Goal: Task Accomplishment & Management: Use online tool/utility

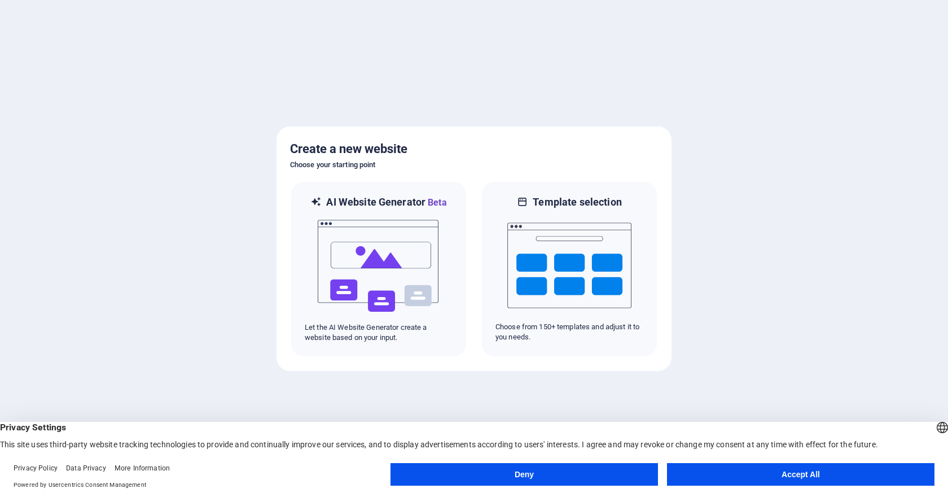
click at [750, 477] on button "Accept All" at bounding box center [801, 474] width 268 height 23
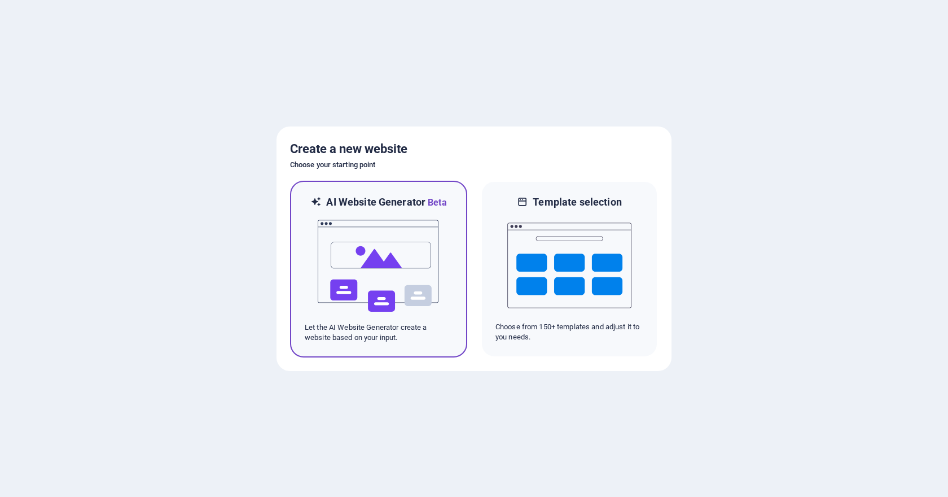
click at [410, 268] on img at bounding box center [379, 265] width 124 height 113
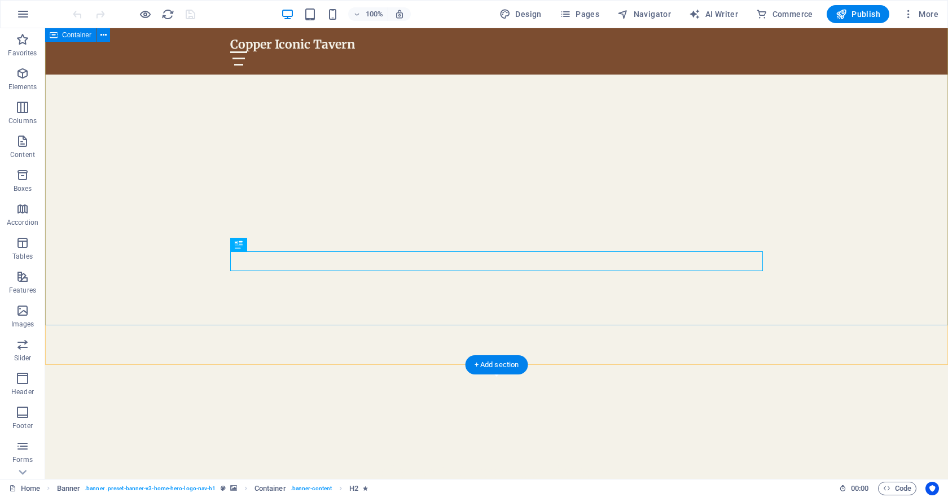
scroll to position [114, 0]
click at [481, 442] on div "Welcome to Copper Iconic Tavern" at bounding box center [496, 452] width 533 height 20
click at [485, 442] on div "Welcome to Copper Iconic Tavern" at bounding box center [496, 452] width 533 height 20
click at [366, 441] on span "Welcome to Copper Iconic Tavern" at bounding box center [496, 451] width 261 height 20
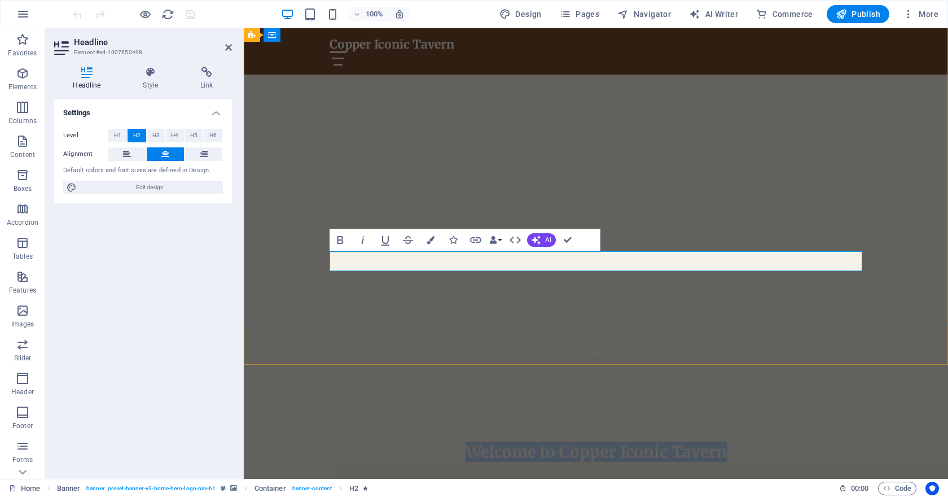
click at [486, 441] on span "Welcome to Copper Iconic Tavern" at bounding box center [596, 451] width 261 height 20
drag, startPoint x: 560, startPoint y: 260, endPoint x: 466, endPoint y: 264, distance: 93.7
click at [466, 441] on span "Welcome to Copper Iconic Tavern" at bounding box center [596, 451] width 261 height 20
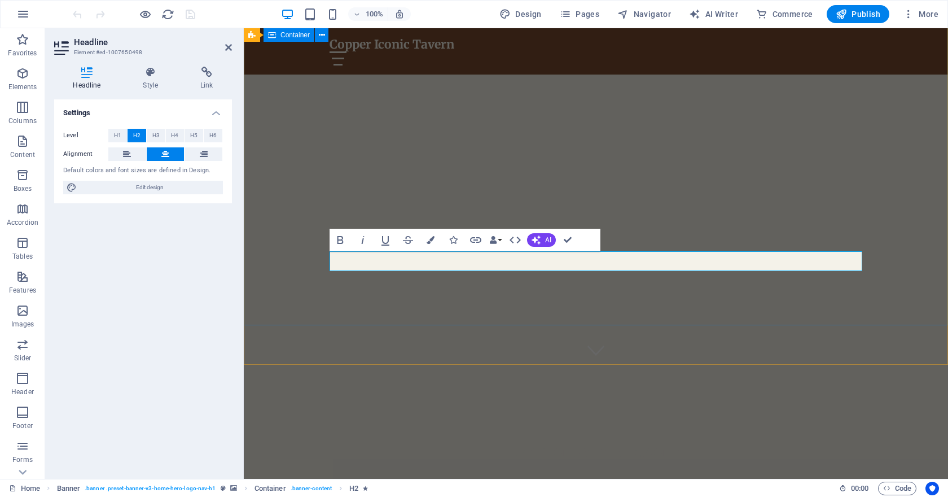
click at [489, 365] on div "Copper Iconic Tavern" at bounding box center [596, 440] width 704 height 151
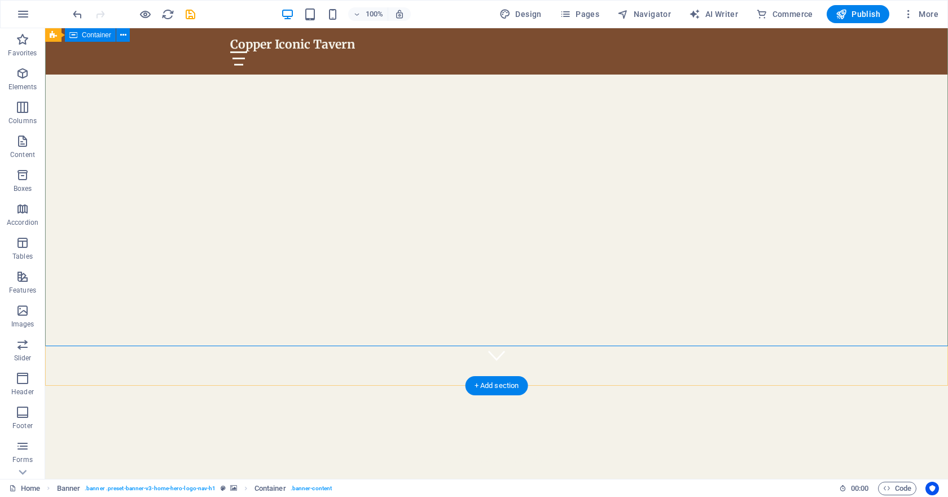
scroll to position [0, 0]
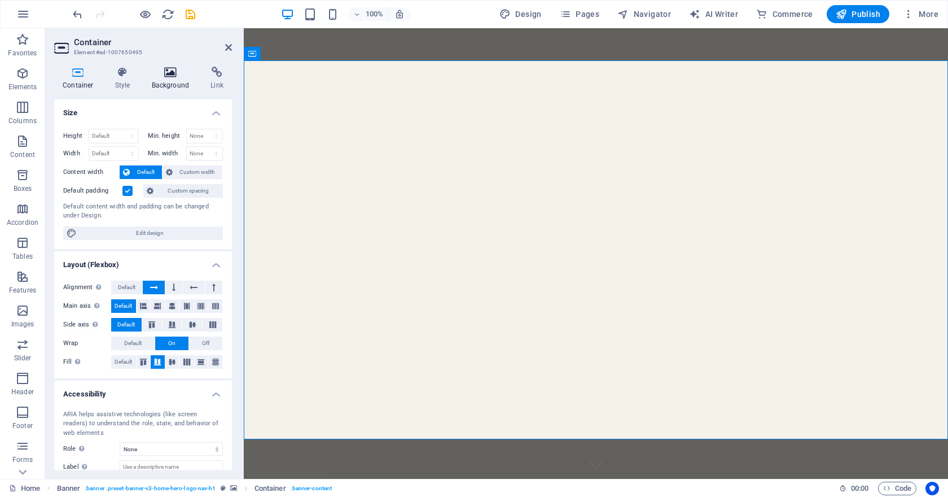
click at [169, 72] on icon at bounding box center [170, 72] width 55 height 11
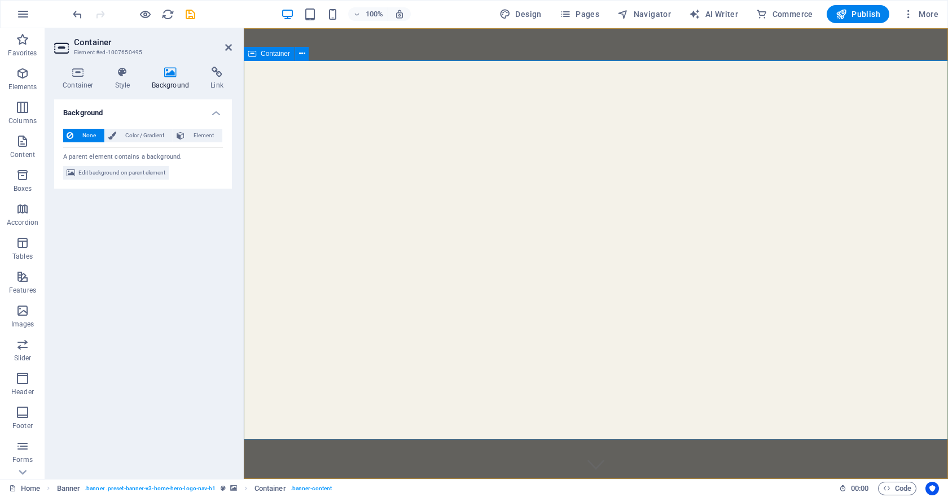
click at [281, 53] on span "Container" at bounding box center [275, 53] width 29 height 7
click at [306, 52] on button at bounding box center [302, 54] width 14 height 14
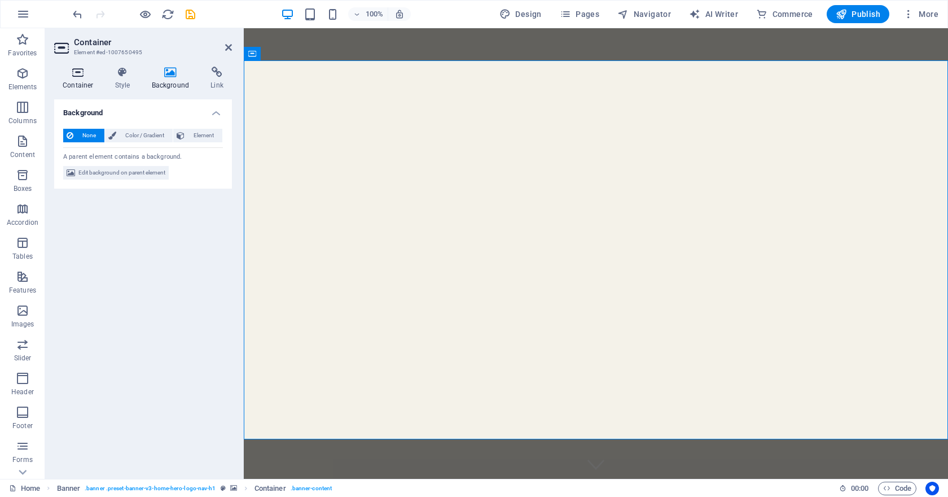
click at [75, 71] on icon at bounding box center [78, 72] width 48 height 11
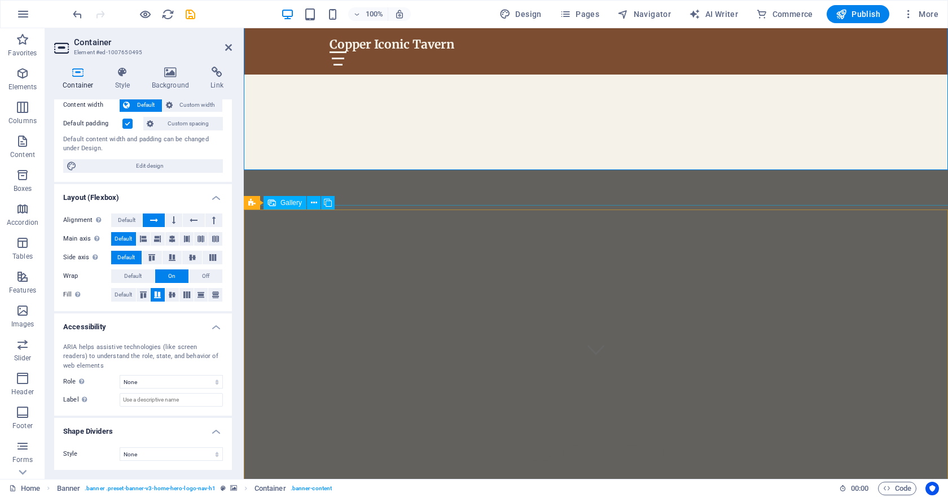
scroll to position [269, 0]
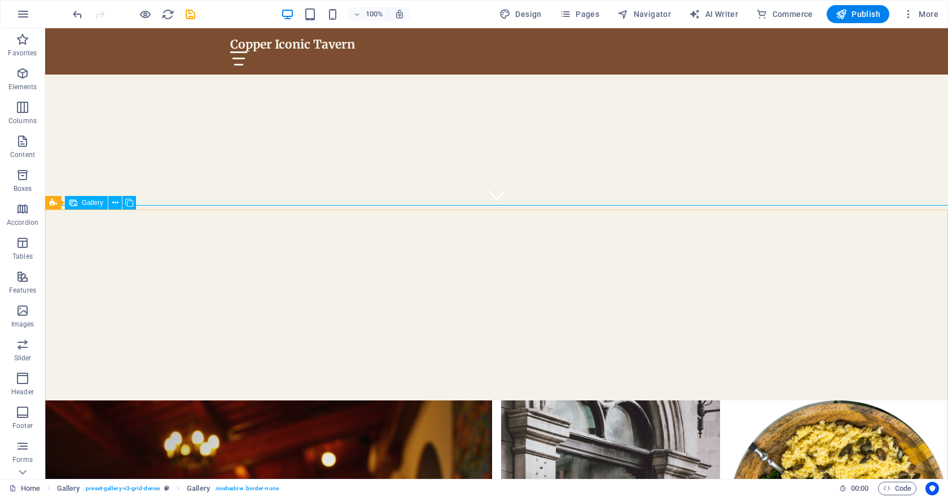
click at [82, 204] on span "Gallery" at bounding box center [92, 202] width 21 height 7
click at [82, 204] on div "Drag here to replace the existing content. Press “Ctrl” if you want to create a…" at bounding box center [496, 253] width 903 height 450
select select "px"
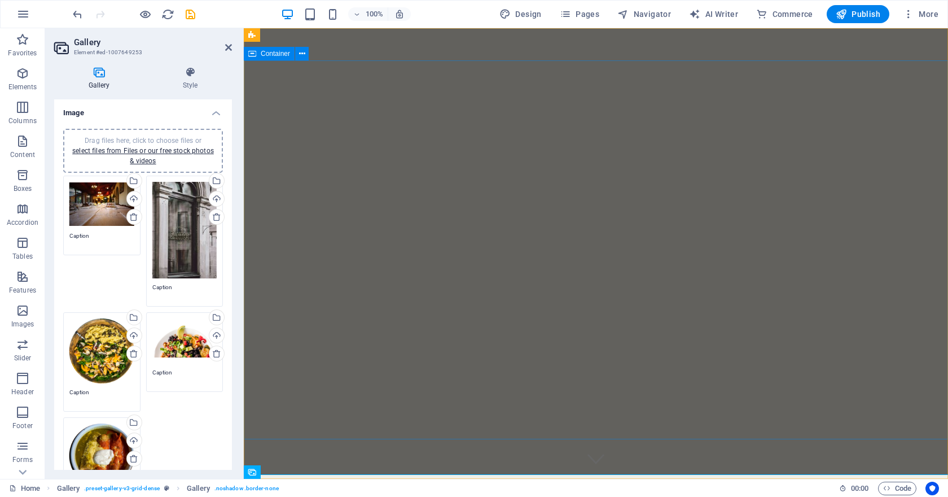
scroll to position [0, 0]
click at [282, 56] on span "Container" at bounding box center [275, 53] width 29 height 7
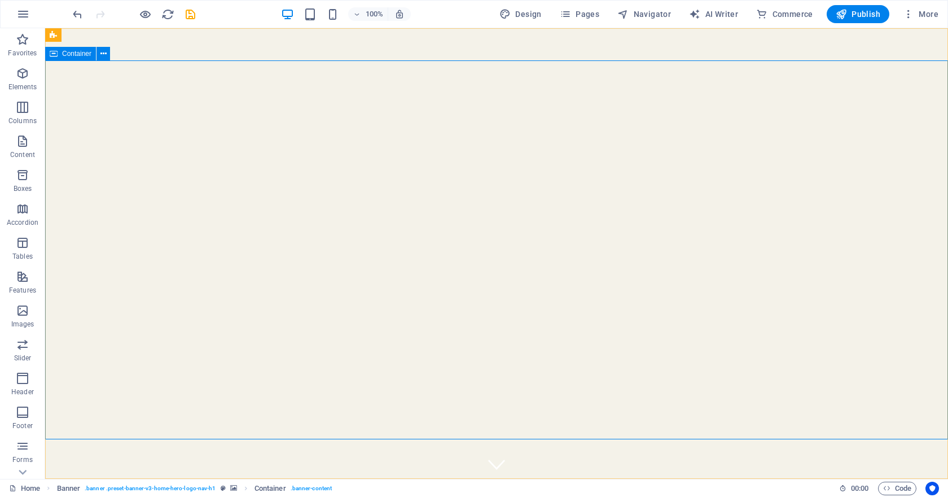
click at [87, 54] on span "Container" at bounding box center [76, 53] width 29 height 7
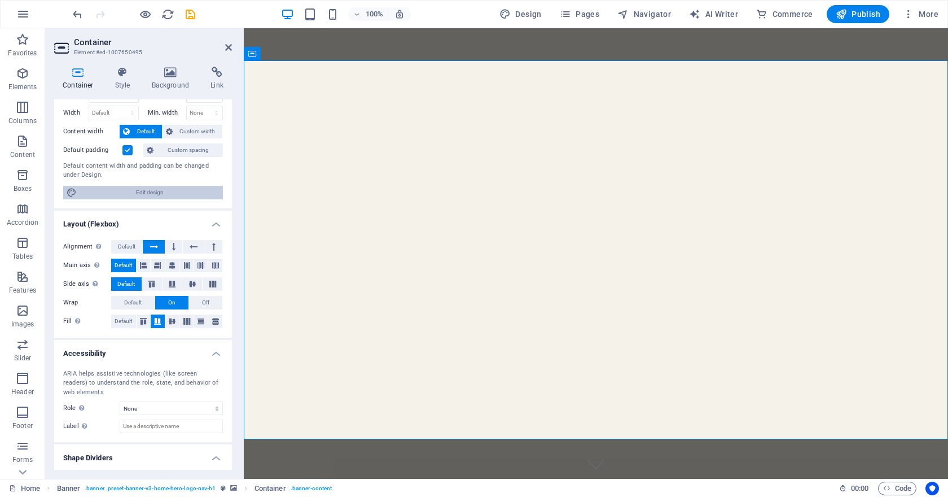
scroll to position [67, 0]
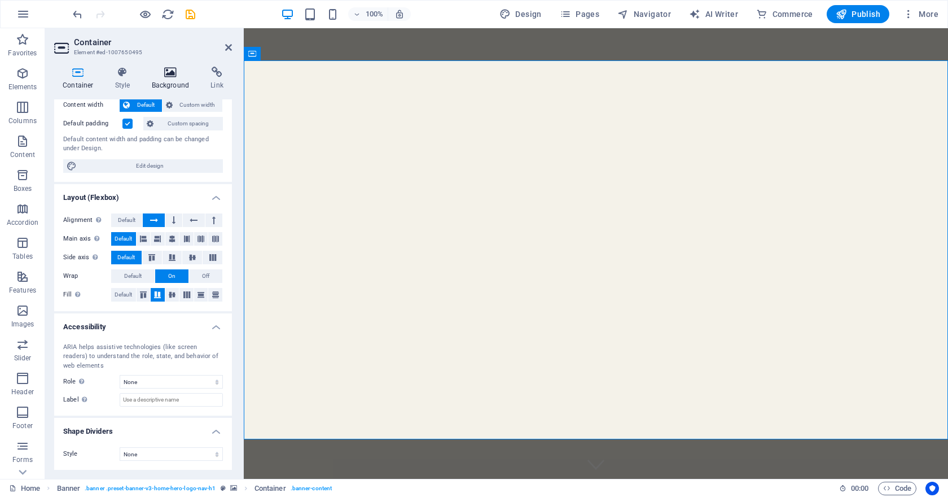
click at [177, 75] on icon at bounding box center [170, 72] width 55 height 11
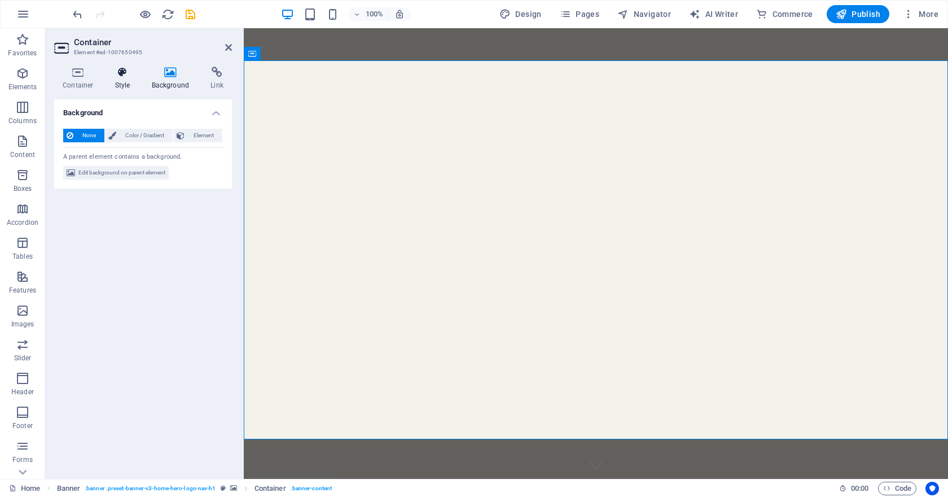
click at [130, 73] on icon at bounding box center [123, 72] width 32 height 11
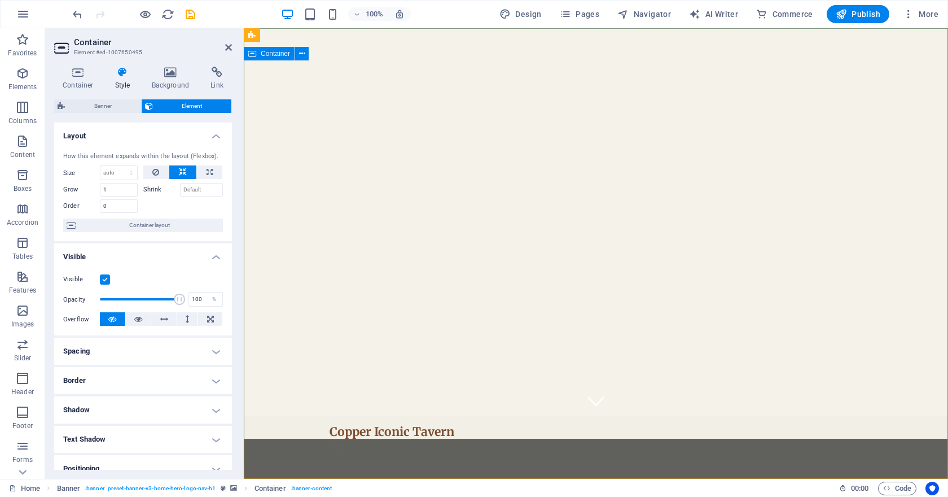
scroll to position [0, 0]
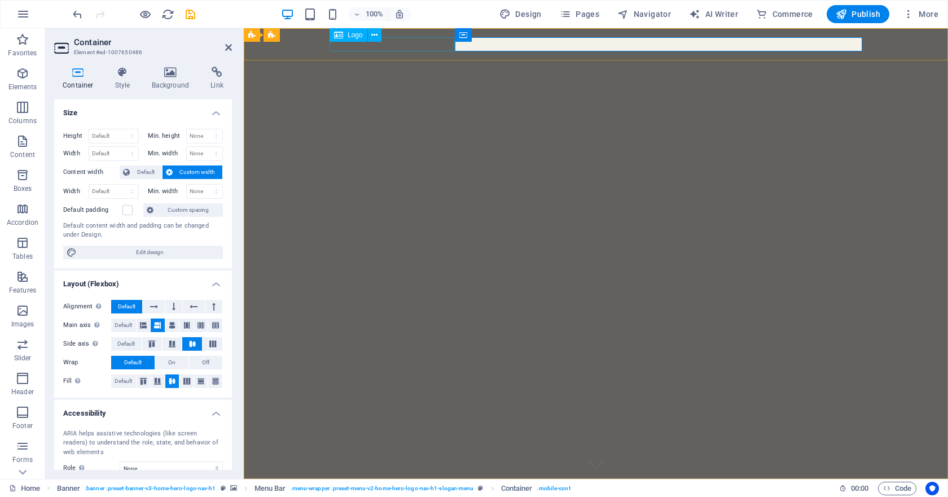
click at [377, 488] on div "Copper Iconic Tavern" at bounding box center [596, 495] width 533 height 14
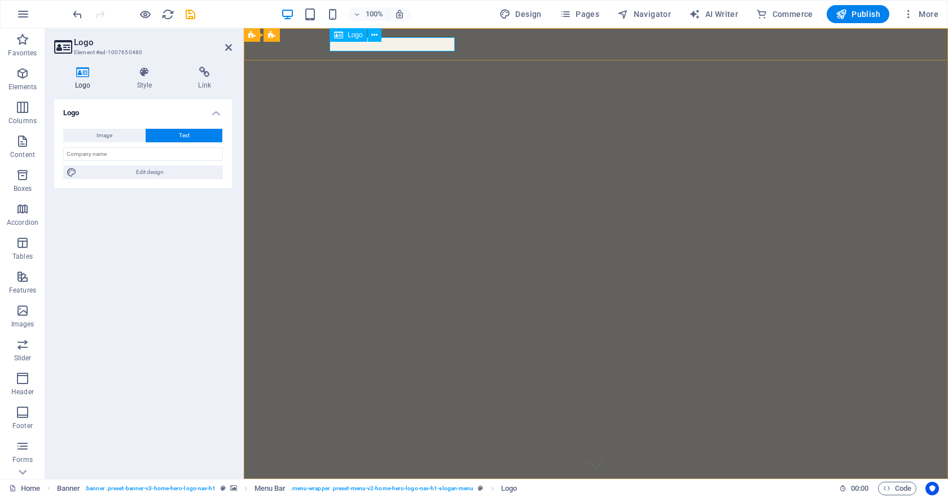
click at [402, 488] on div "Copper Iconic Tavern" at bounding box center [596, 495] width 533 height 14
click at [174, 155] on input "text" at bounding box center [143, 154] width 160 height 14
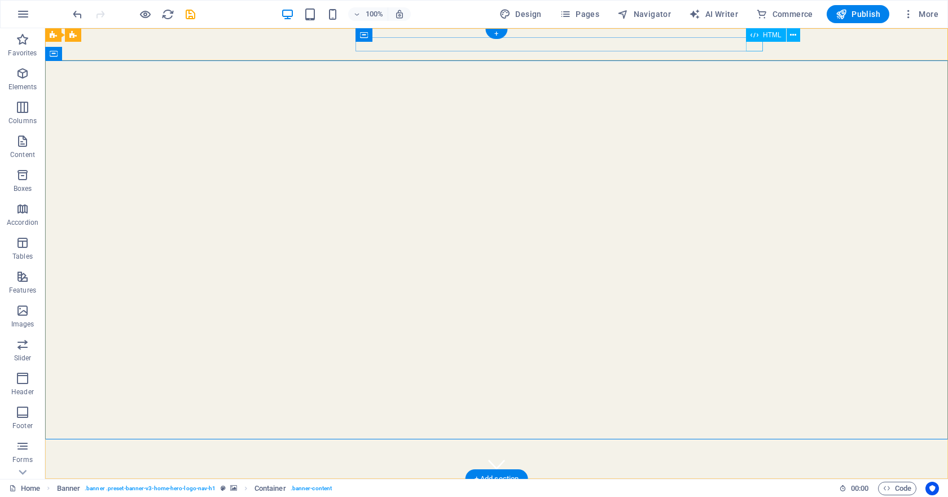
click at [756, 41] on icon at bounding box center [755, 35] width 8 height 14
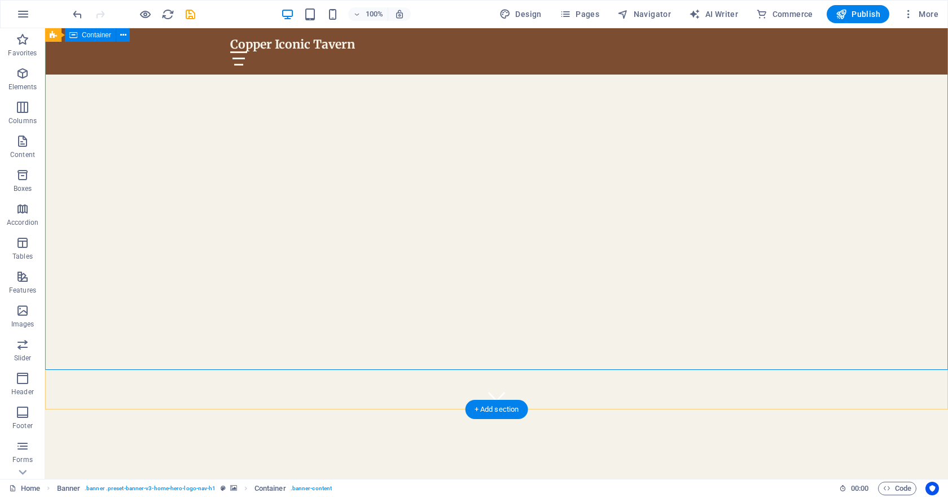
scroll to position [69, 0]
select select "vh"
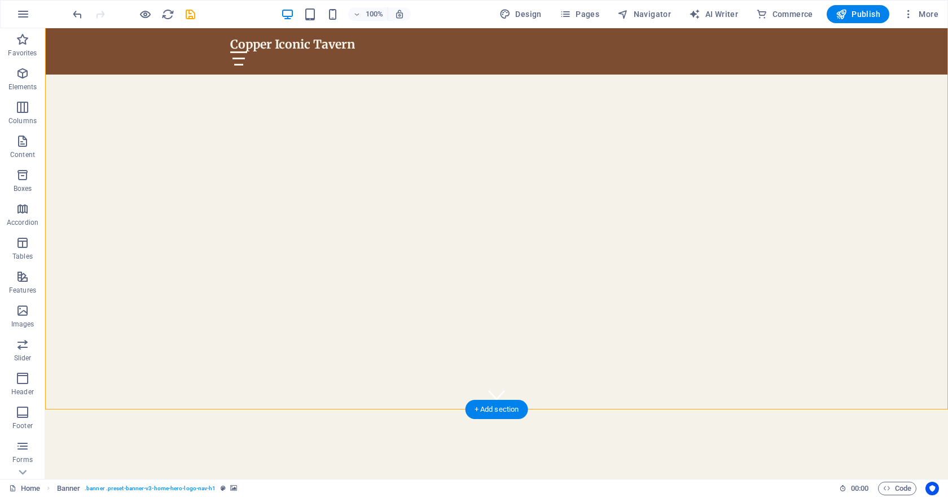
select select "header"
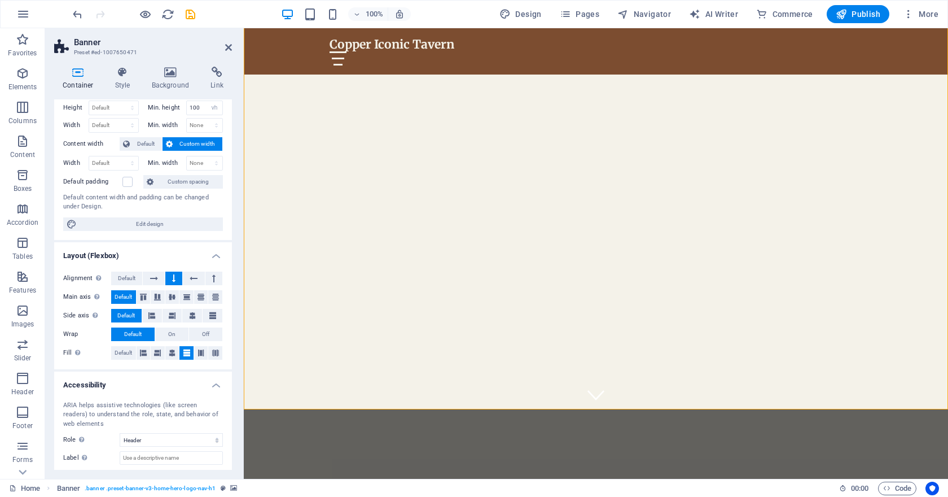
scroll to position [86, 0]
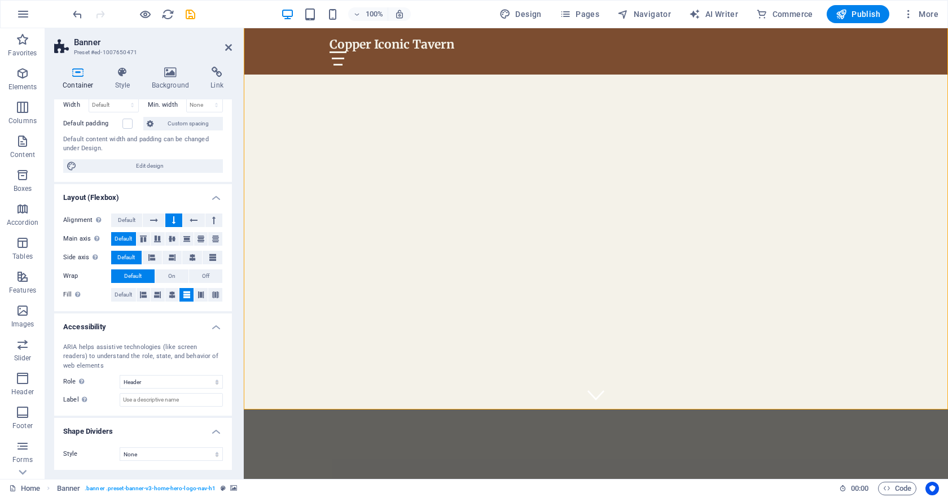
click at [76, 74] on icon at bounding box center [78, 72] width 48 height 11
click at [122, 73] on icon at bounding box center [123, 72] width 32 height 11
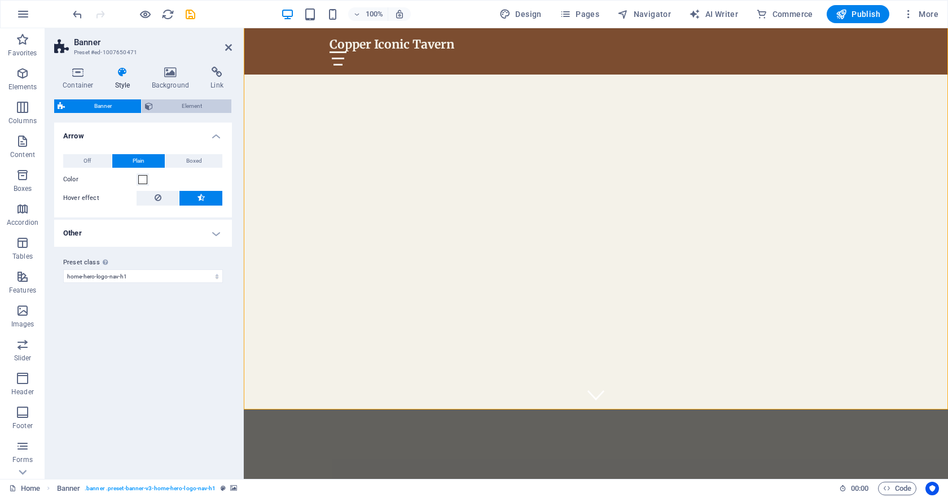
click at [173, 107] on span "Element" at bounding box center [192, 106] width 72 height 14
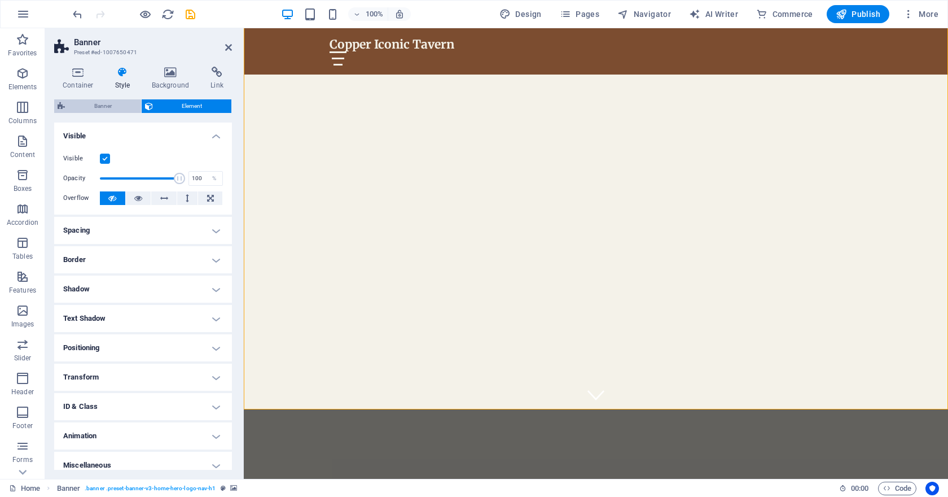
click at [107, 104] on span "Banner" at bounding box center [102, 106] width 69 height 14
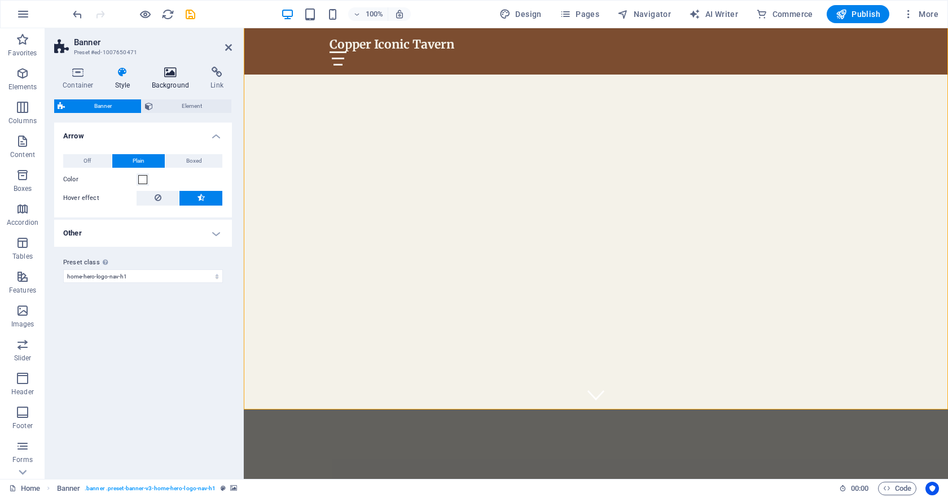
click at [163, 80] on h4 "Background" at bounding box center [172, 79] width 59 height 24
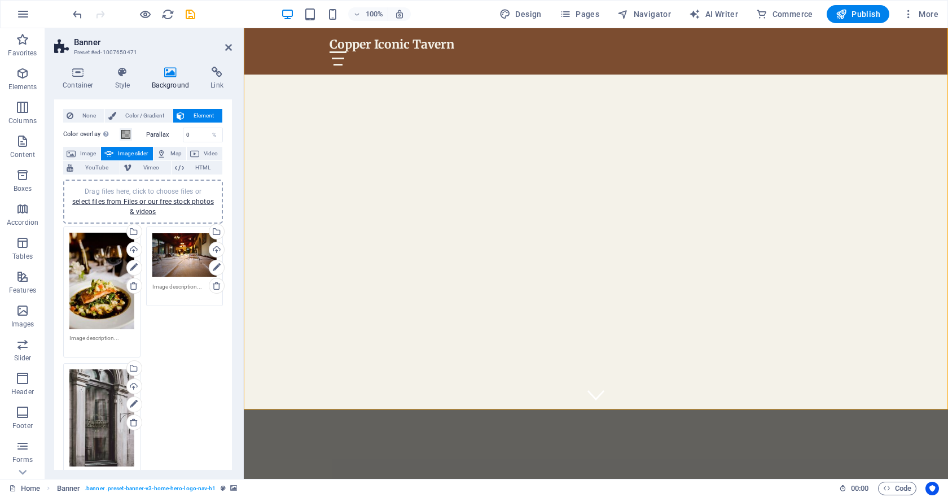
scroll to position [0, 0]
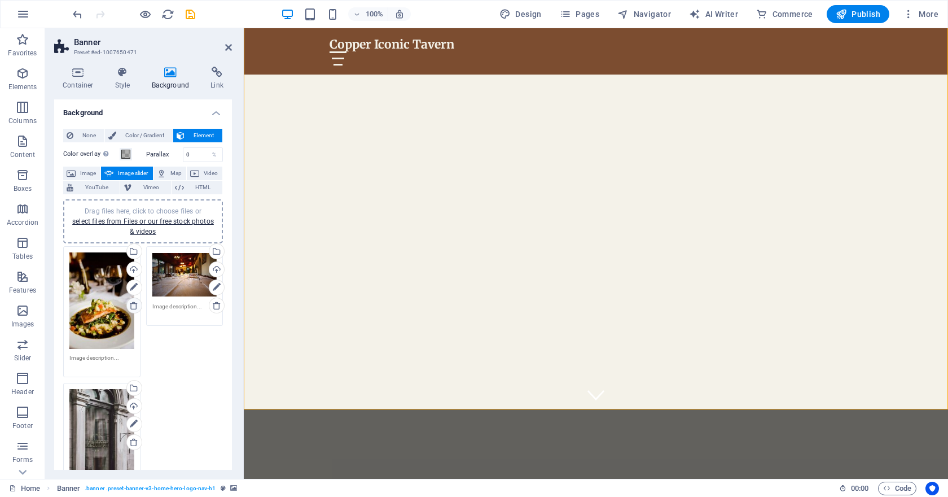
click at [134, 302] on icon at bounding box center [133, 305] width 9 height 9
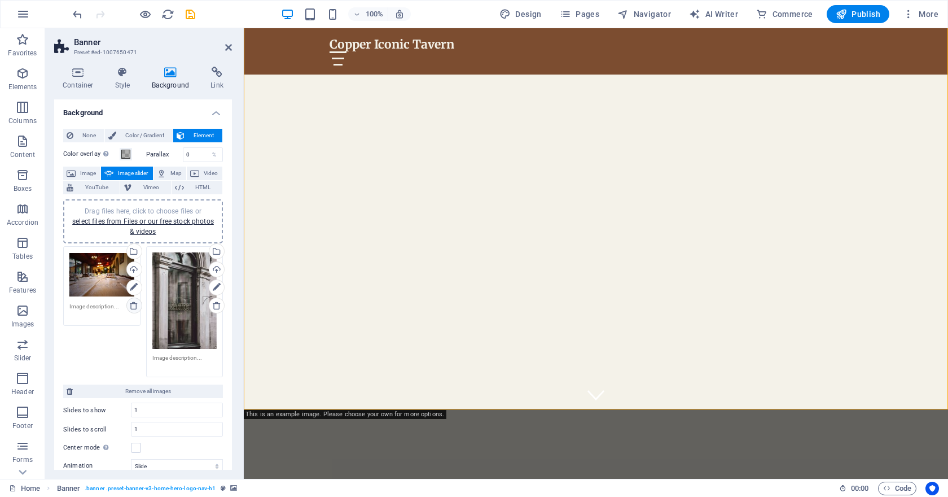
click at [133, 304] on icon at bounding box center [133, 305] width 9 height 9
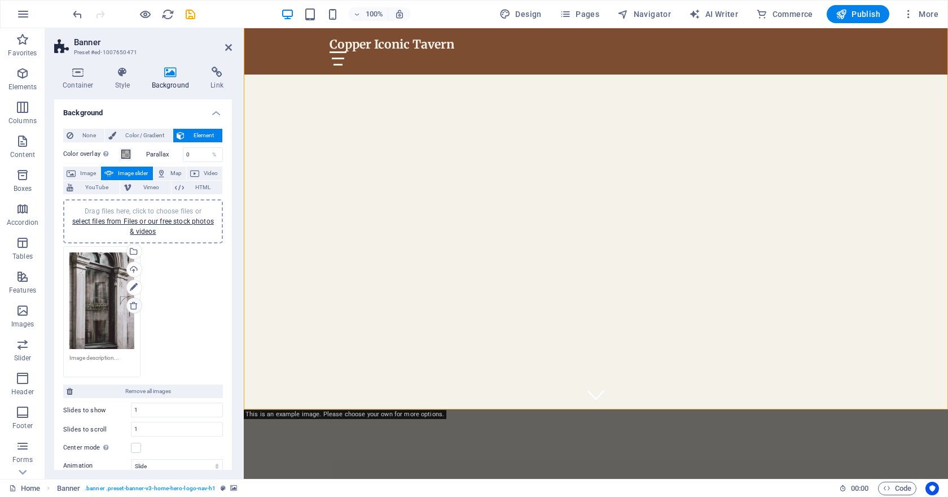
click at [133, 304] on icon at bounding box center [133, 305] width 9 height 9
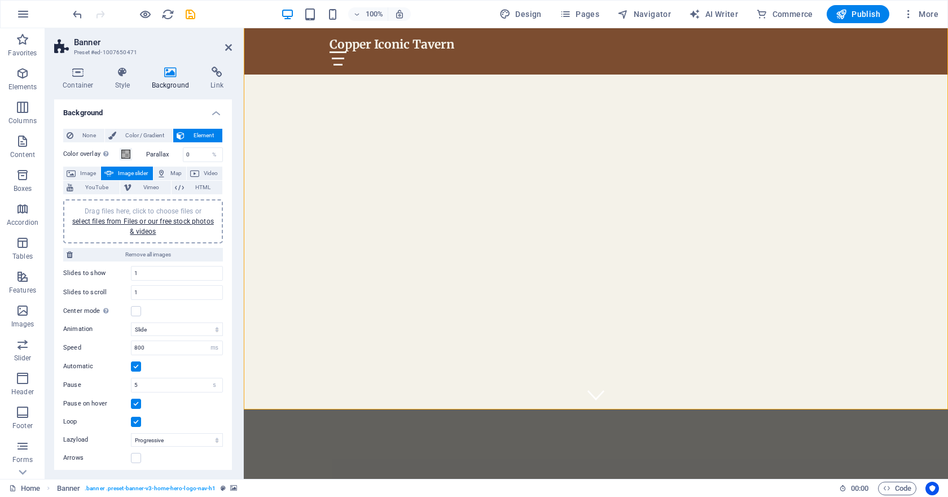
click at [145, 216] on div "Drag files here, click to choose files or select files from Files or our free s…" at bounding box center [143, 221] width 146 height 30
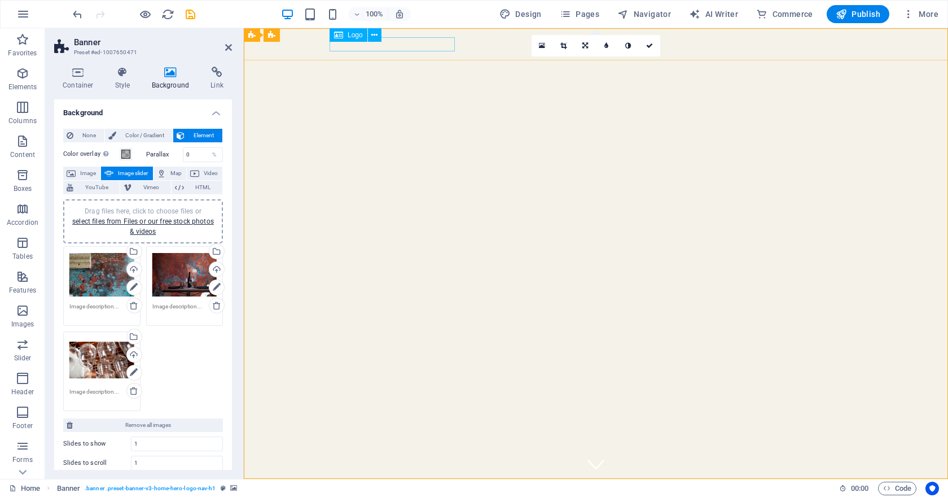
click at [404, 488] on div "Copper Iconic Tavern" at bounding box center [596, 495] width 533 height 14
click at [409, 488] on div "Copper Iconic Tavern" at bounding box center [596, 495] width 533 height 14
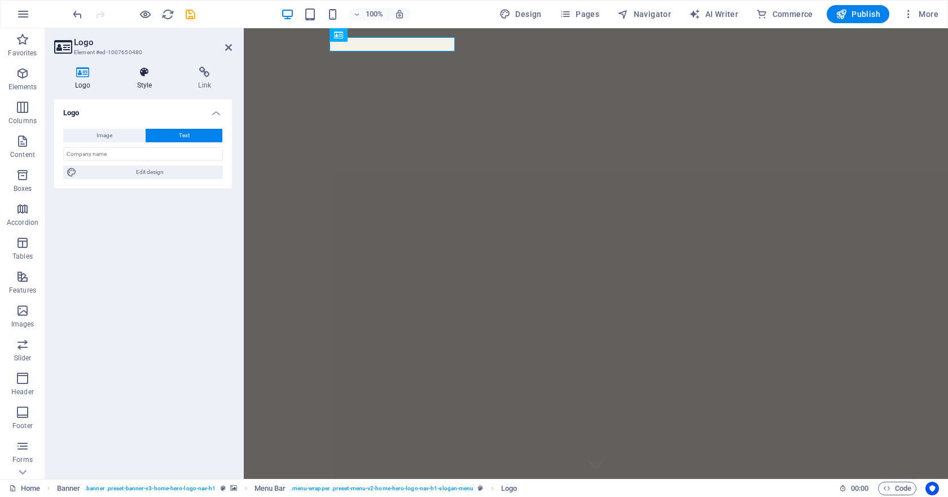
click at [148, 78] on h4 "Style" at bounding box center [147, 79] width 62 height 24
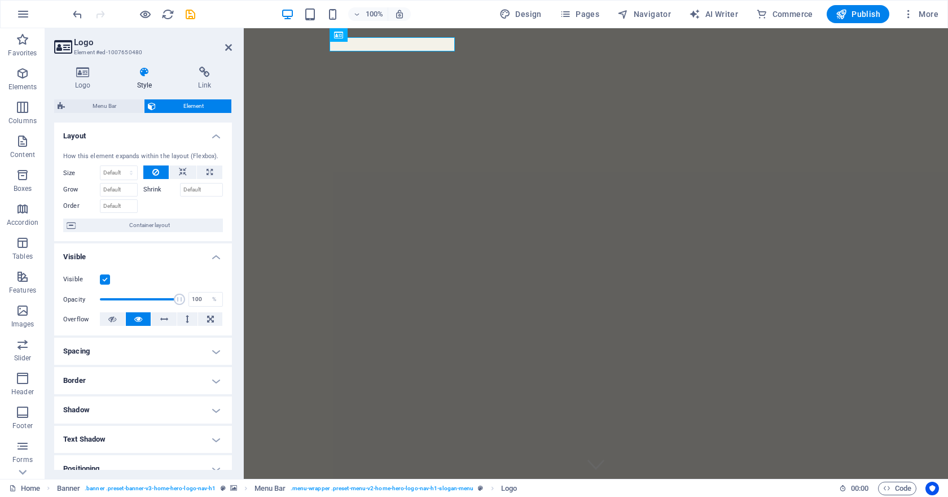
click at [209, 257] on h4 "Visible" at bounding box center [143, 253] width 178 height 20
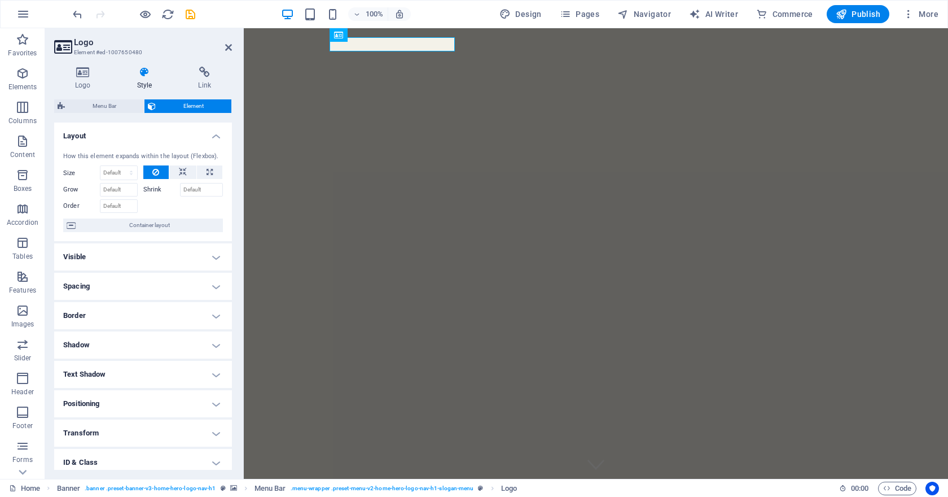
click at [214, 133] on h4 "Layout" at bounding box center [143, 132] width 178 height 20
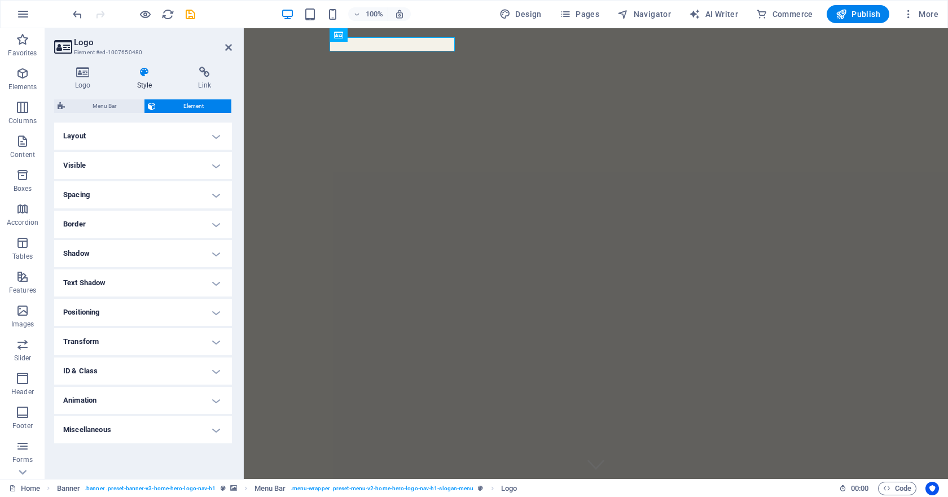
click at [214, 133] on h4 "Layout" at bounding box center [143, 135] width 178 height 27
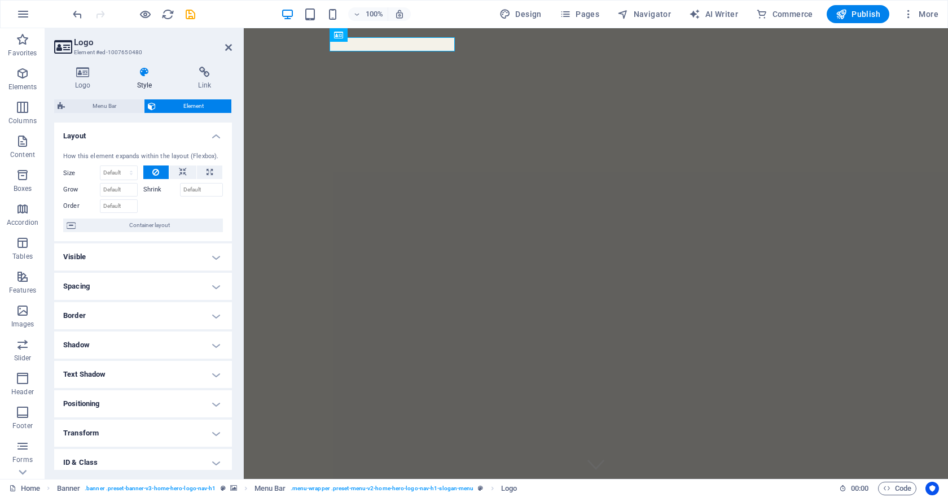
click at [203, 248] on h4 "Visible" at bounding box center [143, 256] width 178 height 27
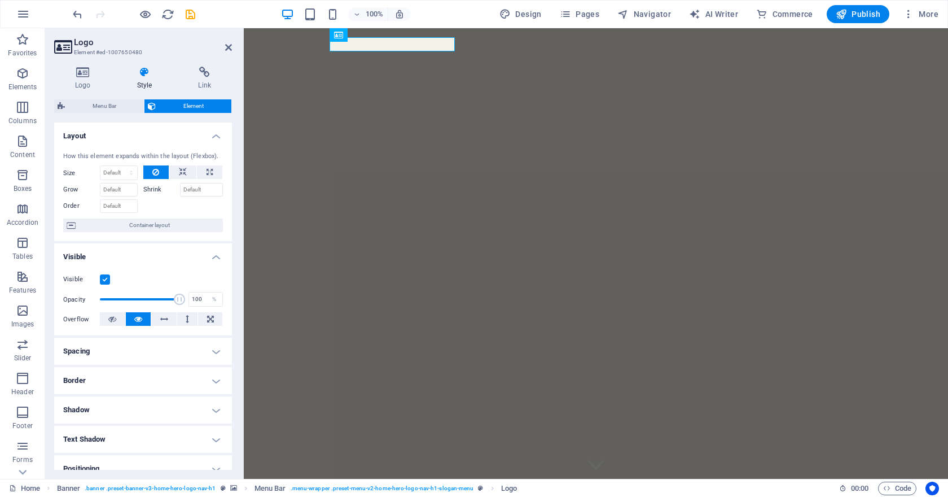
click at [103, 278] on label at bounding box center [105, 279] width 10 height 10
click at [0, 0] on input "Visible" at bounding box center [0, 0] width 0 height 0
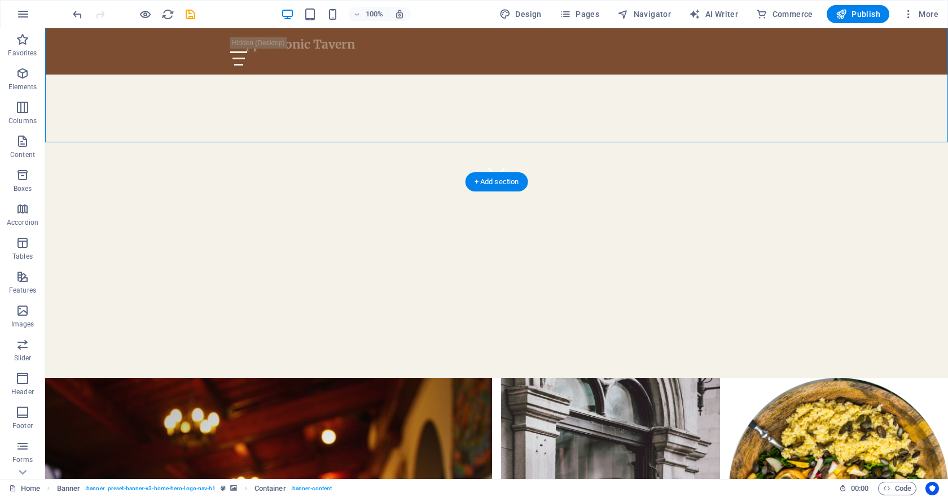
scroll to position [300, 0]
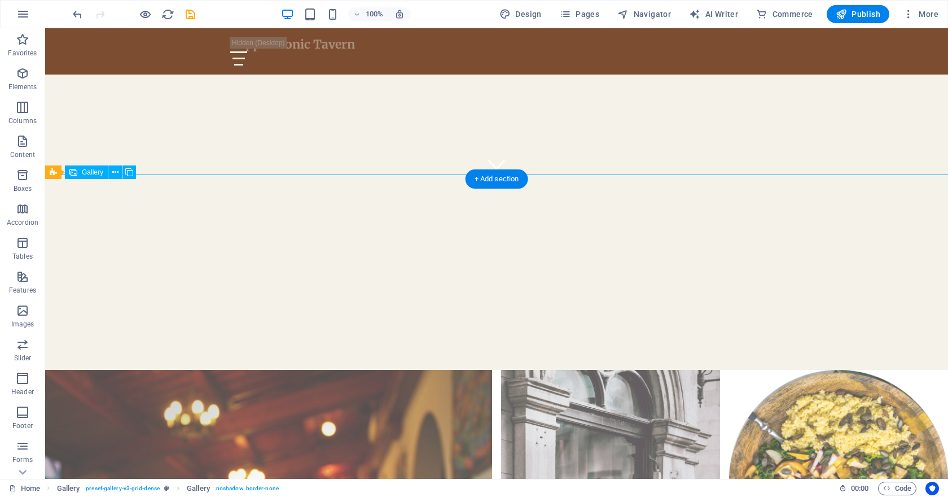
select select "px"
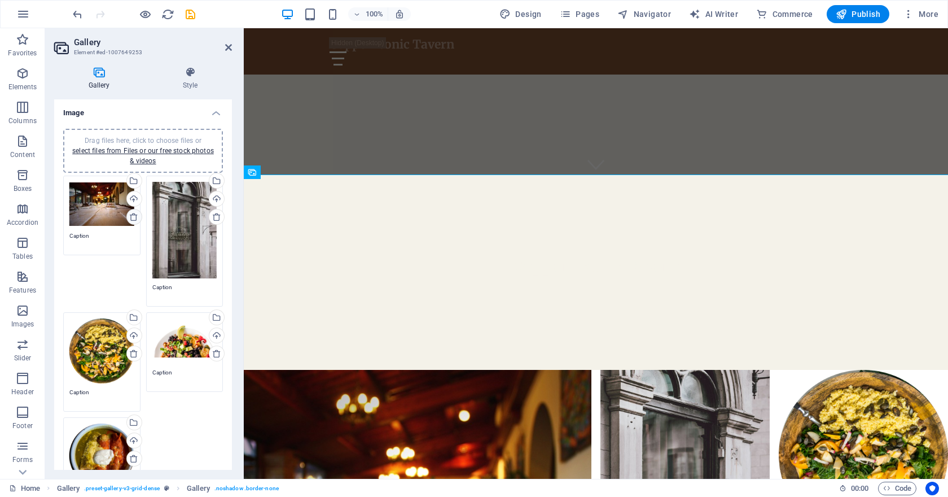
click at [134, 216] on icon at bounding box center [133, 216] width 9 height 9
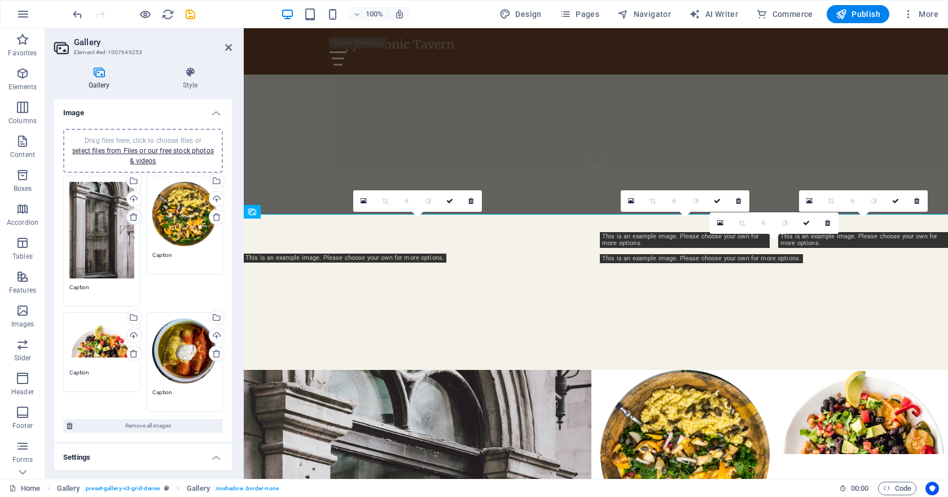
scroll to position [260, 0]
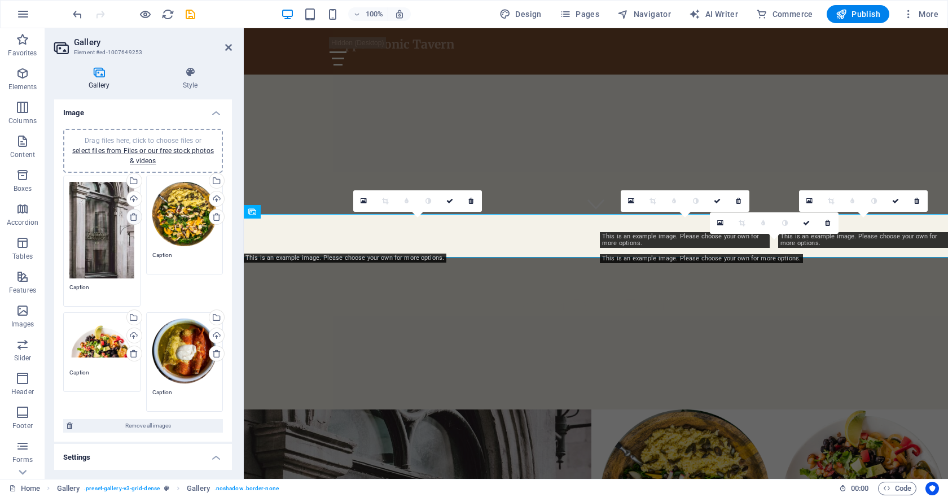
click at [134, 216] on icon at bounding box center [133, 216] width 9 height 9
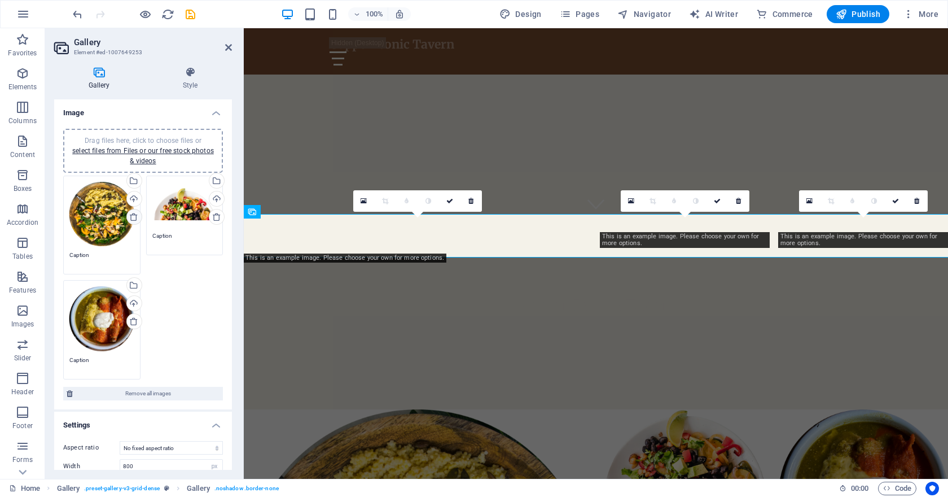
click at [134, 216] on icon at bounding box center [133, 216] width 9 height 9
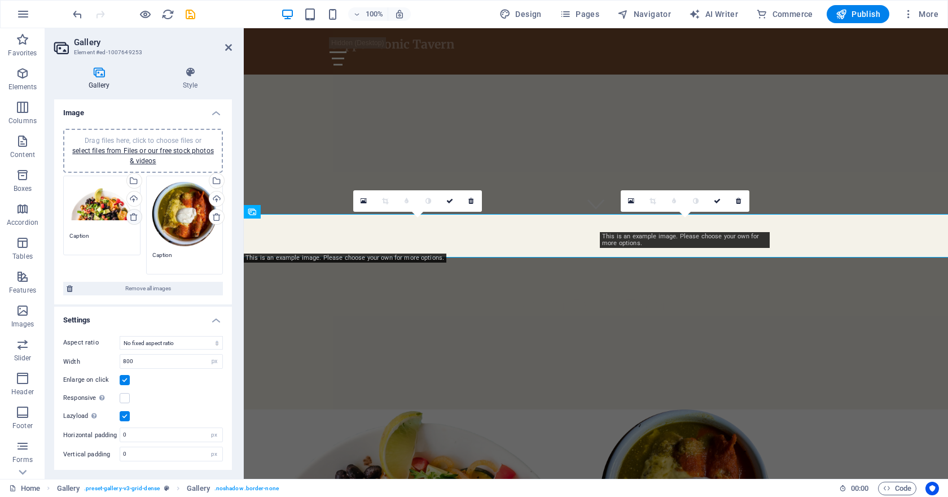
click at [134, 216] on icon at bounding box center [133, 216] width 9 height 9
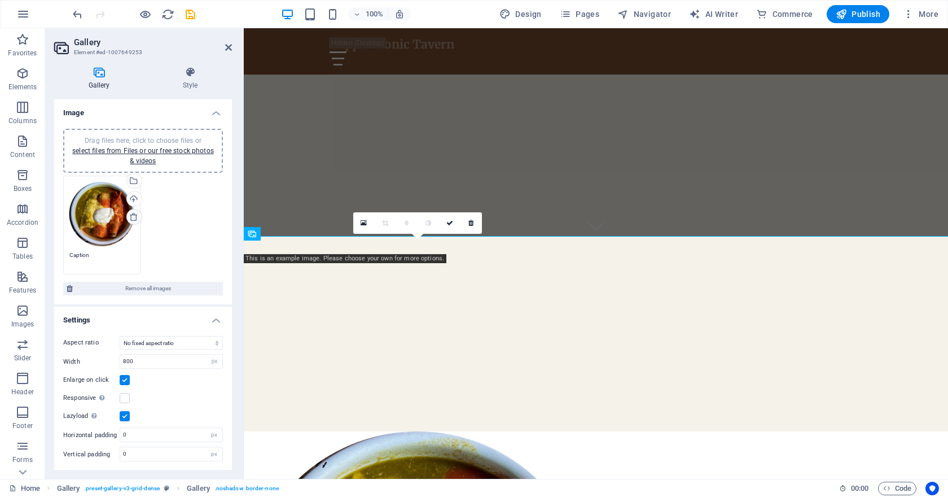
click at [134, 216] on icon at bounding box center [133, 216] width 9 height 9
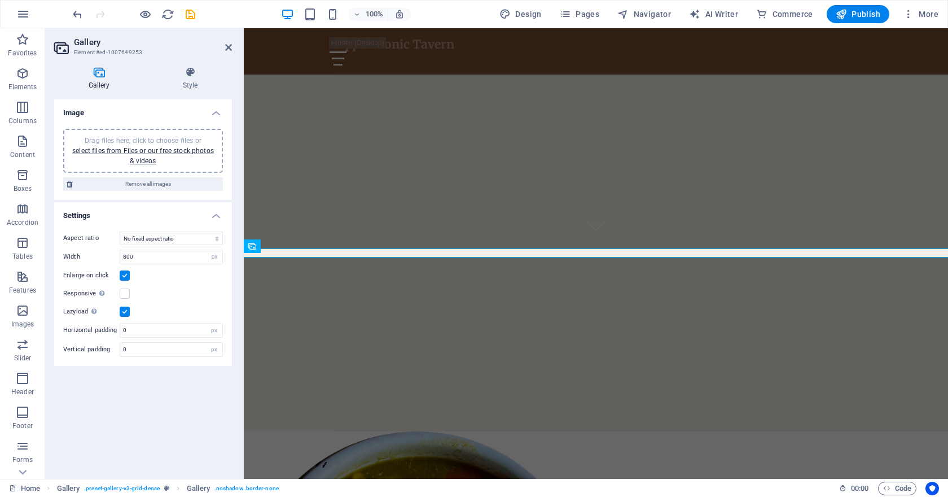
scroll to position [226, 0]
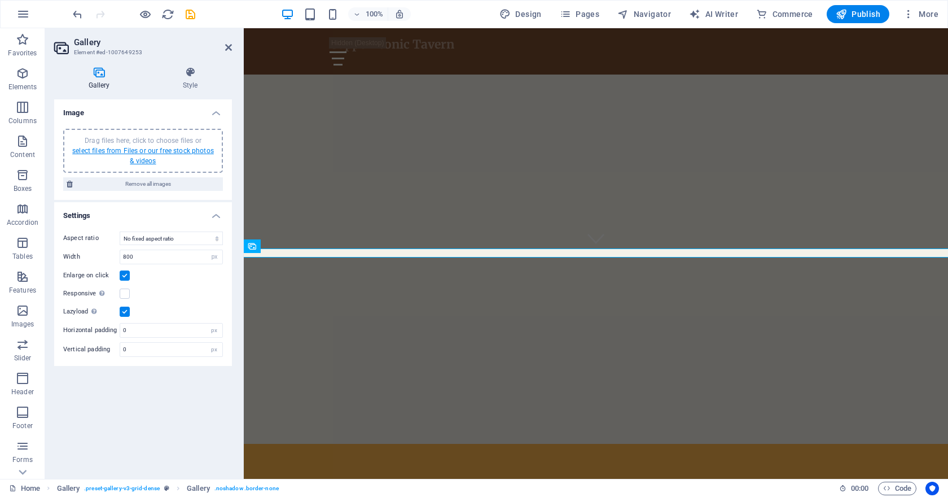
click at [150, 153] on link "select files from Files or our free stock photos & videos" at bounding box center [143, 156] width 142 height 18
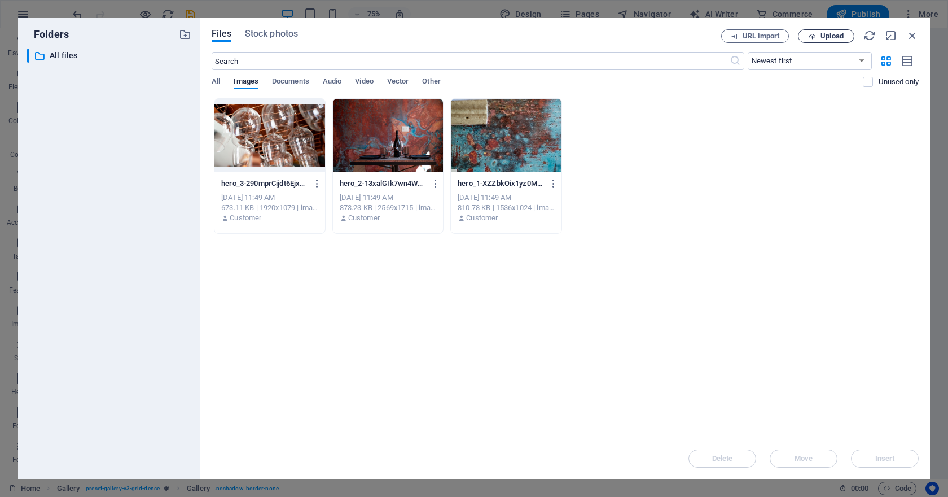
click at [817, 31] on button "Upload" at bounding box center [826, 36] width 56 height 14
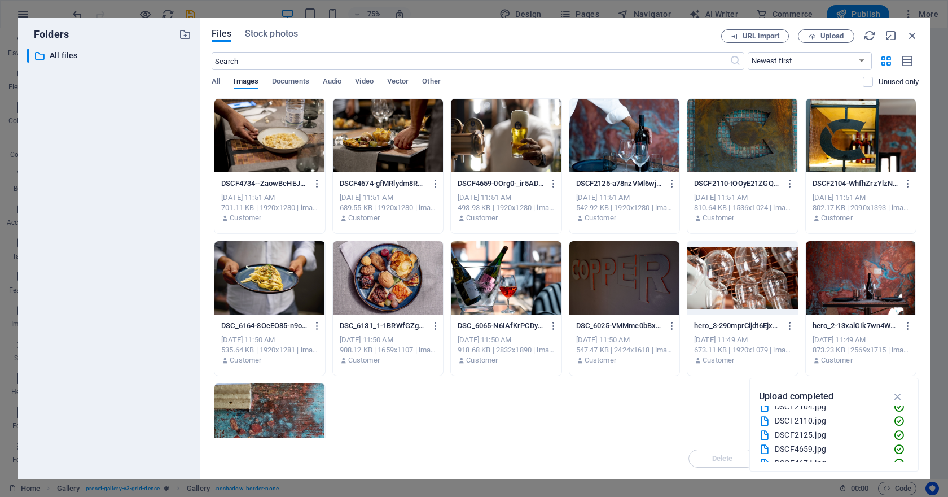
scroll to position [85, 0]
click at [685, 428] on div "DSCF4734--ZaowBeHEJYee7M_ZL9qVQ.jpg DSCF4734--ZaowBeHEJYee7M_ZL9qVQ.jpg Oct 3, …" at bounding box center [565, 308] width 707 height 420
click at [898, 393] on icon "button" at bounding box center [898, 396] width 13 height 12
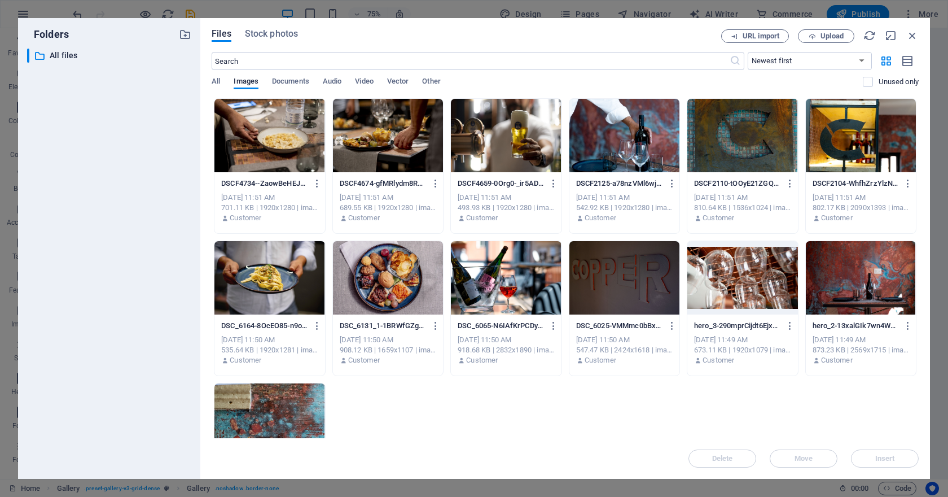
click at [253, 129] on div at bounding box center [269, 135] width 110 height 73
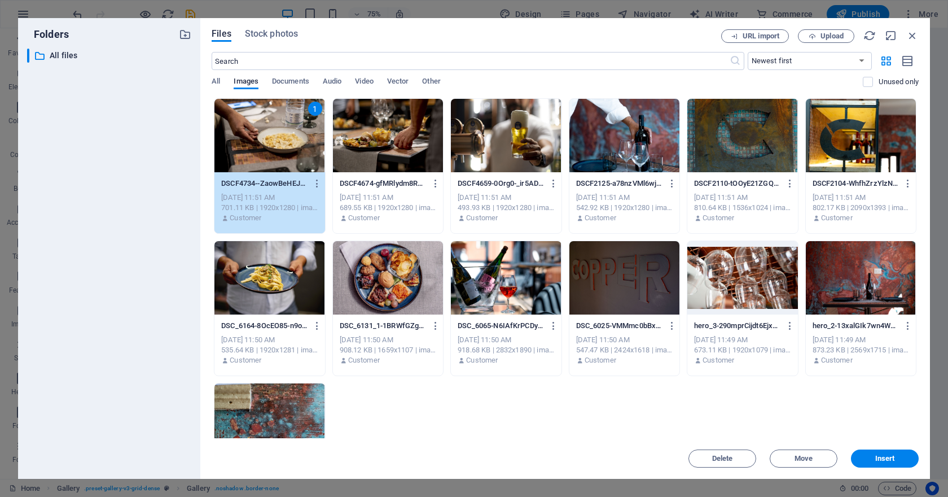
click at [253, 129] on div "1" at bounding box center [269, 135] width 110 height 73
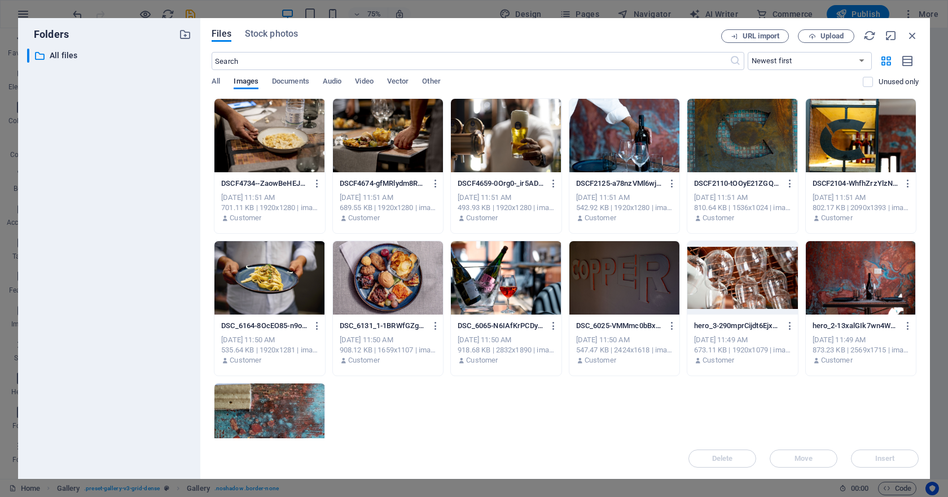
click at [274, 133] on div at bounding box center [269, 135] width 110 height 73
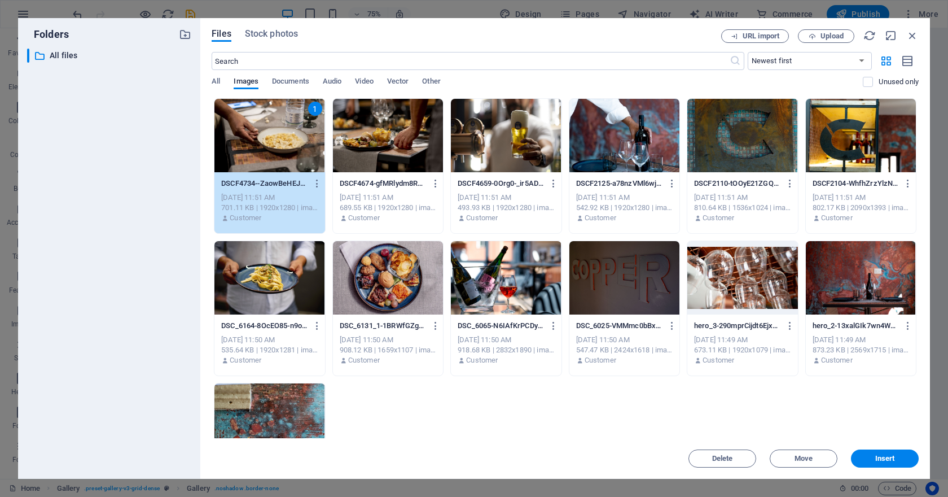
click at [407, 141] on div at bounding box center [388, 135] width 110 height 73
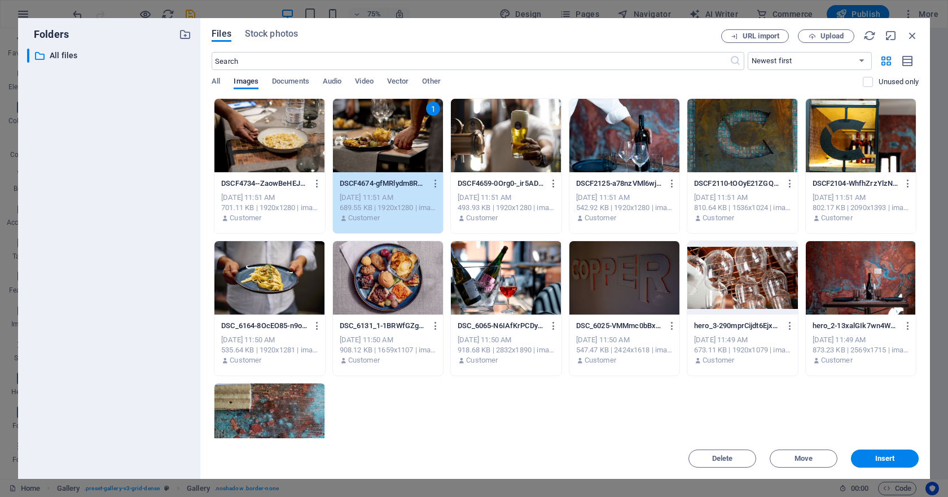
click at [512, 137] on div at bounding box center [506, 135] width 110 height 73
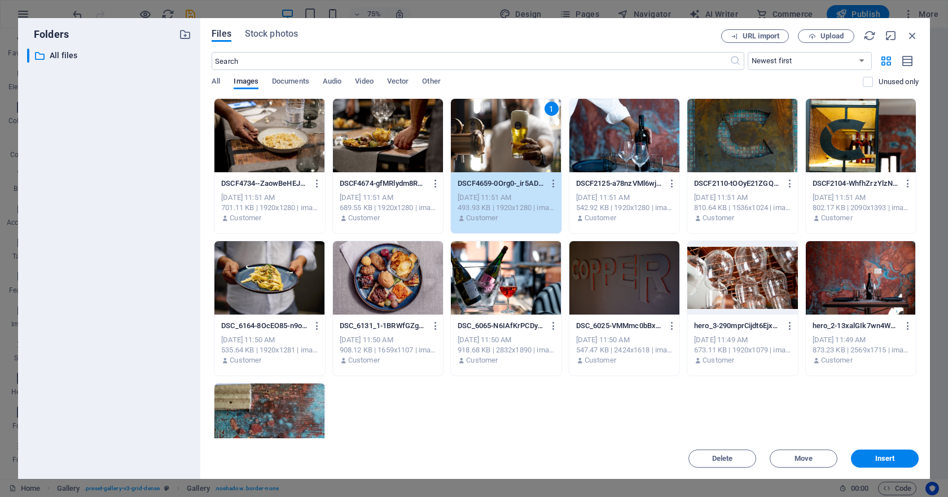
click at [634, 148] on div at bounding box center [624, 135] width 110 height 73
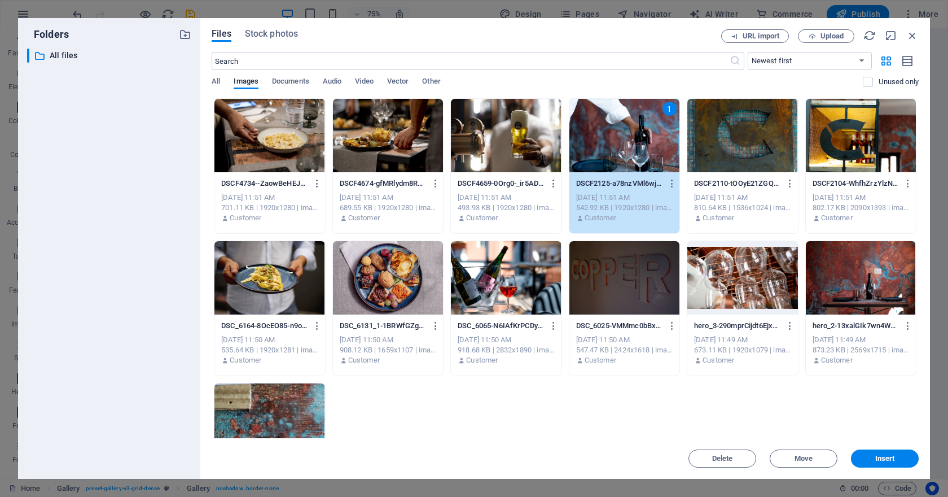
click at [715, 157] on div at bounding box center [742, 135] width 110 height 73
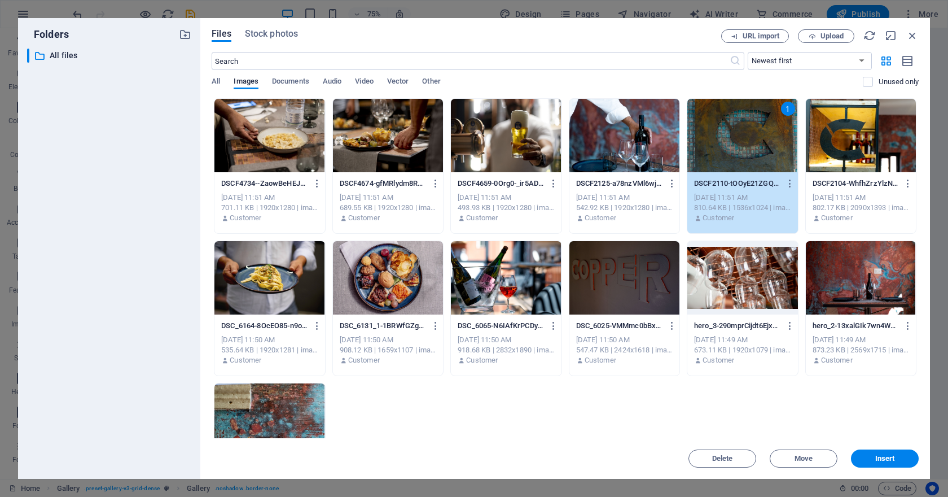
click at [265, 146] on div at bounding box center [269, 135] width 110 height 73
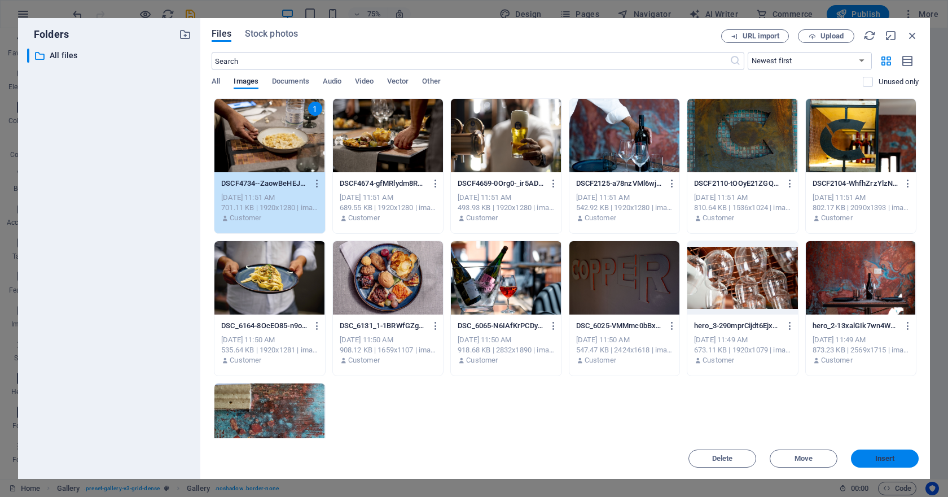
click at [875, 461] on span "Insert" at bounding box center [885, 458] width 20 height 7
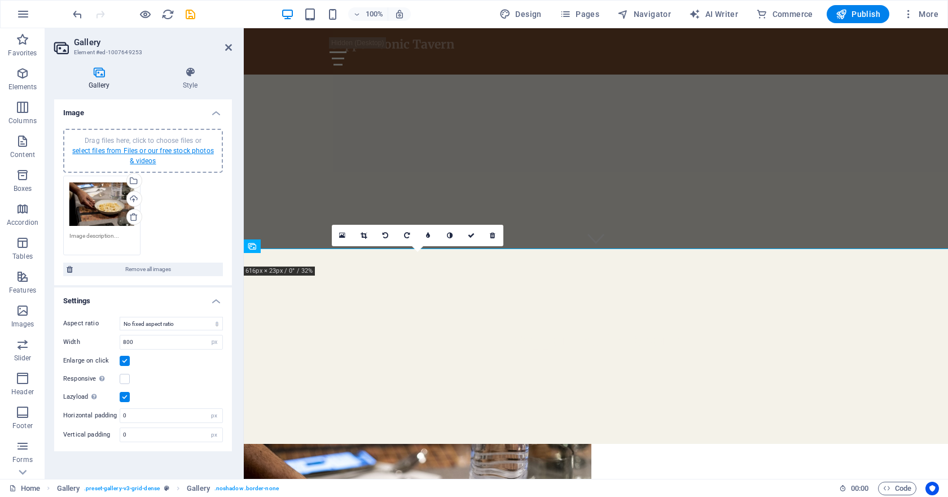
click at [143, 154] on link "select files from Files or our free stock photos & videos" at bounding box center [143, 156] width 142 height 18
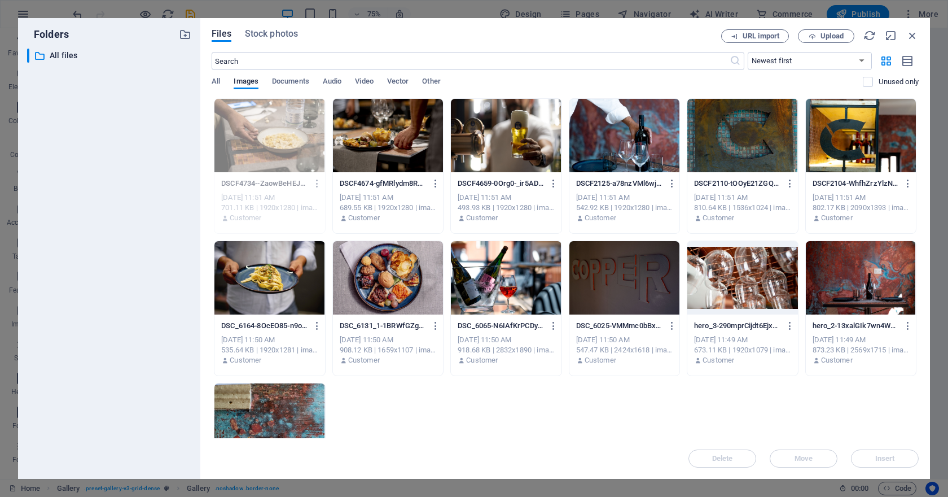
drag, startPoint x: 870, startPoint y: 407, endPoint x: 702, endPoint y: 288, distance: 206.2
click at [702, 288] on div "DSCF4734--ZaowBeHEJYee7M_ZL9qVQ.jpg DSCF4734--ZaowBeHEJYee7M_ZL9qVQ.jpg Oct 3, …" at bounding box center [565, 308] width 707 height 420
click at [398, 146] on div at bounding box center [388, 135] width 110 height 73
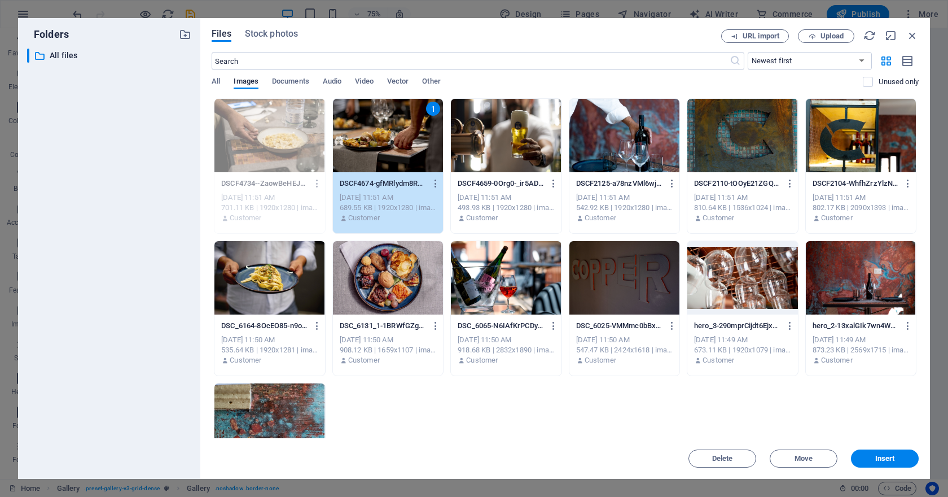
click at [520, 160] on div at bounding box center [506, 135] width 110 height 73
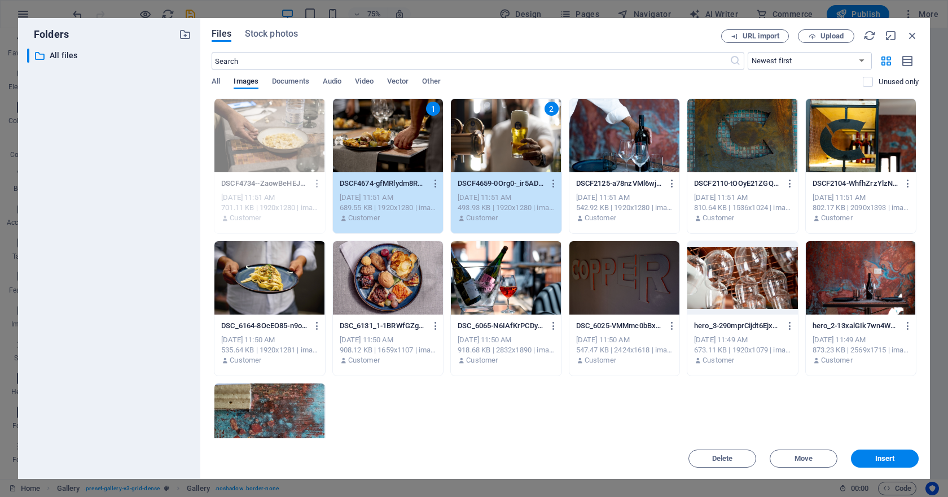
click at [625, 152] on div at bounding box center [624, 135] width 110 height 73
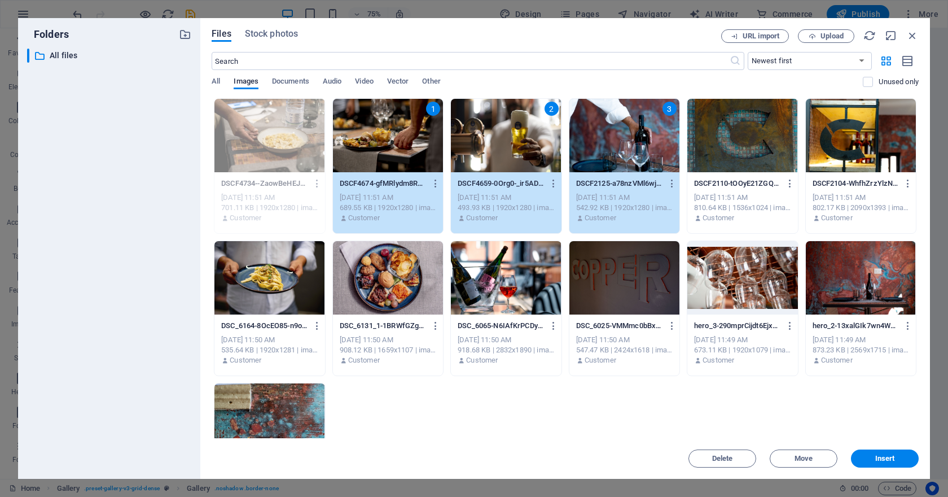
click at [712, 142] on div at bounding box center [742, 135] width 110 height 73
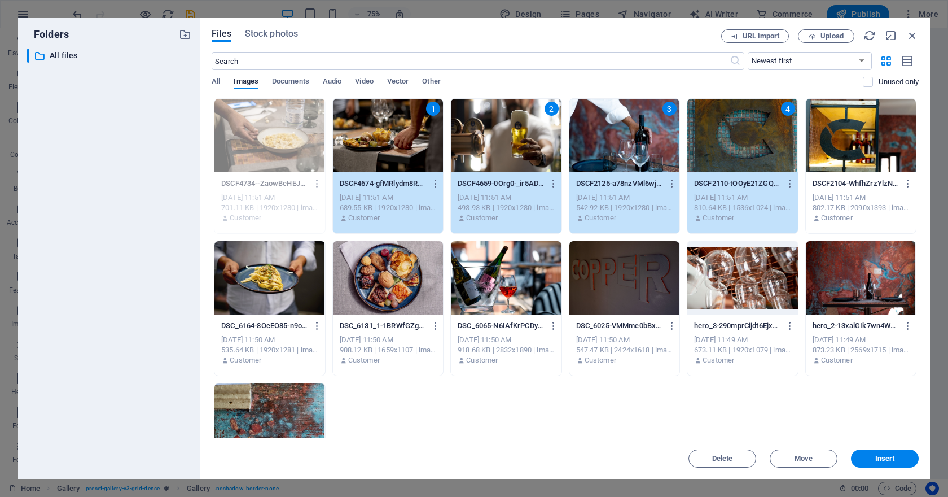
click at [806, 140] on div at bounding box center [861, 135] width 110 height 73
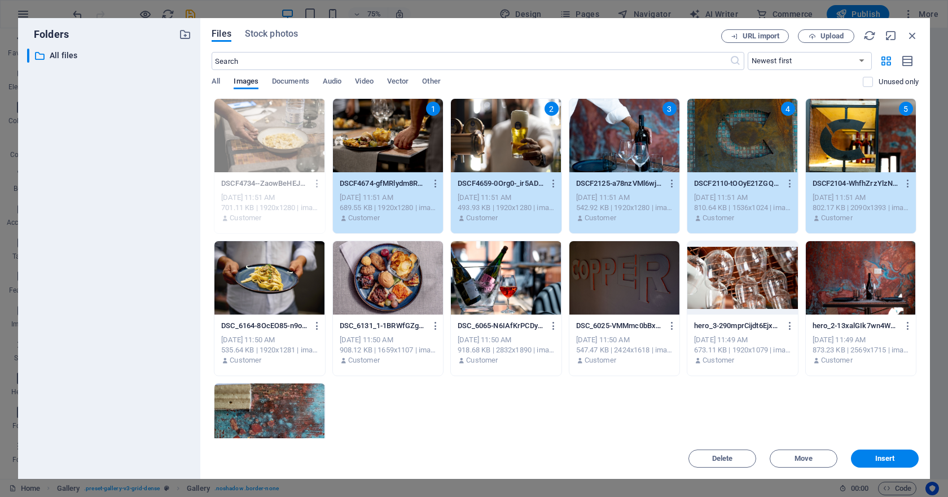
click at [605, 271] on div at bounding box center [624, 277] width 110 height 73
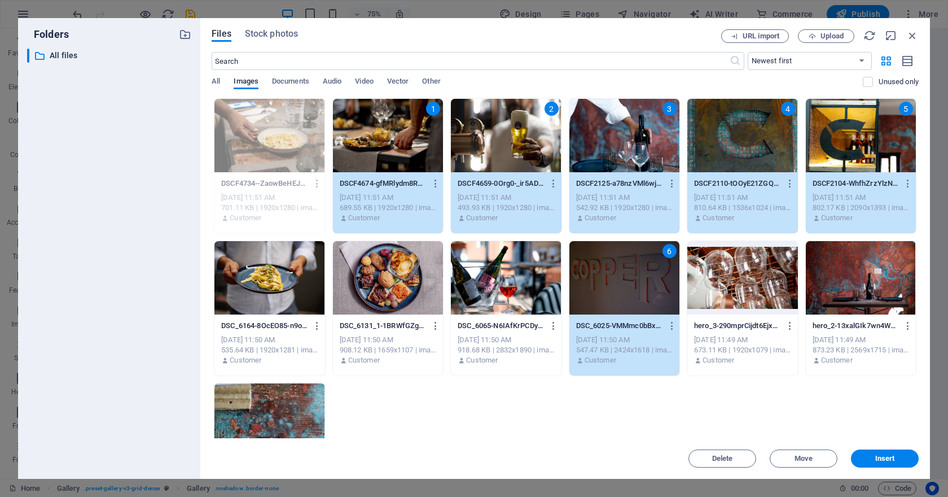
click at [507, 282] on div at bounding box center [506, 277] width 110 height 73
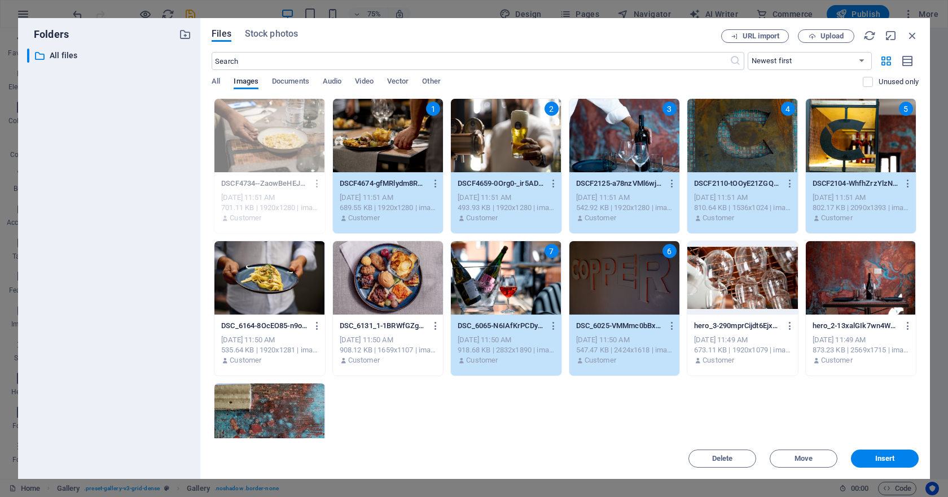
click at [402, 289] on div at bounding box center [388, 277] width 110 height 73
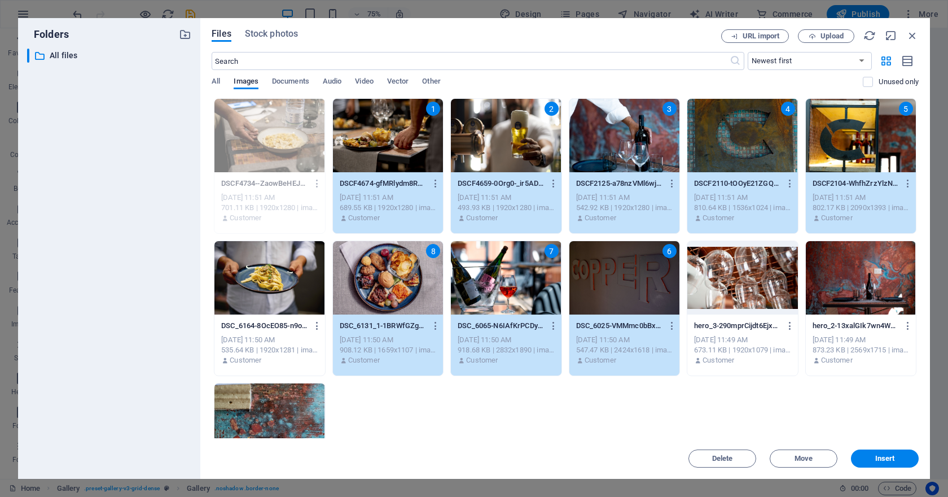
click at [278, 274] on div at bounding box center [269, 277] width 110 height 73
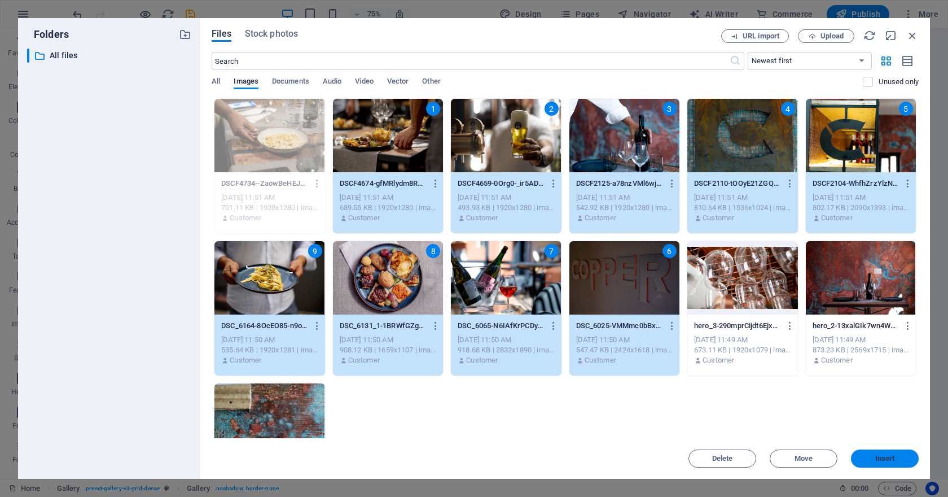
click at [879, 464] on button "Insert" at bounding box center [885, 458] width 68 height 18
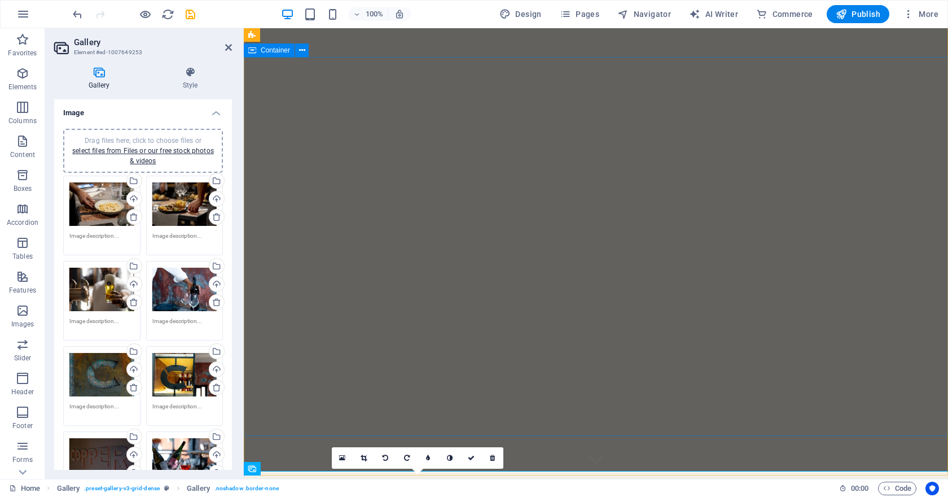
scroll to position [3, 0]
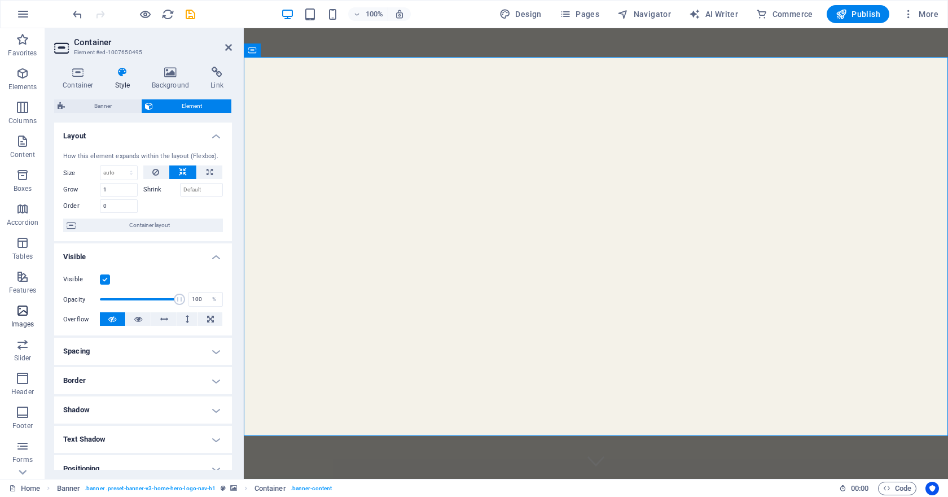
click at [22, 314] on icon "button" at bounding box center [23, 311] width 14 height 14
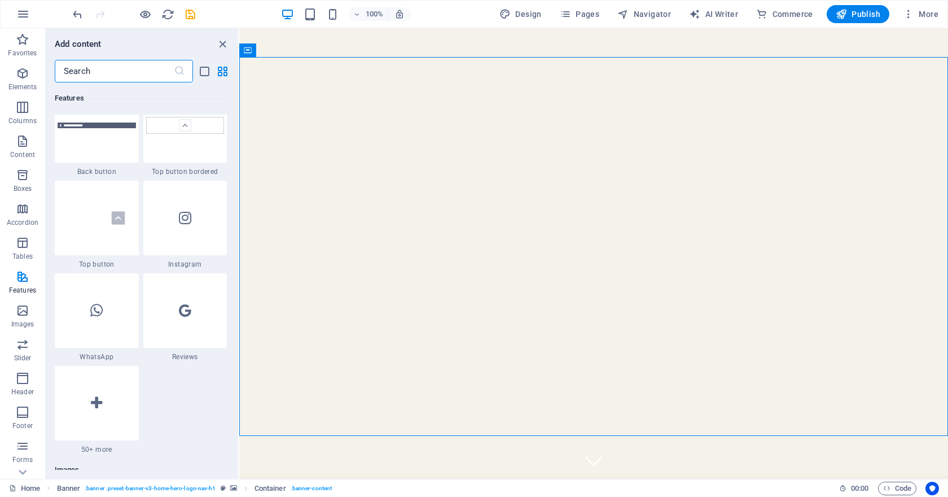
scroll to position [5613, 0]
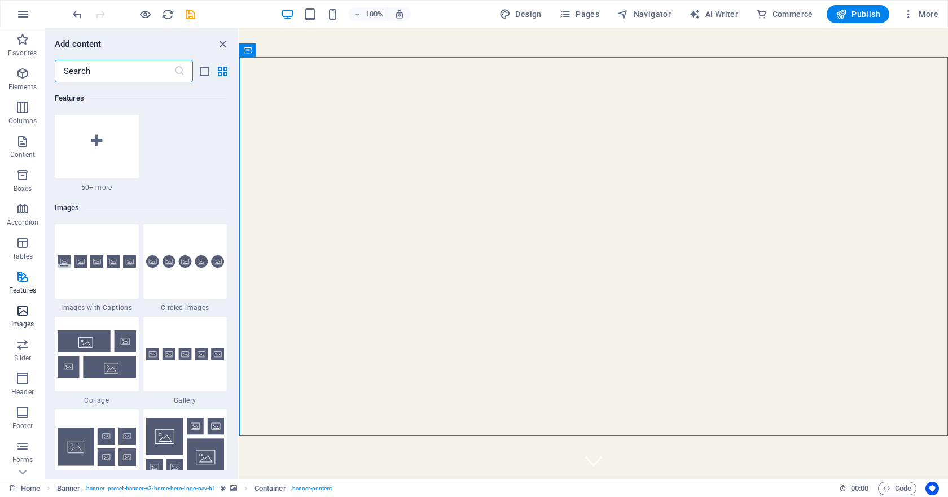
click at [27, 312] on icon "button" at bounding box center [23, 311] width 14 height 14
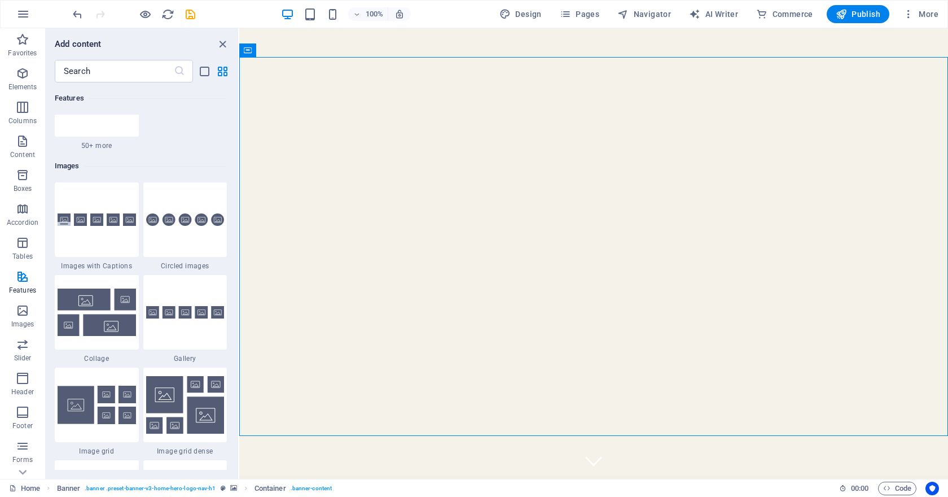
scroll to position [5654, 0]
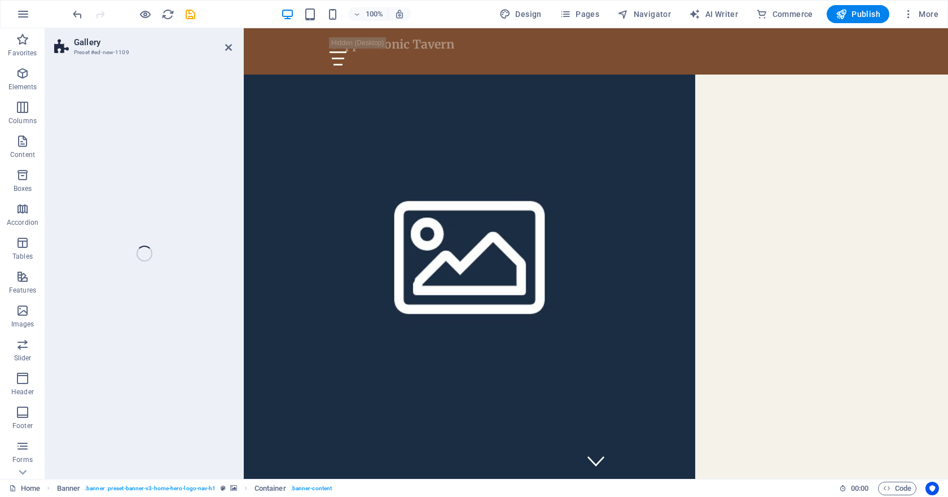
select select "rem"
select select "preset-gallery-v3-captions"
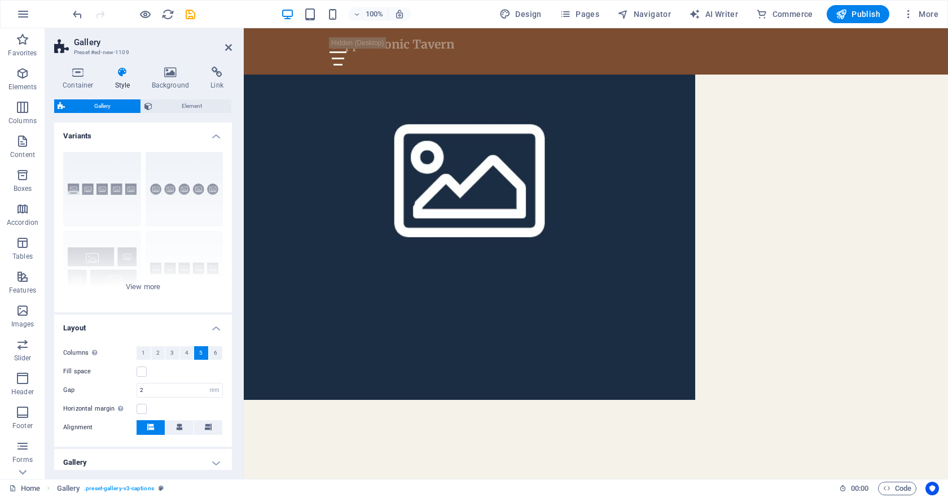
scroll to position [3203, 0]
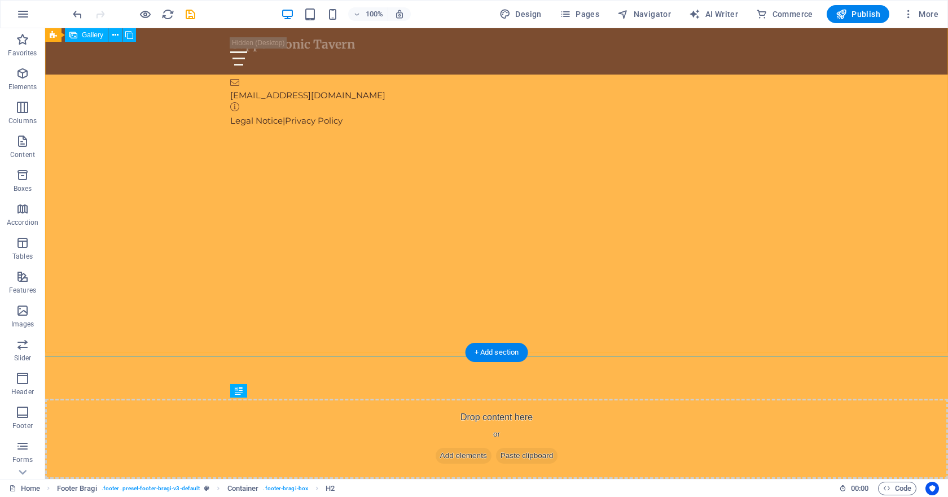
scroll to position [2399, 0]
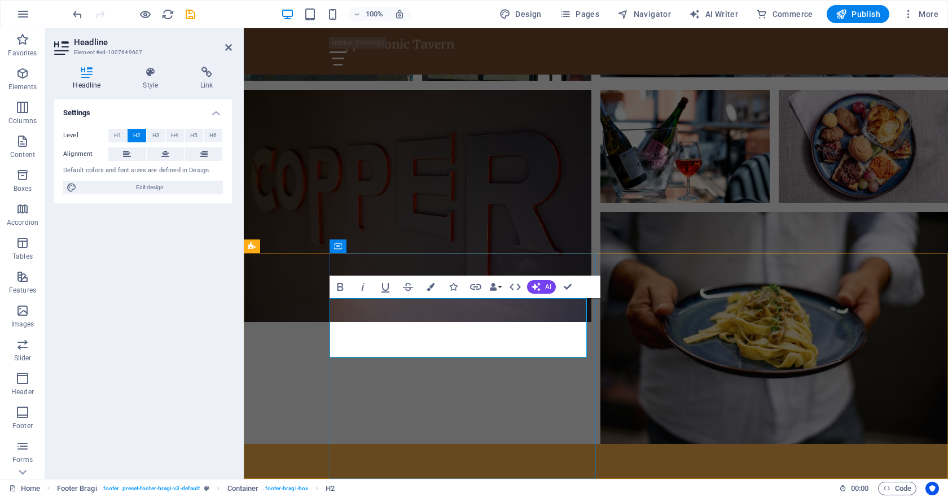
scroll to position [1032, 0]
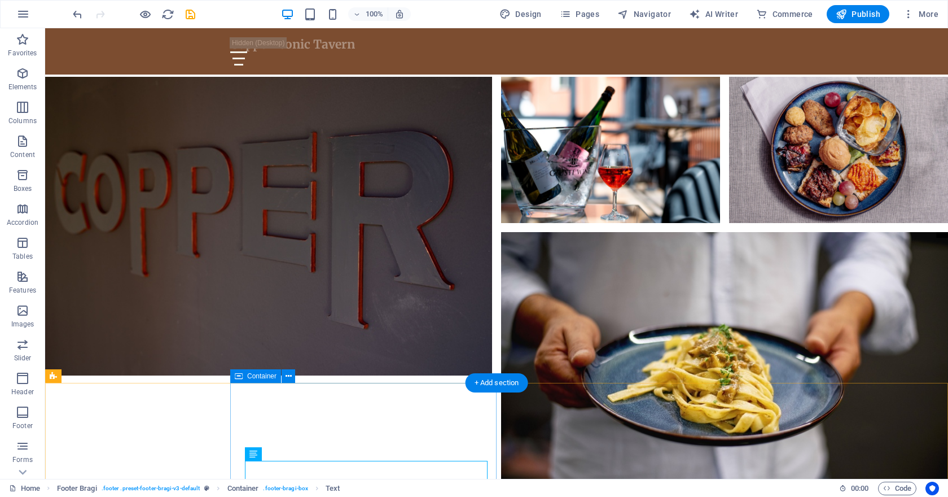
scroll to position [1270, 0]
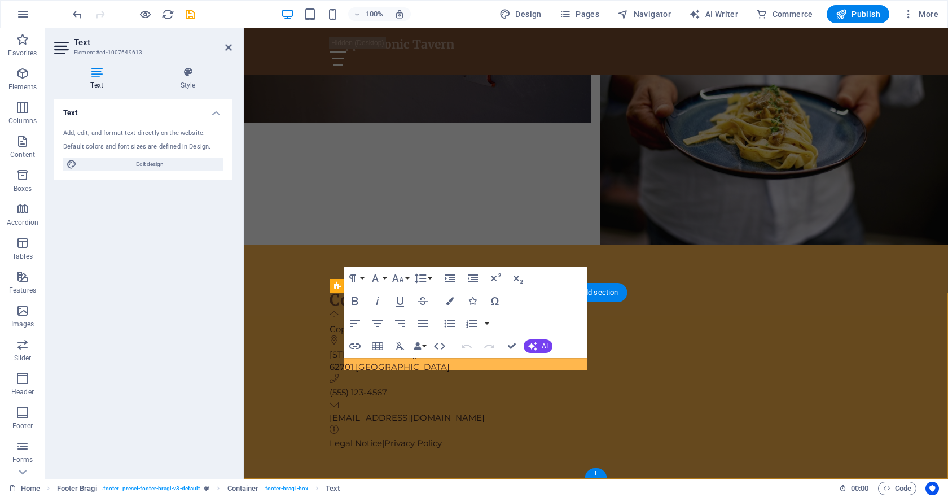
click at [293, 364] on div "Copper Iconic Tavern Copper Iconic Tavern 123 Main St , 62701 Springfield (555)…" at bounding box center [596, 503] width 704 height 516
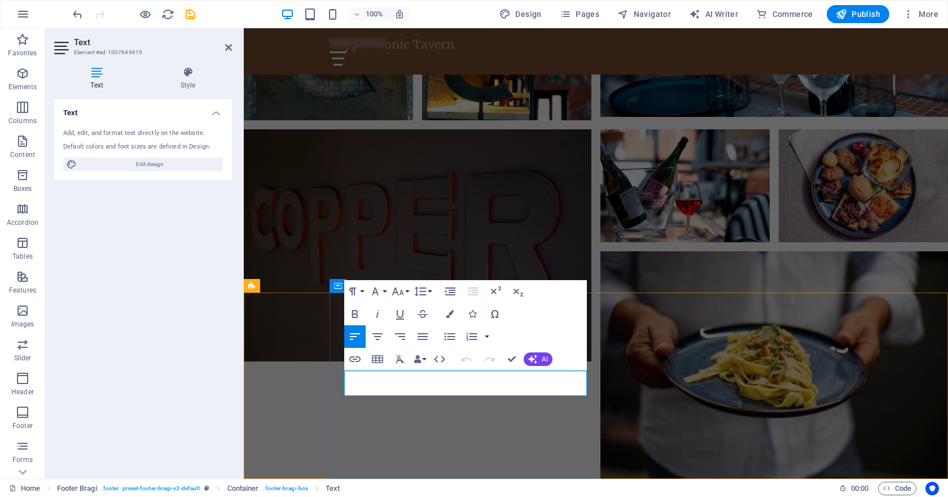
click at [411, 370] on div "Paragraph Format Normal Heading 1 Heading 2 Heading 3 Heading 4 Heading 5 Headi…" at bounding box center [465, 325] width 243 height 90
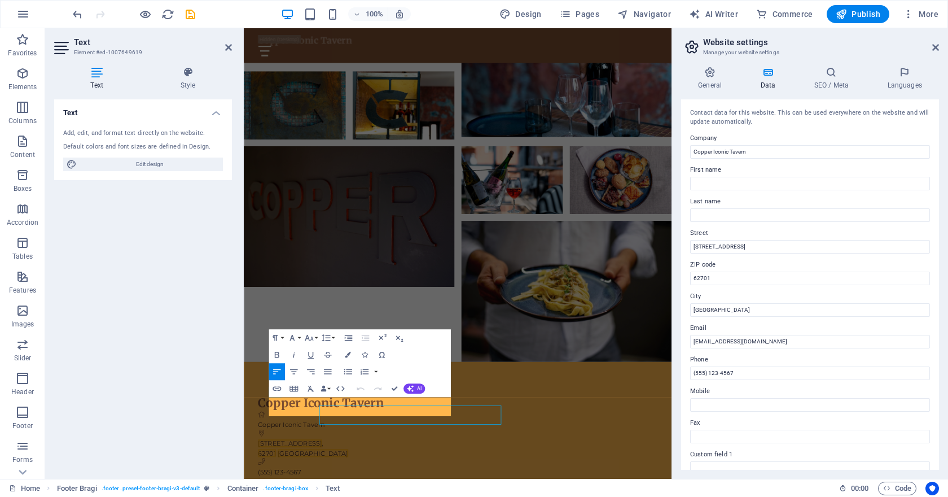
scroll to position [871, 0]
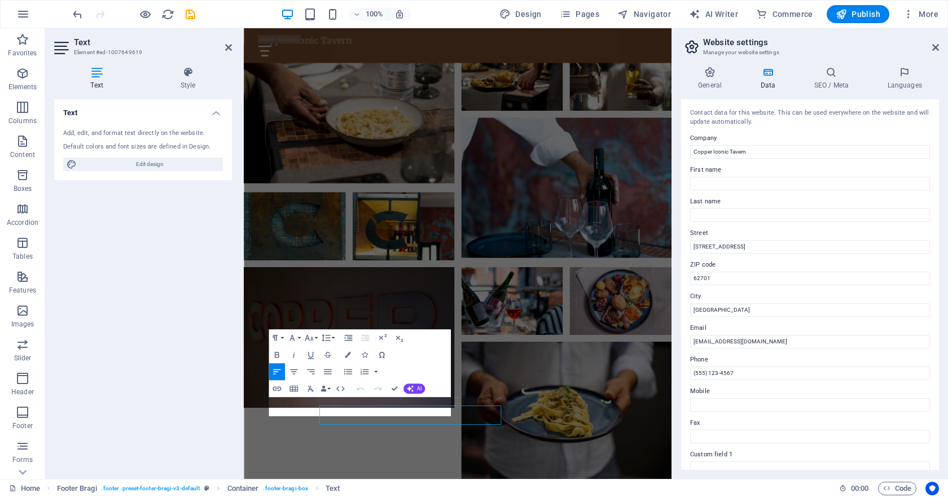
click at [411, 387] on icon "button" at bounding box center [410, 388] width 7 height 7
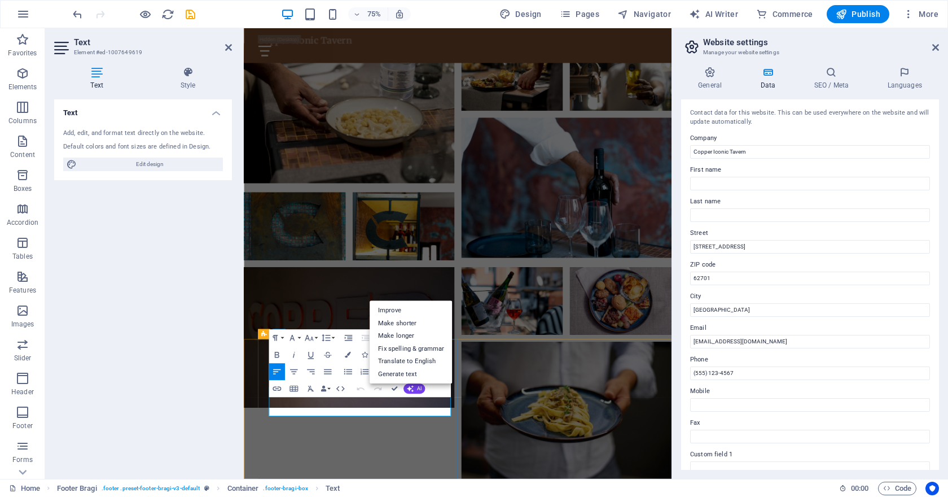
drag, startPoint x: 744, startPoint y: 243, endPoint x: 681, endPoint y: 241, distance: 63.2
click at [681, 241] on div "Contact data for this website. This can be used everywhere on the website and w…" at bounding box center [810, 284] width 258 height 370
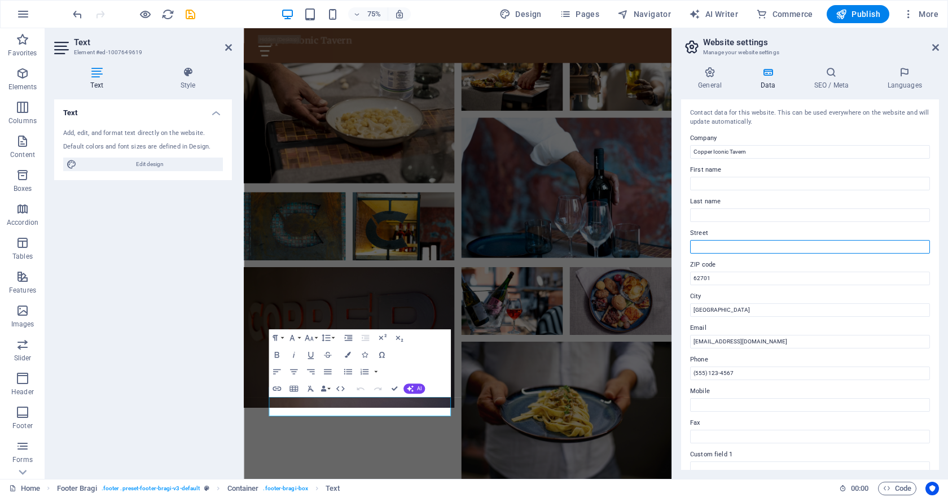
type input "Acquisizione_Facebook_per_Foggetti"
paste input "[URL] [PERSON_NAME][STREET_ADDRESS] CS"
drag, startPoint x: 745, startPoint y: 246, endPoint x: 846, endPoint y: 246, distance: 101.0
click at [846, 247] on input "[URL] [PERSON_NAME][STREET_ADDRESS] CS" at bounding box center [810, 247] width 240 height 14
click at [846, 246] on input "[URL] [PERSON_NAME][STREET_ADDRESS] CS" at bounding box center [810, 247] width 240 height 14
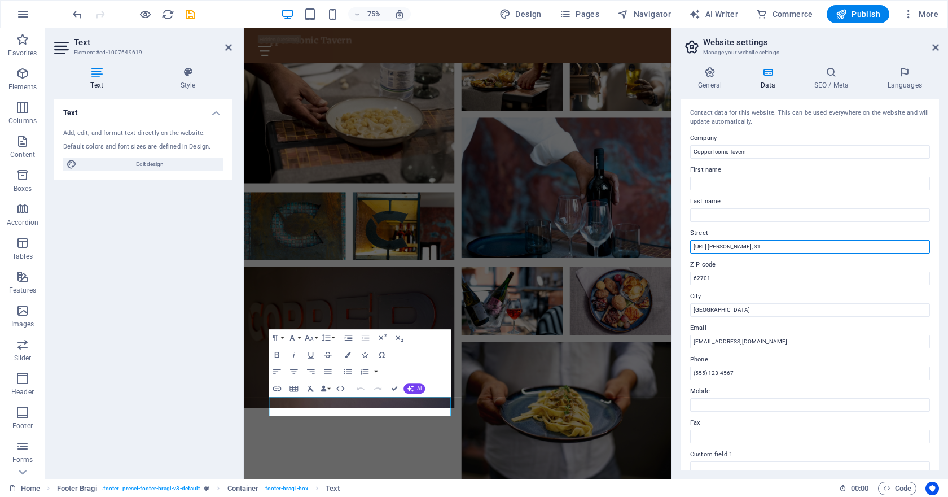
click at [698, 245] on input "P.za Carlo Bilotti, 31" at bounding box center [810, 247] width 240 height 14
type input "[STREET_ADDRESS][PERSON_NAME]"
click at [725, 279] on input "62701" at bounding box center [810, 278] width 240 height 14
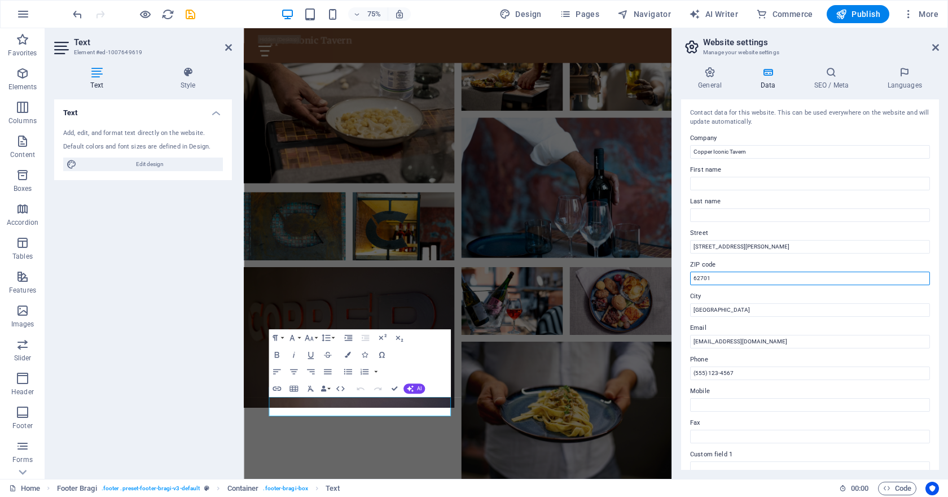
click at [725, 279] on input "62701" at bounding box center [810, 278] width 240 height 14
type input "6"
type input "87100"
drag, startPoint x: 732, startPoint y: 308, endPoint x: 682, endPoint y: 310, distance: 49.7
click at [682, 310] on div "Contact data for this website. This can be used everywhere on the website and w…" at bounding box center [810, 284] width 258 height 370
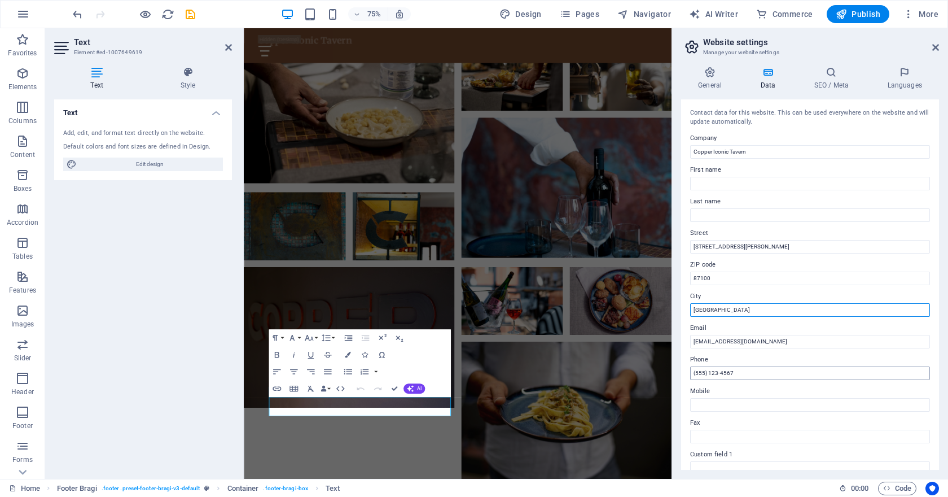
type input "[GEOGRAPHIC_DATA]"
click at [753, 375] on input "(555) 123-4567" at bounding box center [810, 373] width 240 height 14
drag, startPoint x: 742, startPoint y: 372, endPoint x: 684, endPoint y: 374, distance: 58.2
click at [684, 374] on div "Contact data for this website. This can be used everywhere on the website and w…" at bounding box center [810, 284] width 258 height 370
paste input "391 120 8164"
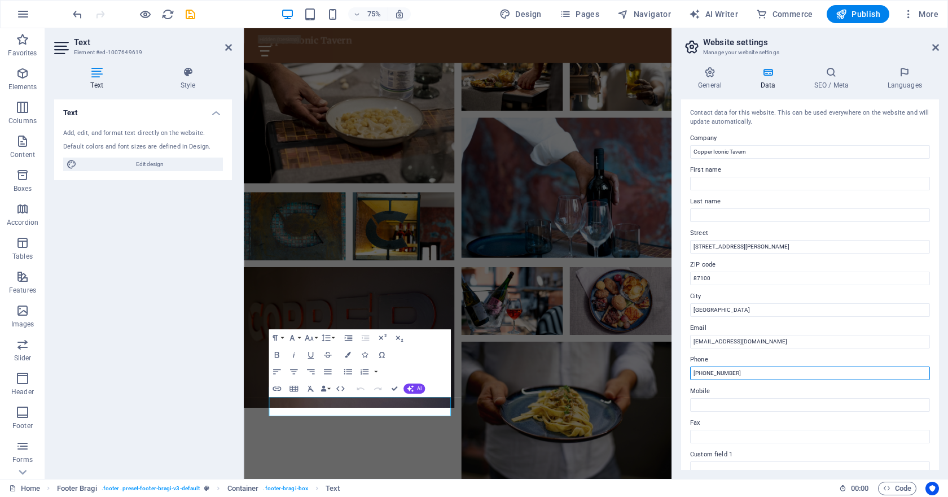
click at [727, 373] on input "+39 391 120 8164" at bounding box center [810, 373] width 240 height 14
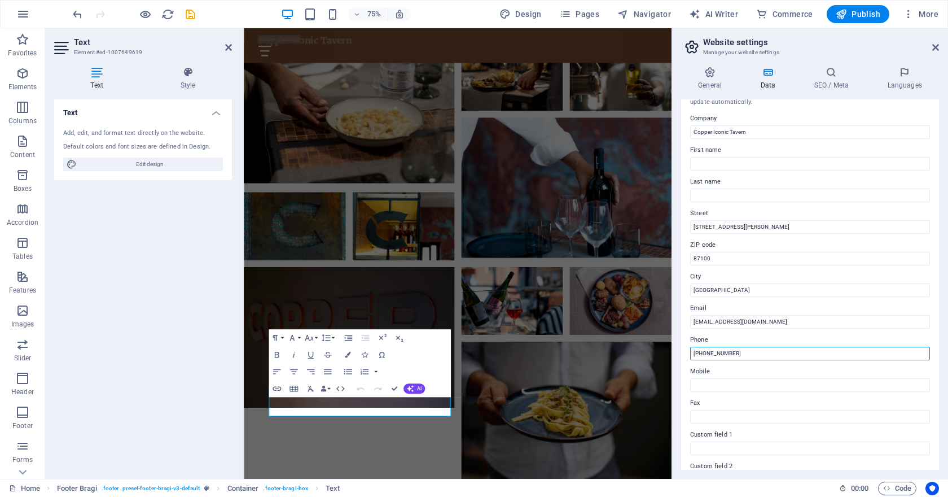
click at [751, 354] on input "[PHONE_NUMBER]" at bounding box center [810, 354] width 240 height 14
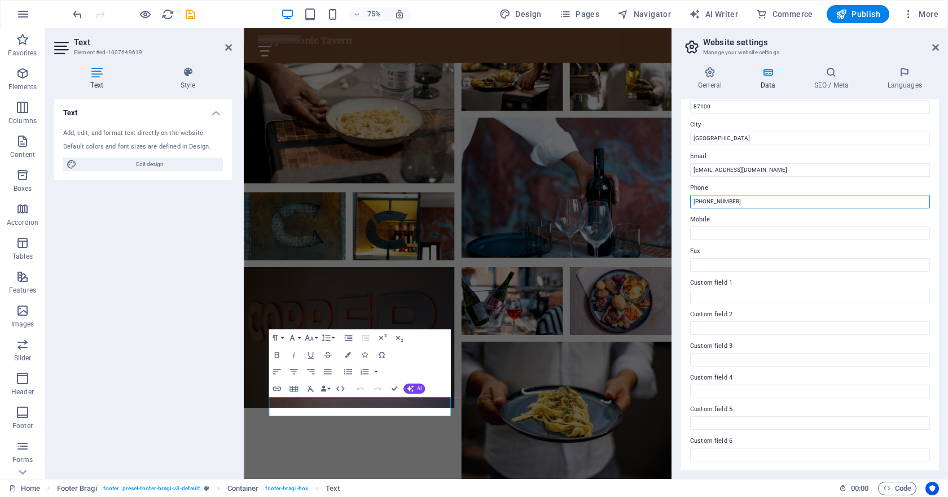
scroll to position [0, 0]
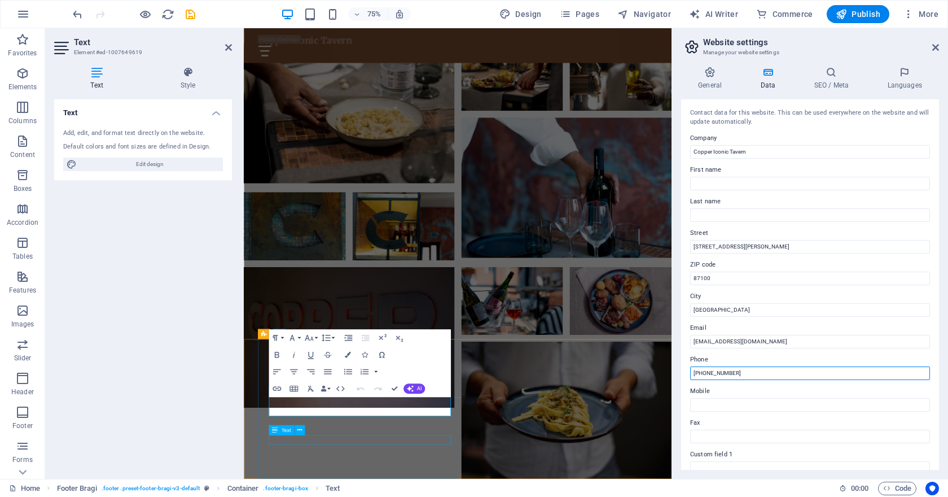
type input "[PHONE_NUMBER]"
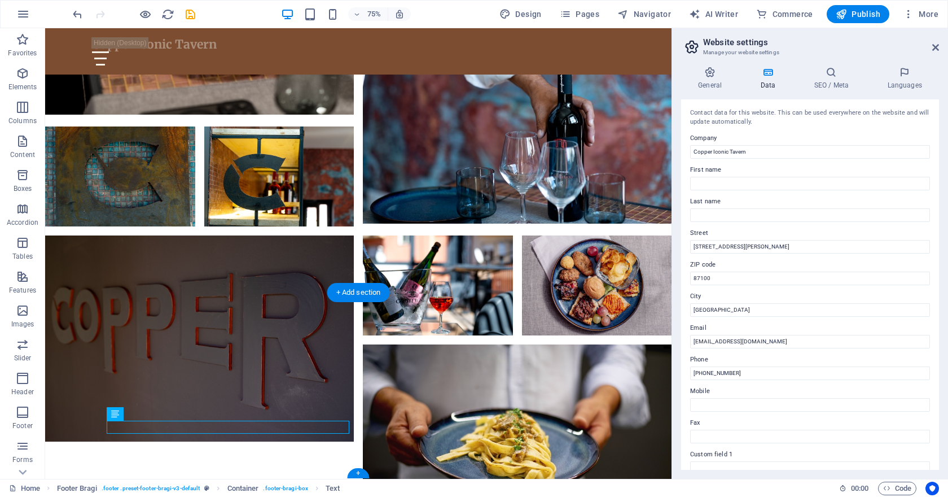
scroll to position [939, 0]
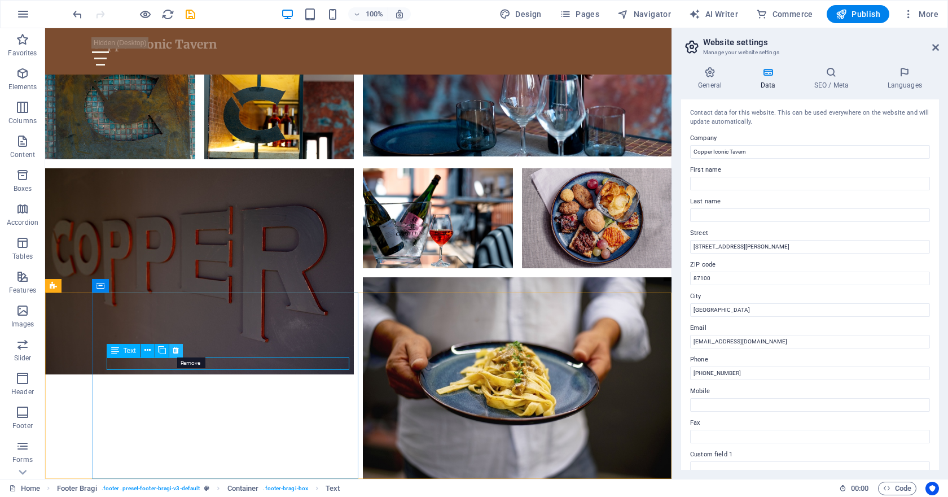
click at [174, 349] on icon at bounding box center [176, 350] width 6 height 12
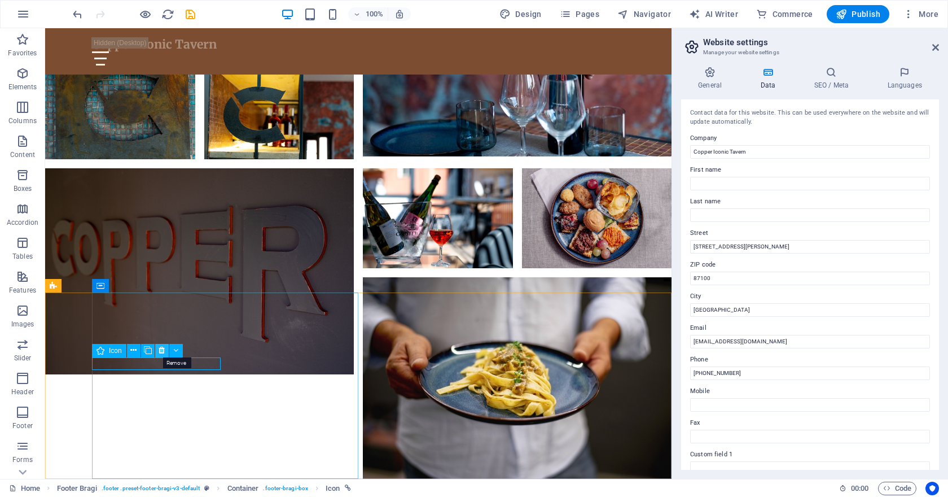
click at [161, 350] on icon at bounding box center [162, 350] width 6 height 12
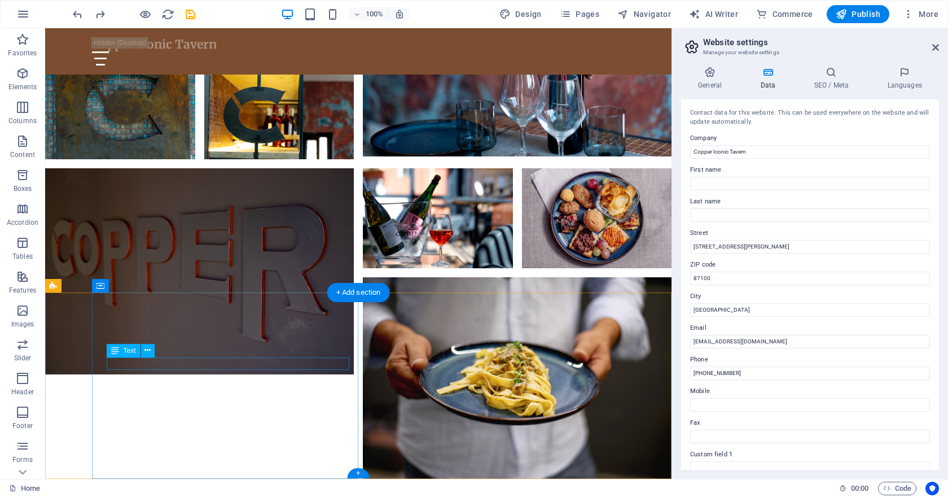
select select "xMidYMid"
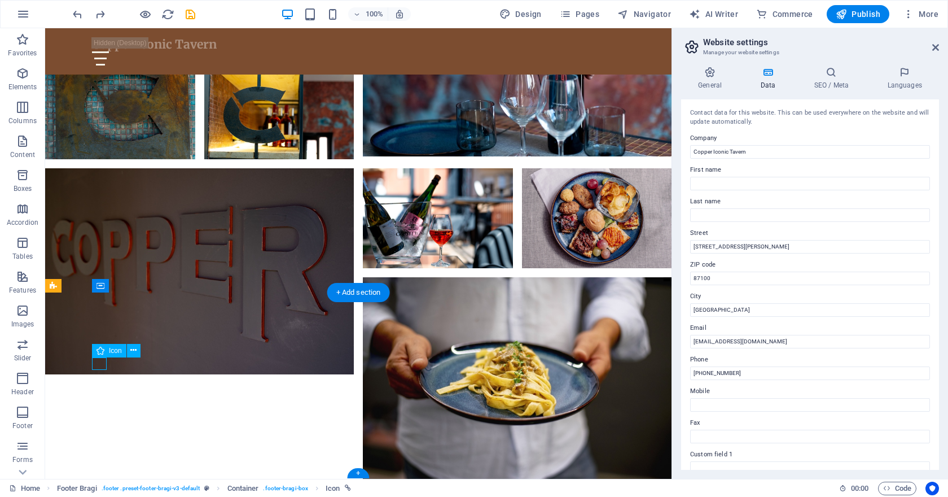
select select "px"
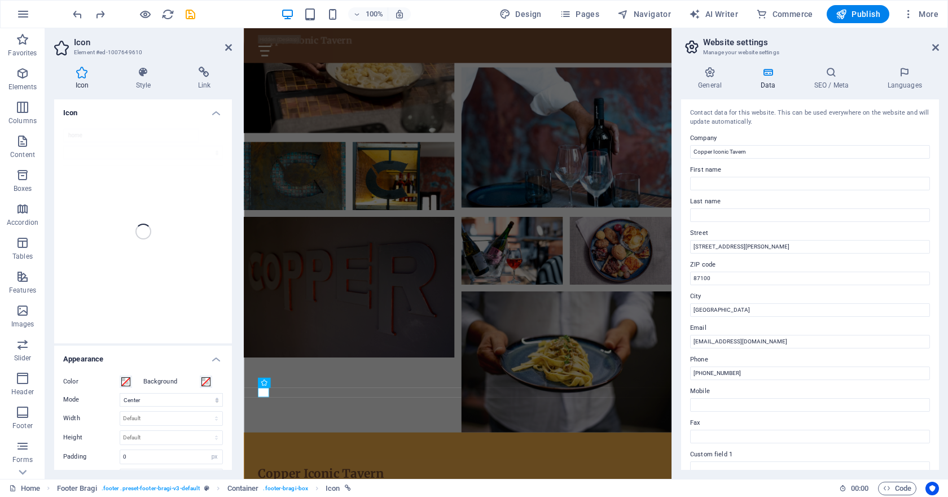
scroll to position [871, 0]
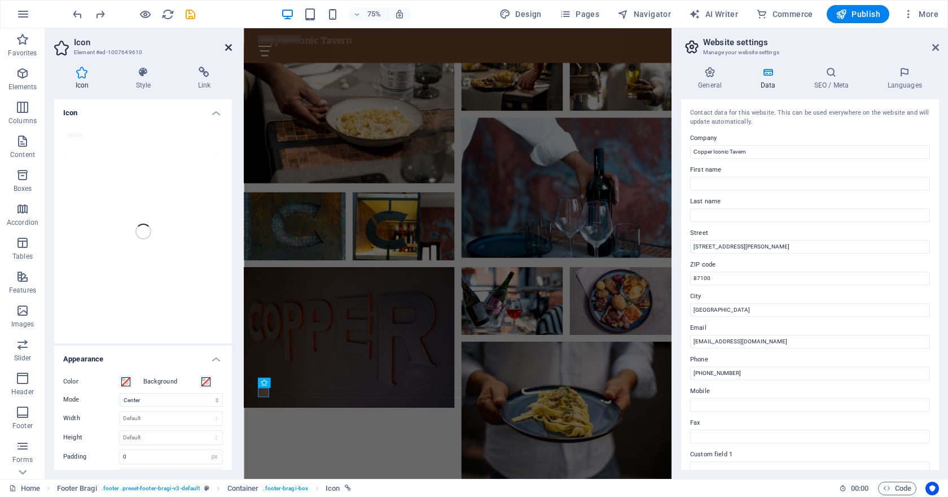
click at [226, 47] on icon at bounding box center [228, 47] width 7 height 9
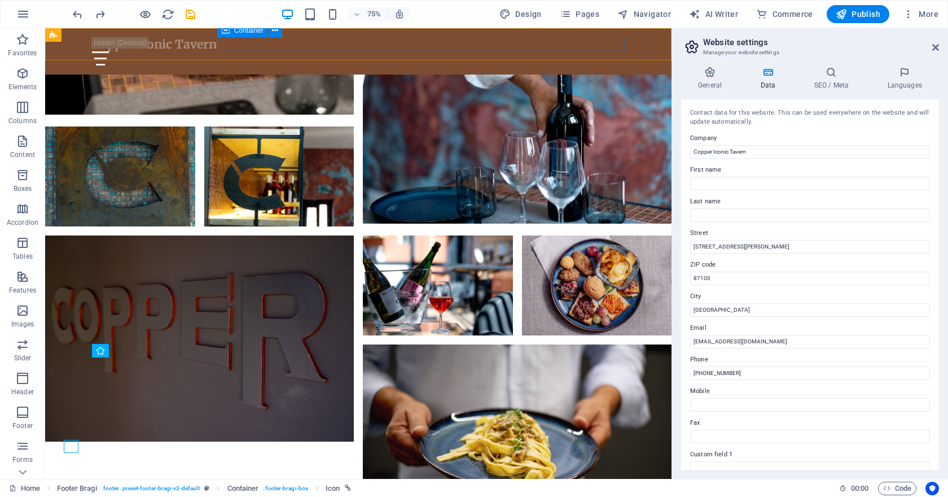
scroll to position [939, 0]
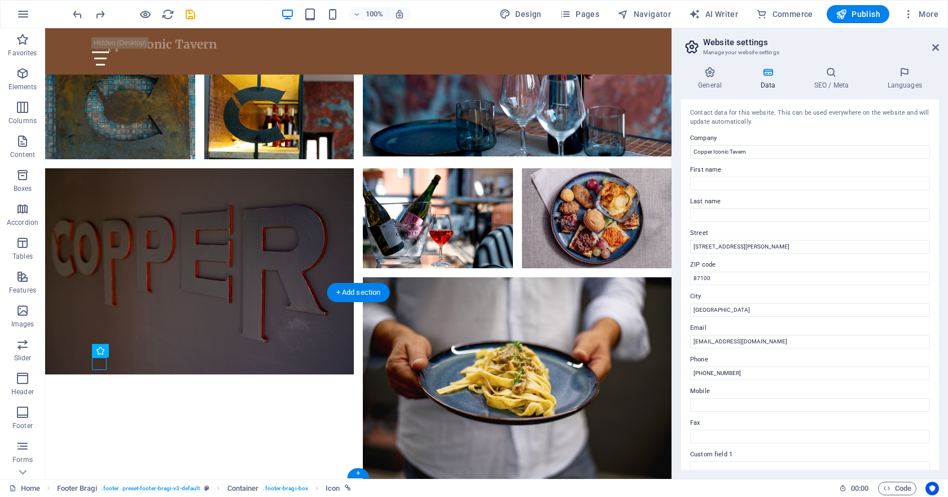
select select "px"
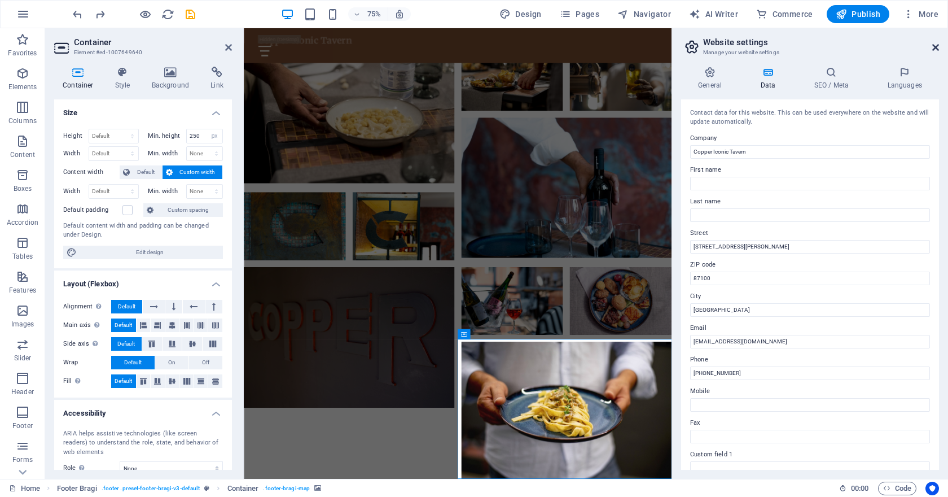
click at [934, 48] on icon at bounding box center [935, 47] width 7 height 9
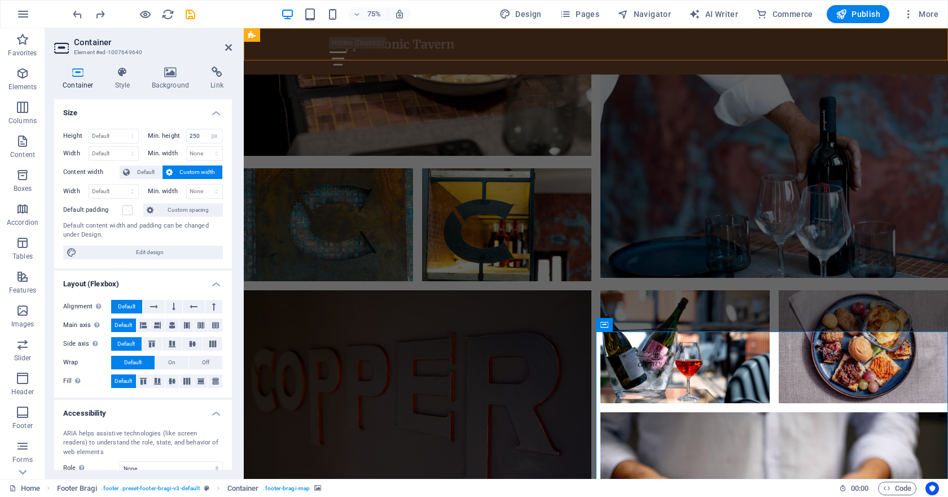
scroll to position [993, 0]
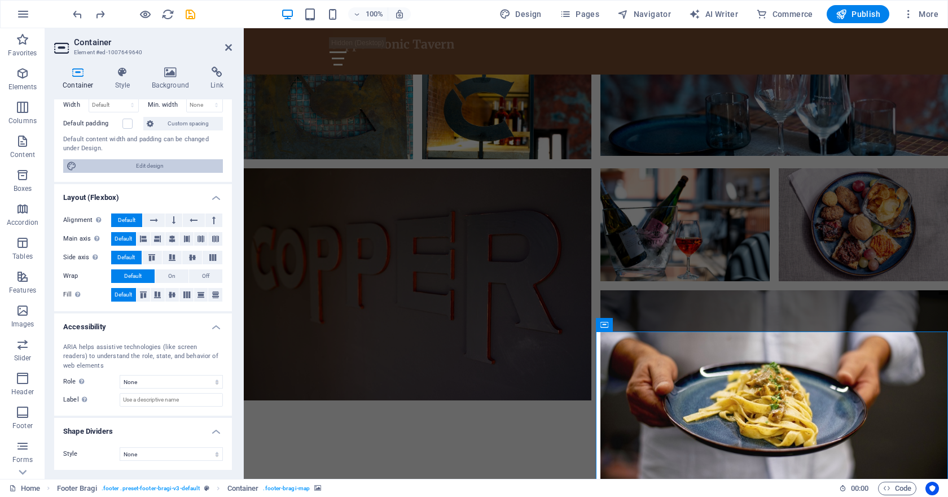
scroll to position [0, 0]
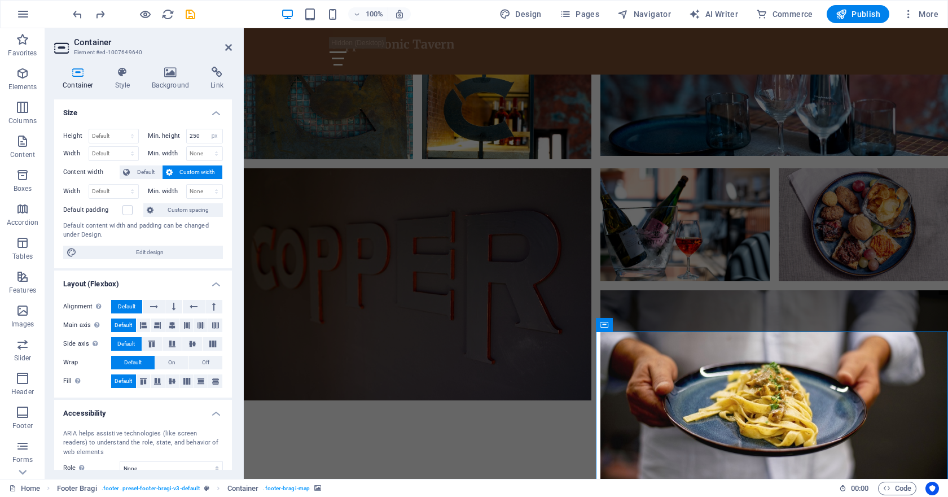
click at [87, 73] on icon at bounding box center [78, 72] width 48 height 11
click at [119, 75] on icon at bounding box center [123, 72] width 32 height 11
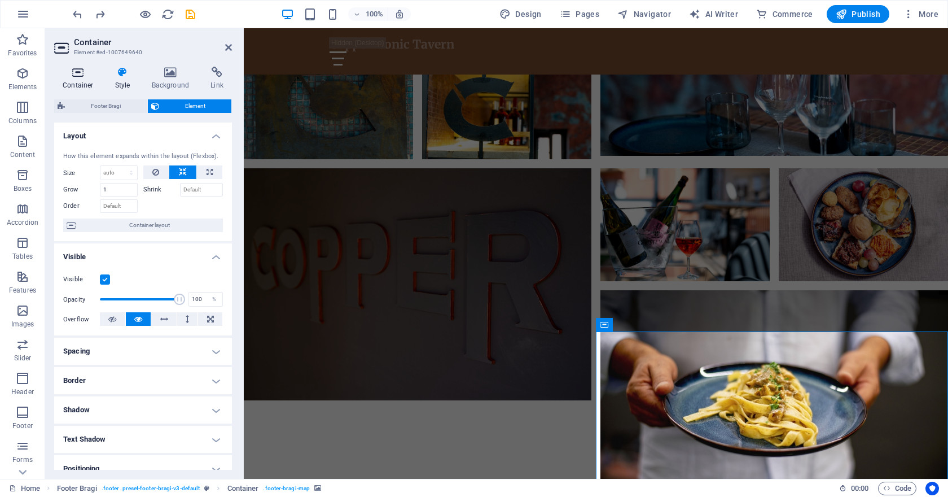
click at [83, 70] on icon at bounding box center [78, 72] width 48 height 11
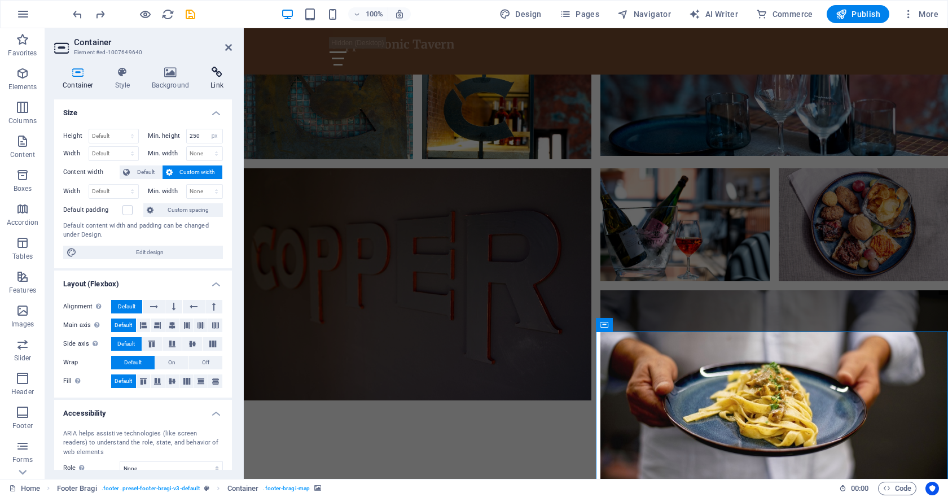
click at [218, 68] on icon at bounding box center [217, 72] width 30 height 11
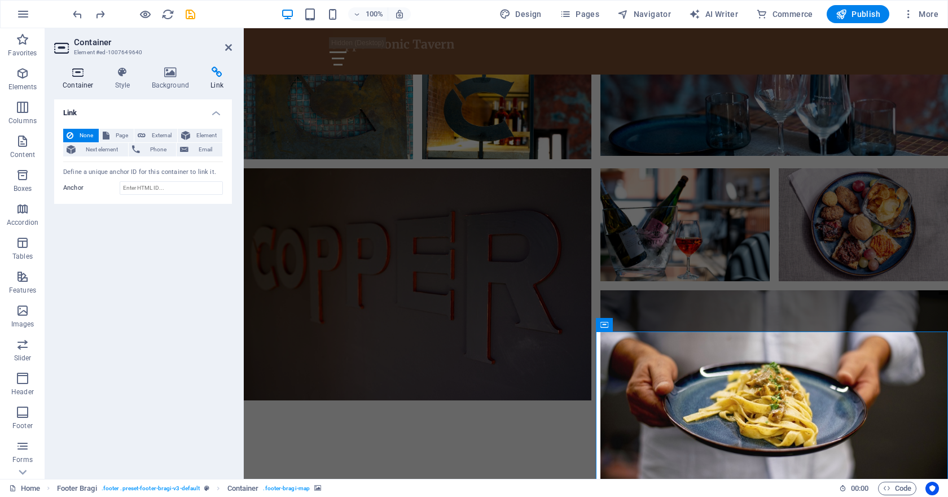
click at [103, 80] on h4 "Container" at bounding box center [80, 79] width 52 height 24
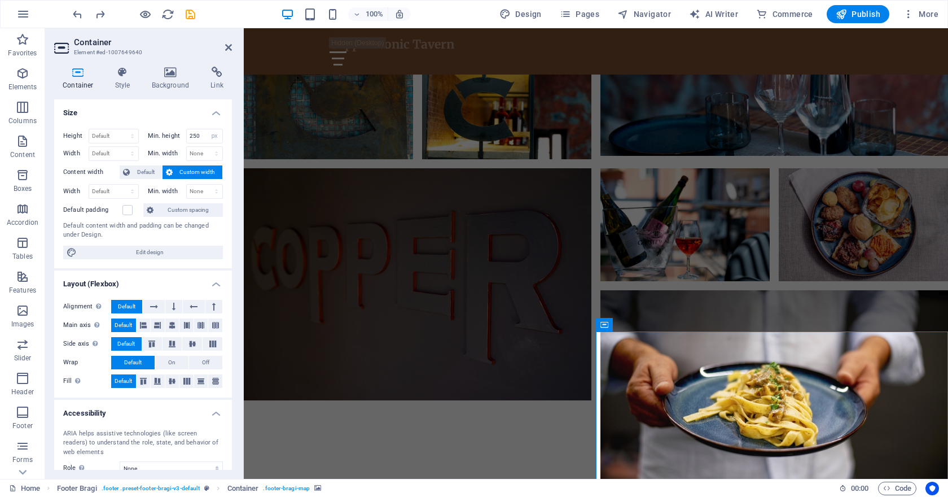
click at [83, 77] on icon at bounding box center [78, 72] width 48 height 11
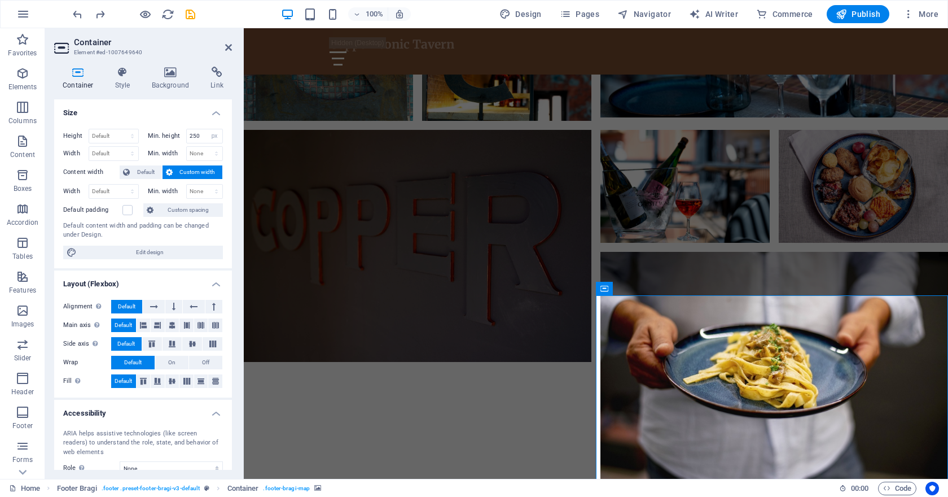
scroll to position [1032, 0]
click at [608, 284] on icon at bounding box center [605, 286] width 8 height 14
click at [669, 287] on icon at bounding box center [668, 286] width 8 height 12
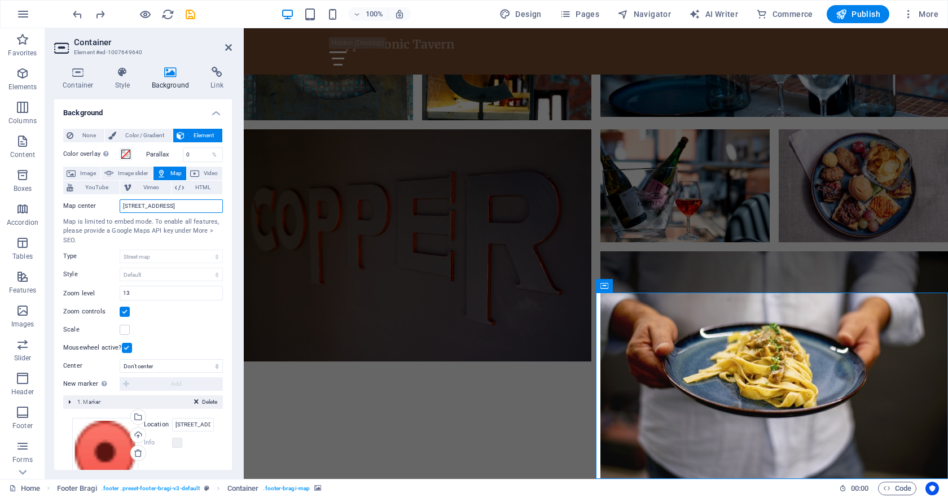
drag, startPoint x: 214, startPoint y: 207, endPoint x: 116, endPoint y: 203, distance: 97.7
click at [116, 203] on div "Map center [STREET_ADDRESS]" at bounding box center [143, 206] width 160 height 14
click at [132, 203] on input "[STREET_ADDRESS]" at bounding box center [171, 206] width 103 height 14
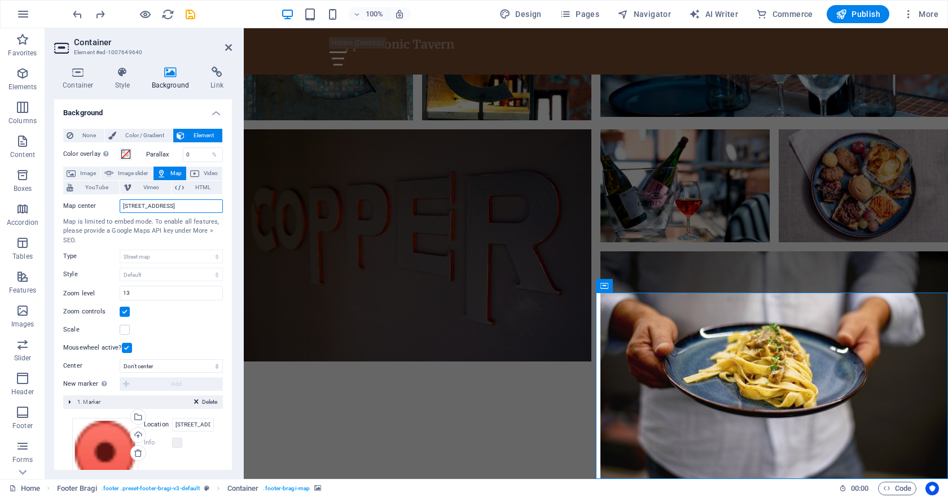
click at [132, 203] on input "[STREET_ADDRESS]" at bounding box center [171, 206] width 103 height 14
paste input "391 120 8164"
type input "391 120 8164"
click at [139, 205] on input "391 120 8164" at bounding box center [171, 206] width 103 height 14
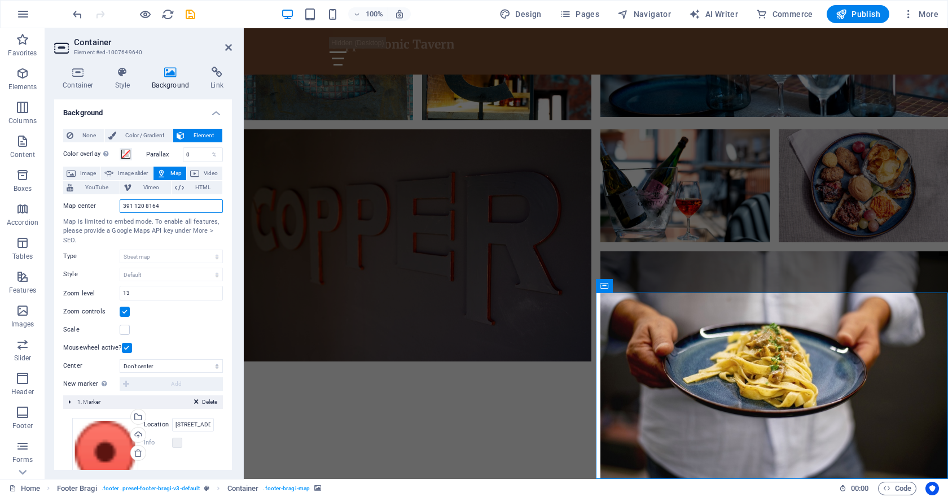
click at [139, 205] on input "391 120 8164" at bounding box center [171, 206] width 103 height 14
type input "Piazza Bilotti, 31, Cosenza (CS)"
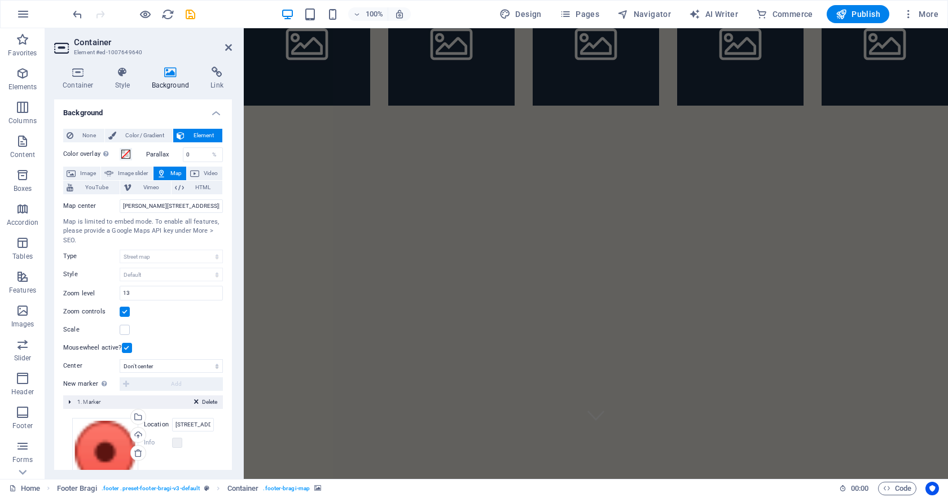
scroll to position [0, 0]
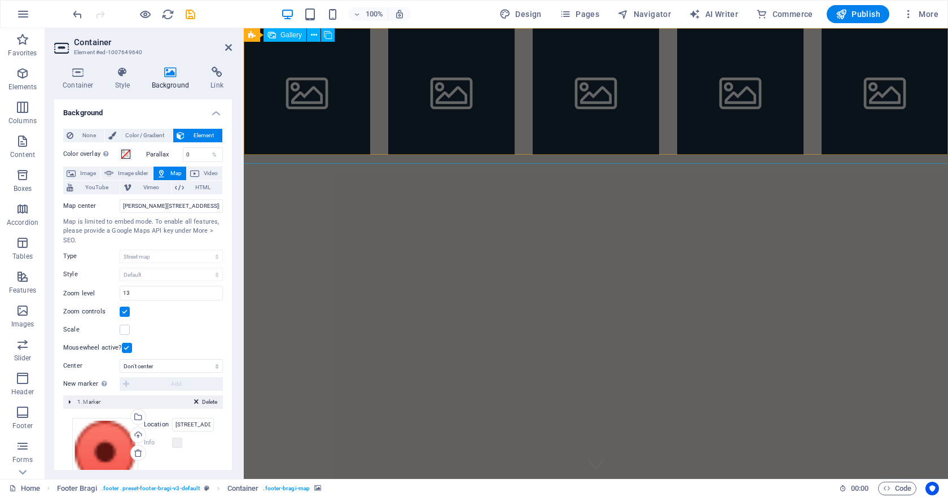
click at [563, 84] on li at bounding box center [596, 91] width 126 height 126
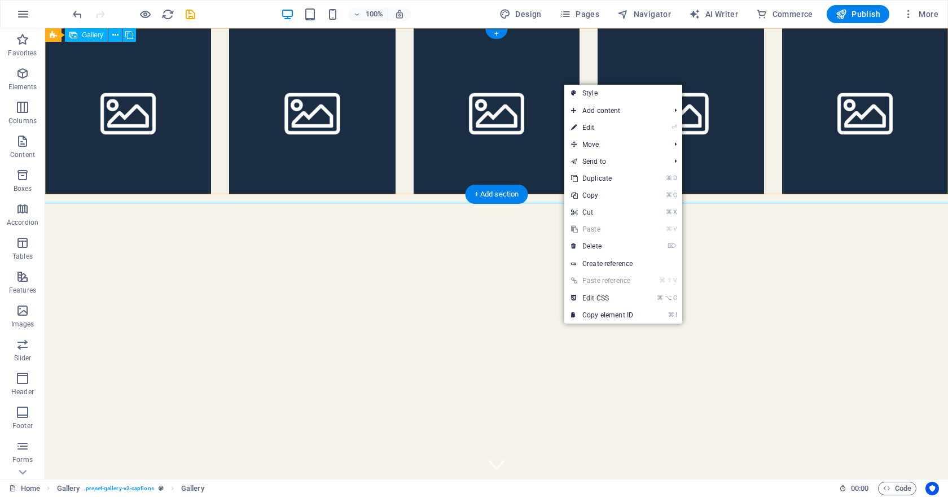
click at [524, 70] on li at bounding box center [497, 111] width 166 height 166
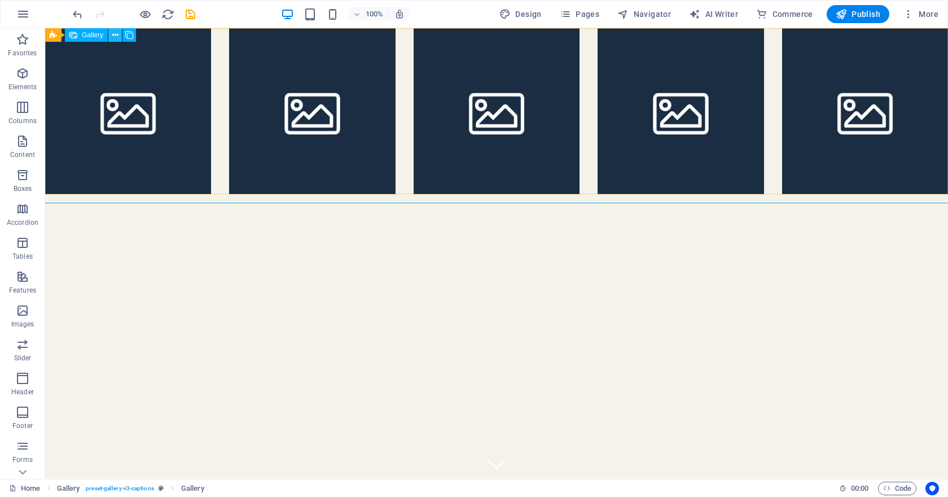
click at [116, 34] on icon at bounding box center [115, 35] width 6 height 12
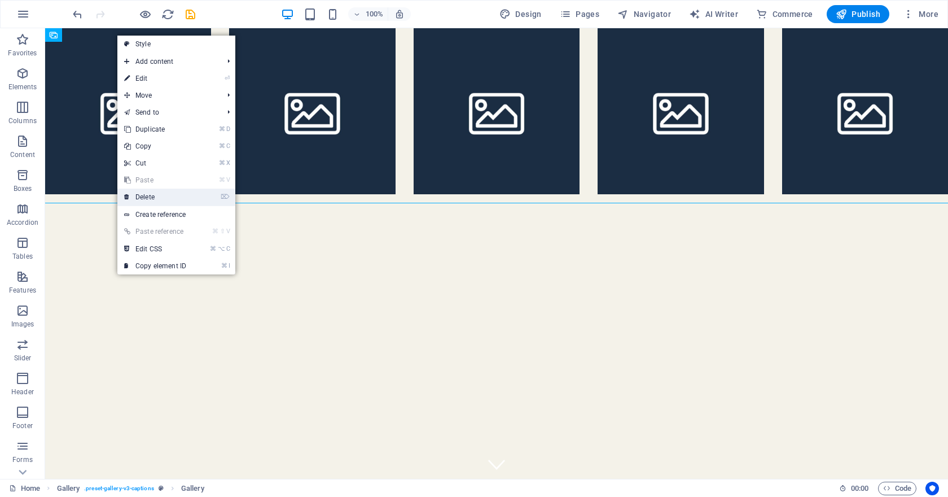
click at [170, 196] on link "⌦ Delete" at bounding box center [155, 197] width 76 height 17
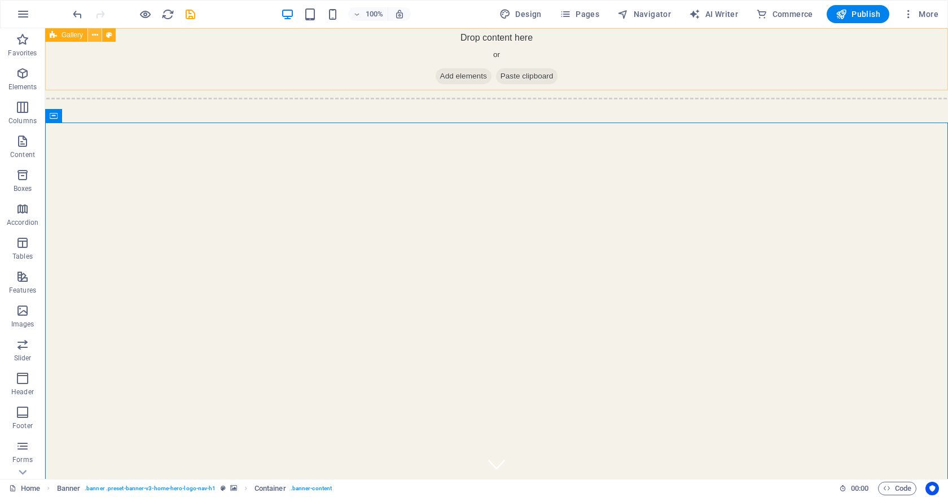
click at [95, 36] on icon at bounding box center [95, 35] width 6 height 12
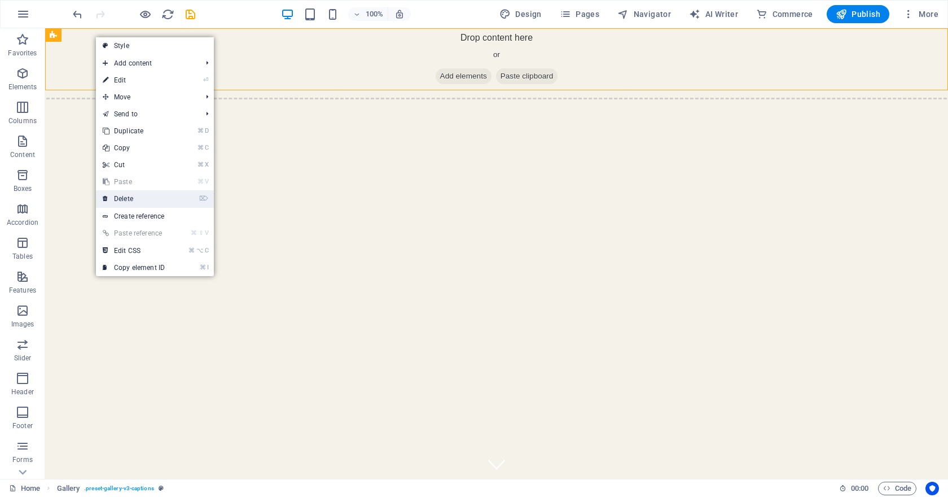
click at [141, 201] on link "⌦ Delete" at bounding box center [134, 198] width 76 height 17
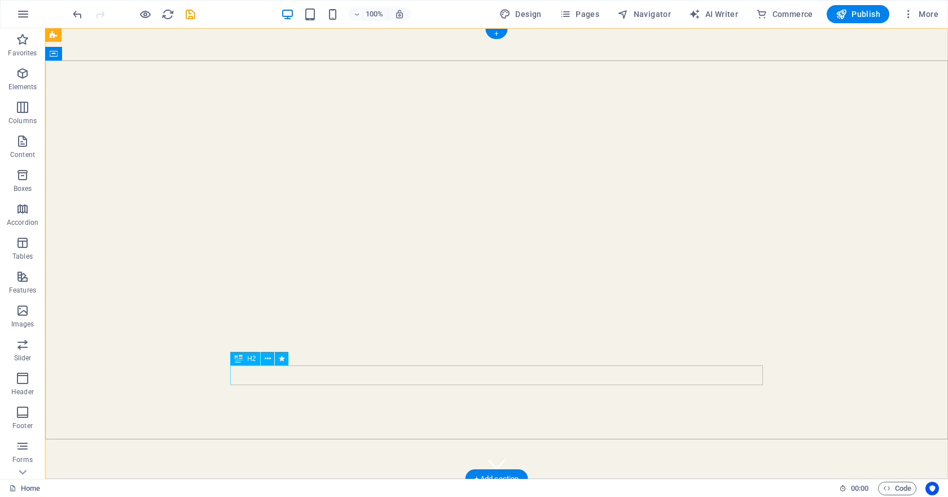
click at [264, 358] on button at bounding box center [268, 359] width 14 height 14
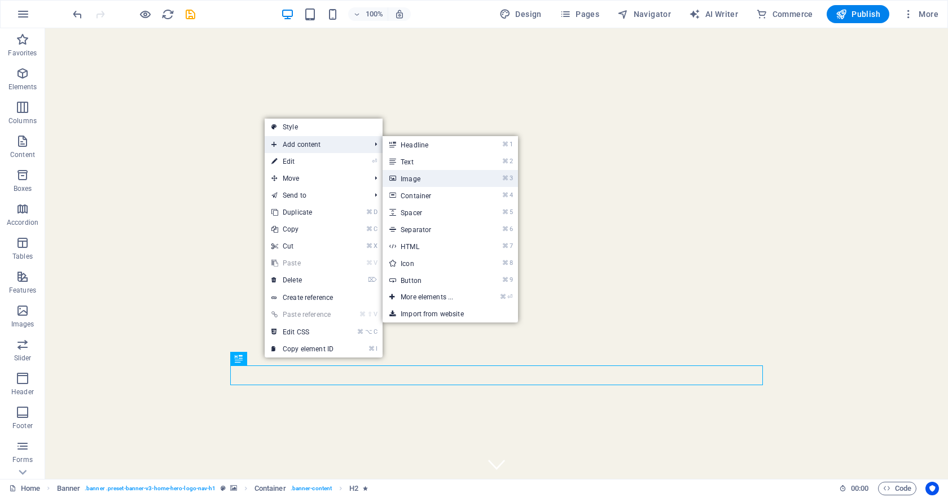
click at [418, 178] on link "⌘ 3 Image" at bounding box center [429, 178] width 93 height 17
select select "px"
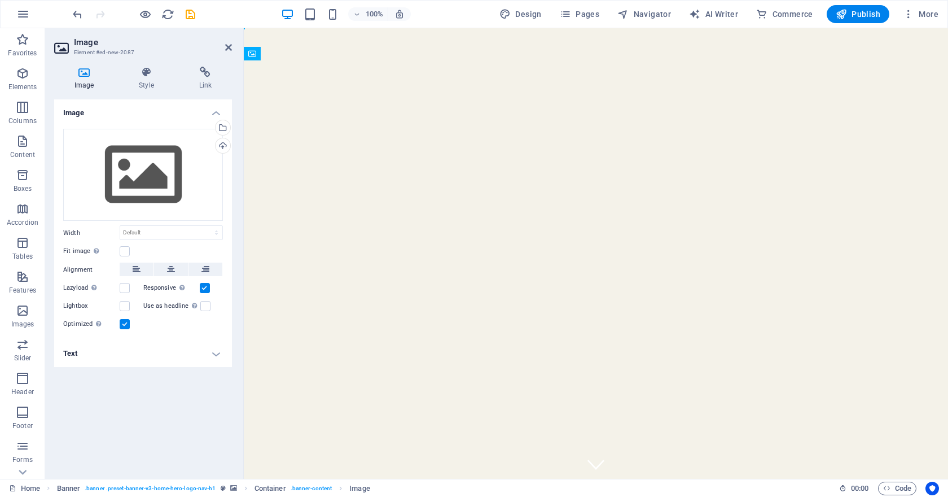
drag, startPoint x: 576, startPoint y: 345, endPoint x: 575, endPoint y: 304, distance: 41.8
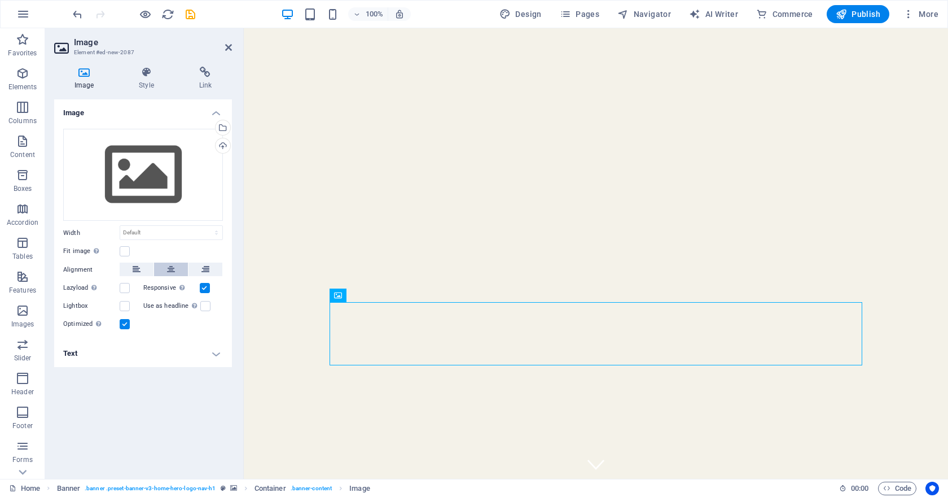
click at [173, 268] on icon at bounding box center [171, 269] width 8 height 14
click at [156, 85] on h4 "Style" at bounding box center [149, 79] width 60 height 24
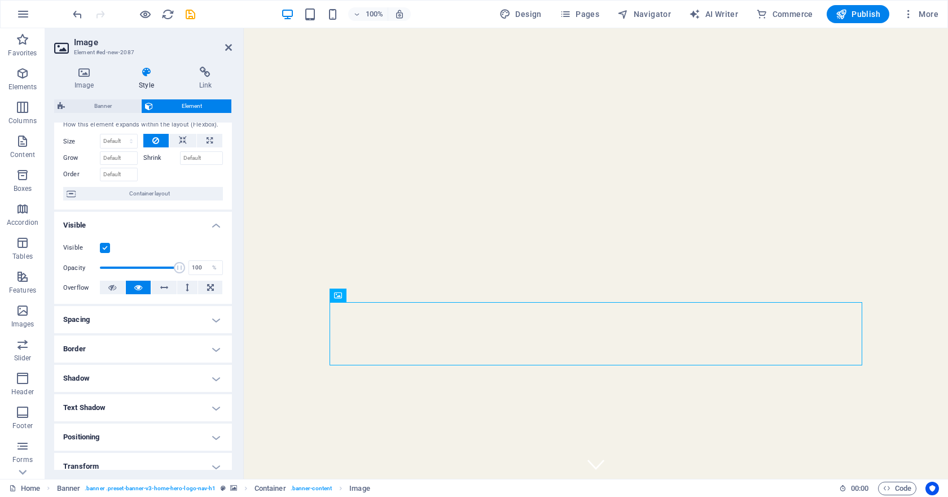
scroll to position [38, 0]
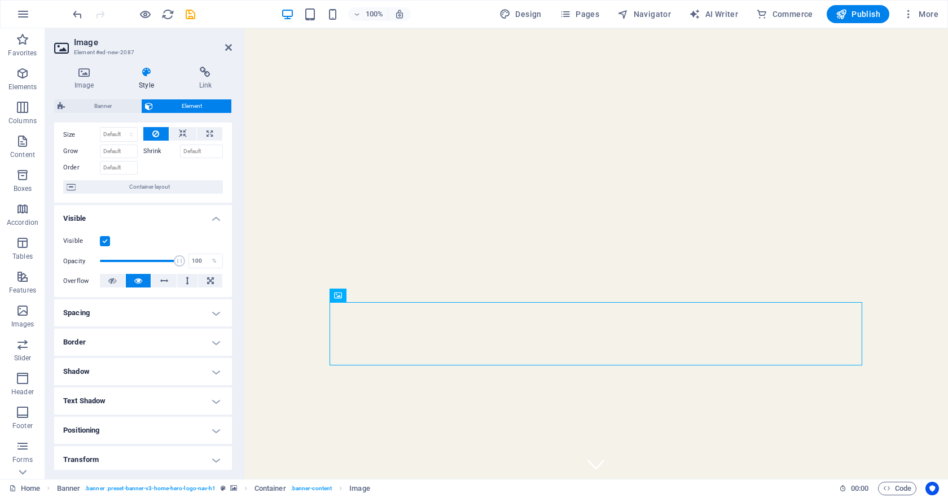
click at [175, 303] on h4 "Spacing" at bounding box center [143, 312] width 178 height 27
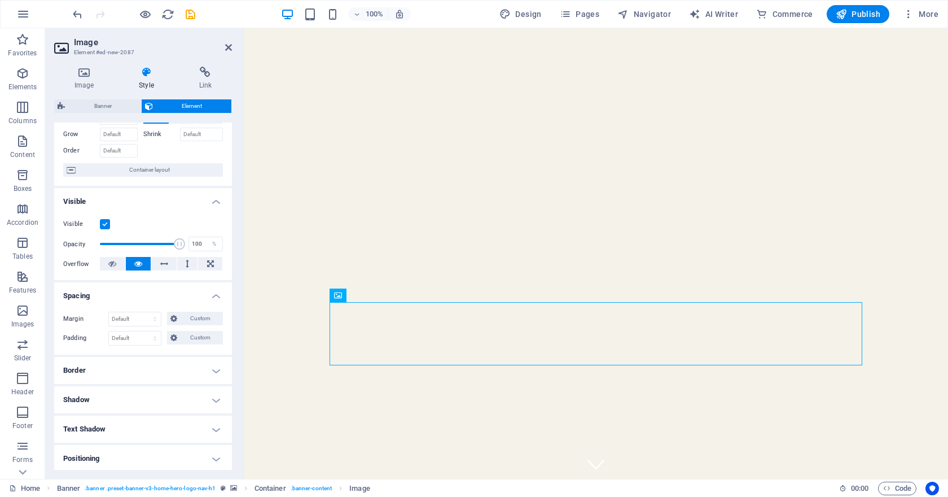
scroll to position [59, 0]
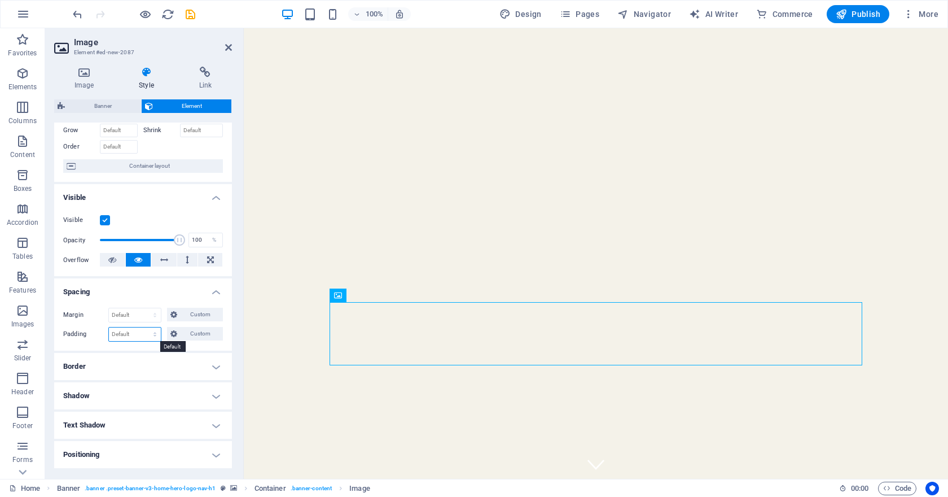
click at [153, 334] on select "Default px rem % vh vw Custom" at bounding box center [135, 334] width 52 height 14
click at [109, 327] on select "Default px rem % vh vw Custom" at bounding box center [135, 334] width 52 height 14
select select "DISABLED_OPTION_VALUE"
click at [176, 331] on icon at bounding box center [173, 334] width 7 height 14
click at [126, 372] on icon at bounding box center [125, 372] width 7 height 7
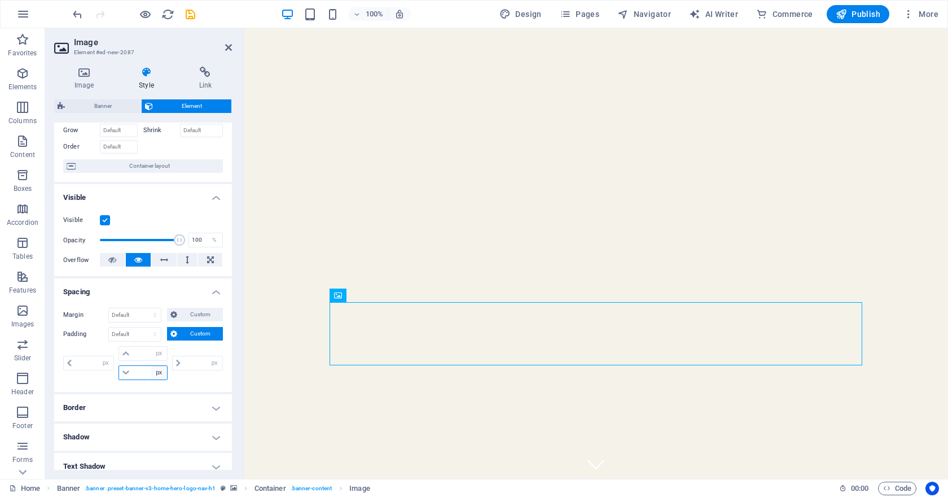
click at [157, 375] on select "px rem % vh vw" at bounding box center [159, 373] width 16 height 14
select select "%"
click at [151, 366] on select "px rem % vh vw" at bounding box center [159, 373] width 16 height 14
type input "0"
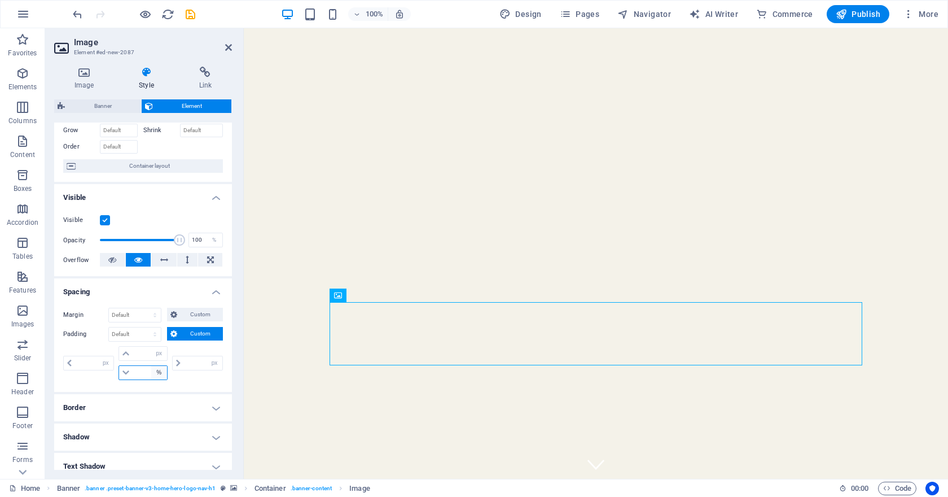
type input "100"
type input "0"
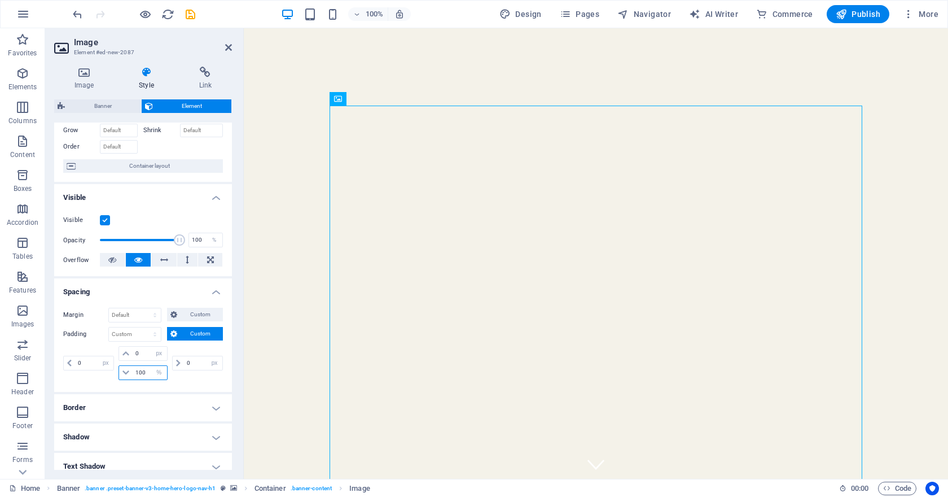
click at [142, 373] on input "100" at bounding box center [150, 373] width 34 height 14
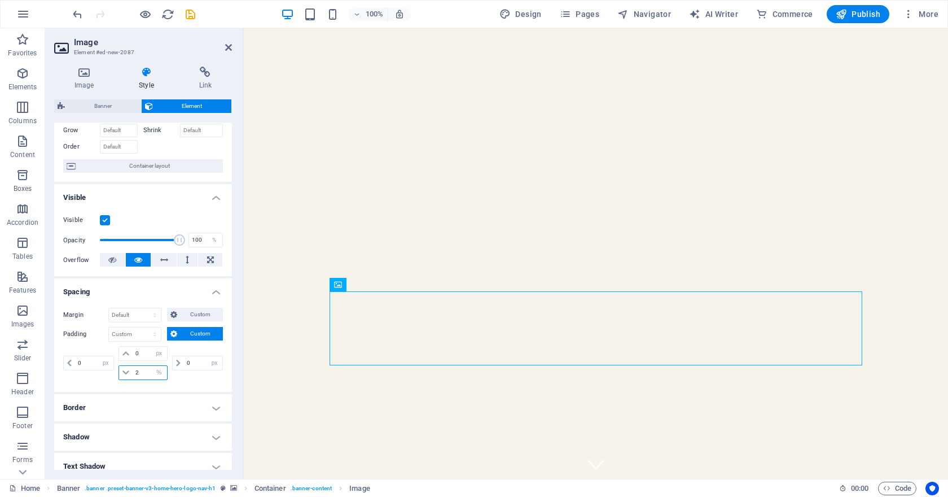
type input "2"
click at [189, 387] on div "Margin Default auto px % rem vw vh Custom Custom auto px % rem vw vh auto px % …" at bounding box center [143, 345] width 178 height 93
click at [189, 382] on div "0 px rem % vh vw 0 px rem % vh vw 2 px rem % vh vw 0 px rem % vh vw" at bounding box center [143, 364] width 160 height 37
click at [160, 372] on select "px rem % vh vw" at bounding box center [159, 373] width 16 height 14
select select "px"
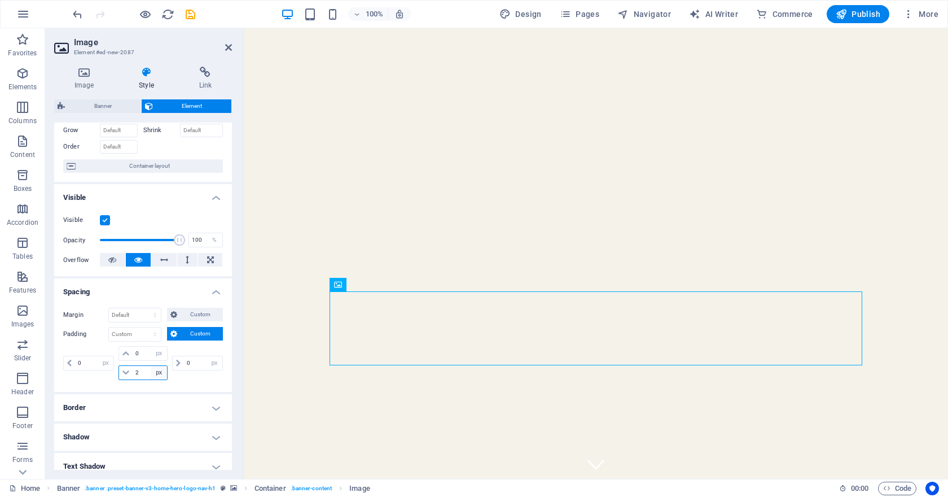
click at [151, 366] on select "px rem % vh vw" at bounding box center [159, 373] width 16 height 14
click at [133, 372] on input "2" at bounding box center [150, 373] width 34 height 14
click at [136, 372] on input "2" at bounding box center [150, 373] width 34 height 14
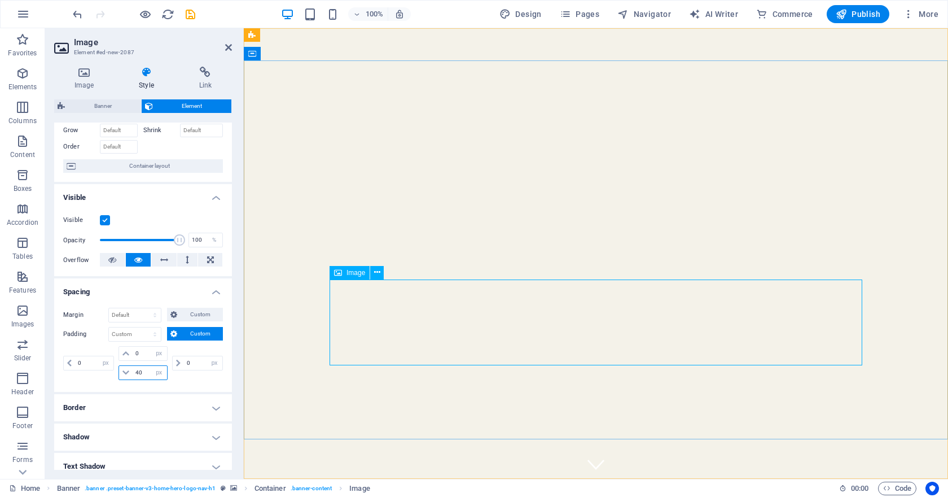
type input "40"
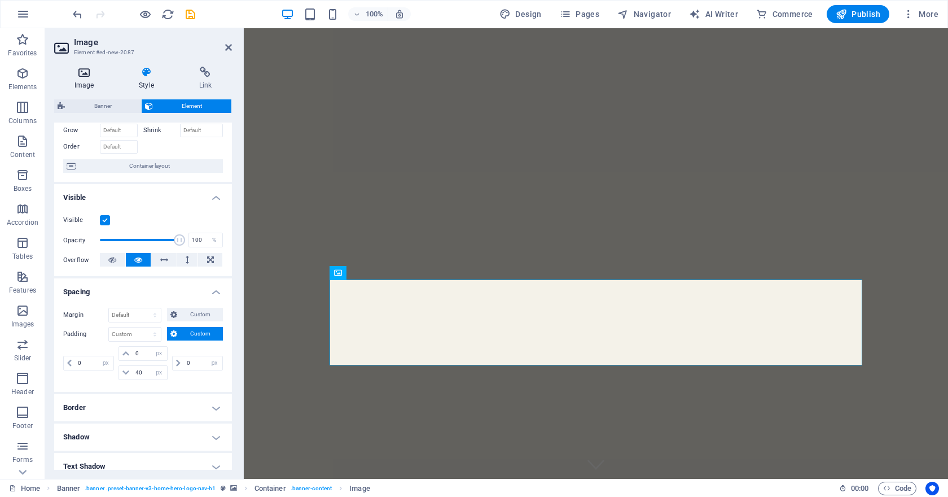
click at [93, 81] on h4 "Image" at bounding box center [86, 79] width 64 height 24
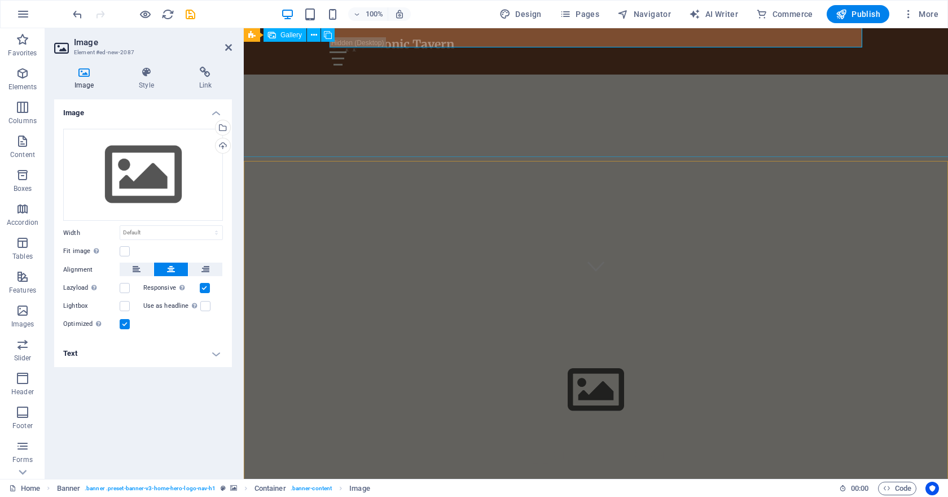
scroll to position [163, 0]
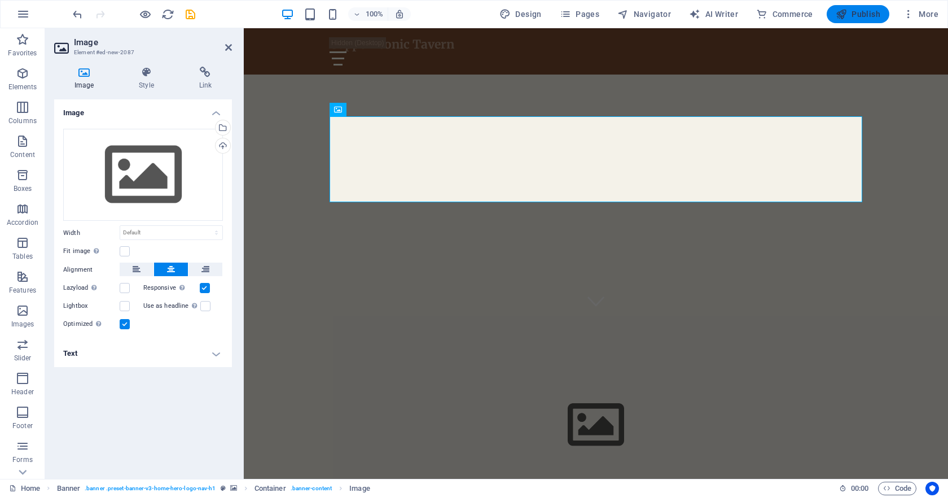
click at [860, 10] on span "Publish" at bounding box center [858, 13] width 45 height 11
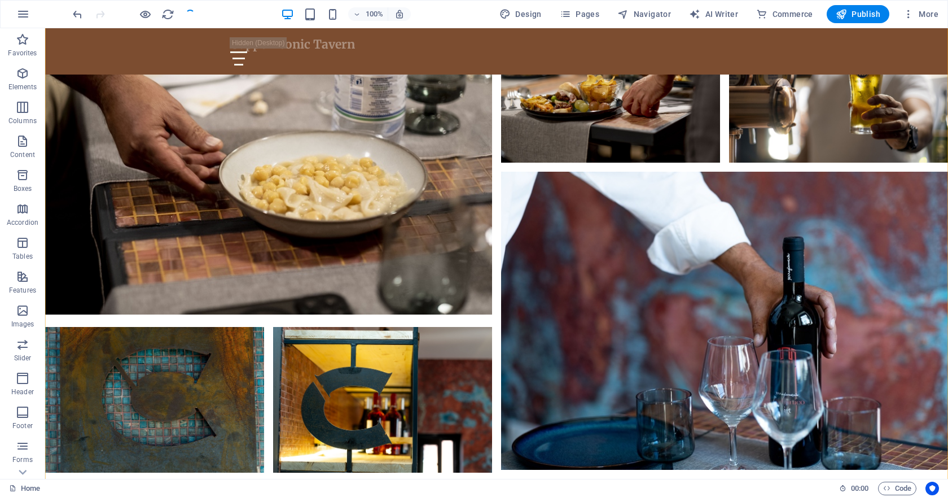
scroll to position [1104, 0]
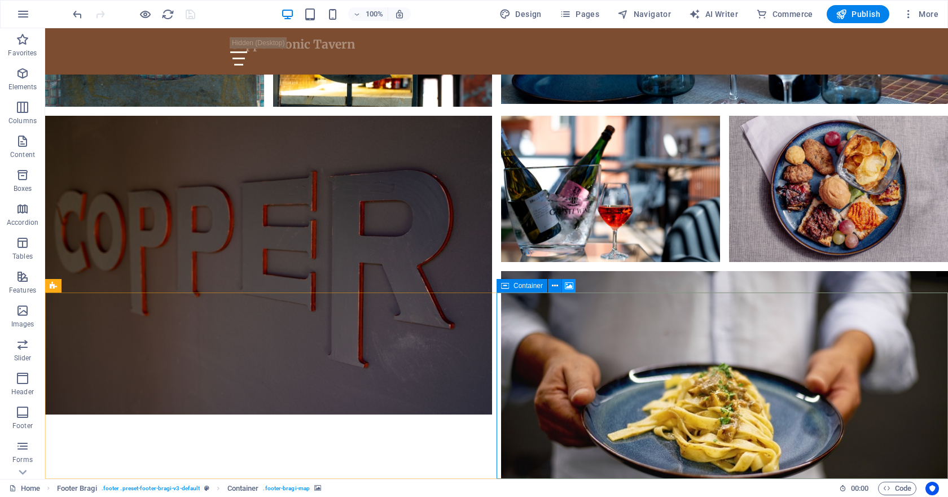
click at [571, 285] on icon at bounding box center [569, 286] width 8 height 12
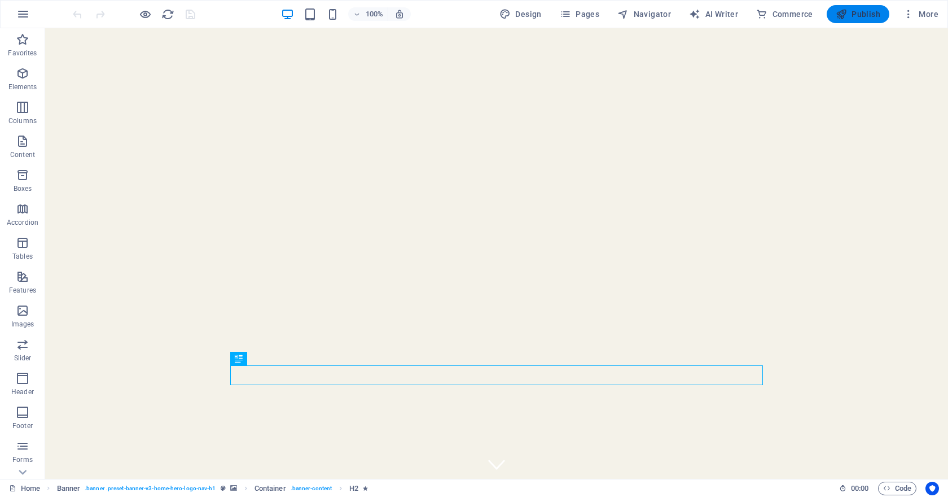
click at [850, 19] on span "Publish" at bounding box center [858, 13] width 45 height 11
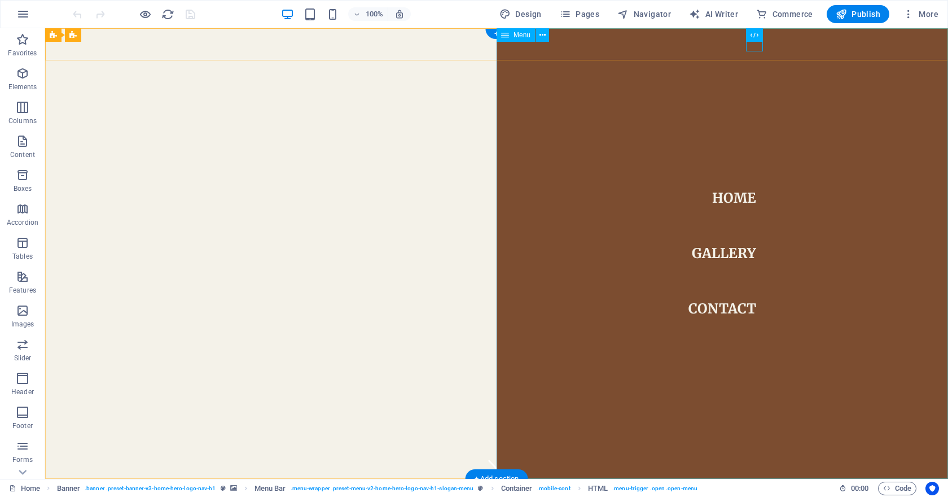
click at [740, 193] on nav "Home Gallery Contact" at bounding box center [723, 253] width 452 height 450
select select
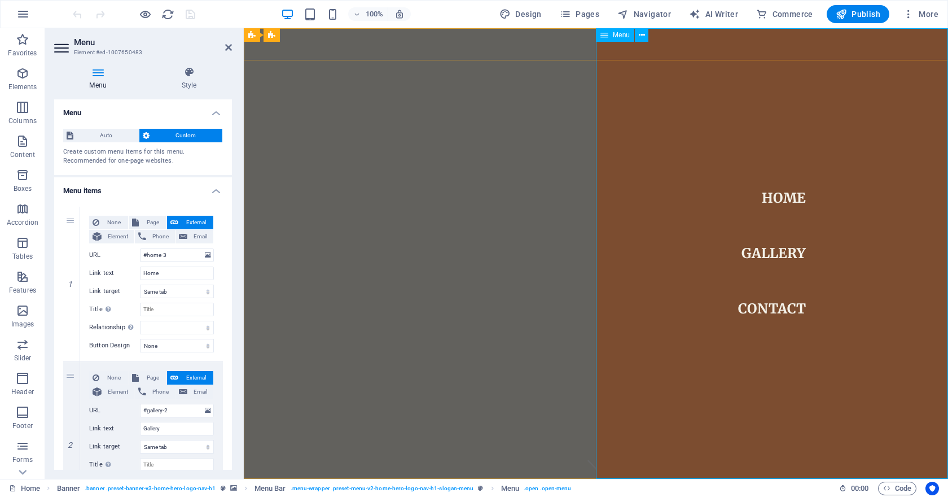
click at [779, 190] on nav "Home Gallery Contact" at bounding box center [772, 253] width 352 height 450
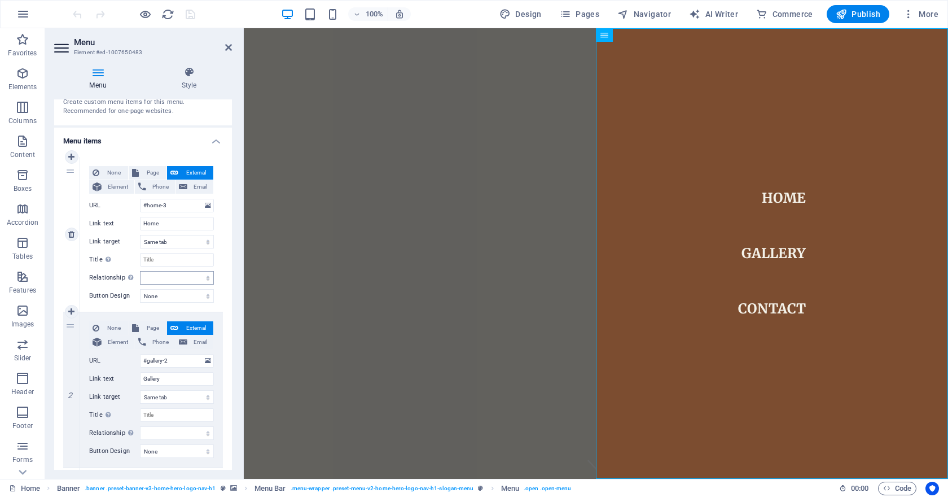
scroll to position [52, 0]
click at [168, 376] on input "Gallery" at bounding box center [177, 377] width 74 height 14
click at [168, 377] on input "Gallery" at bounding box center [177, 377] width 74 height 14
click at [146, 375] on input "Gallery" at bounding box center [177, 377] width 74 height 14
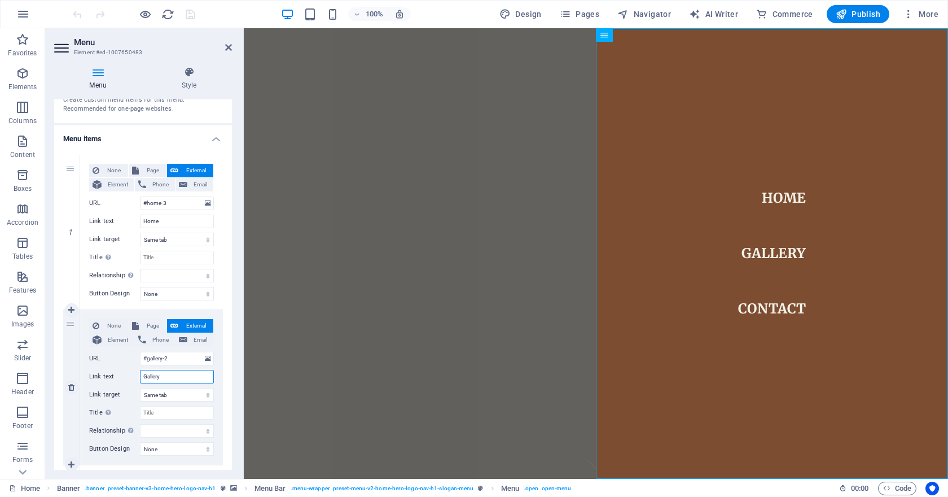
click at [146, 375] on input "Gallery" at bounding box center [177, 377] width 74 height 14
type input "Galleria"
select select
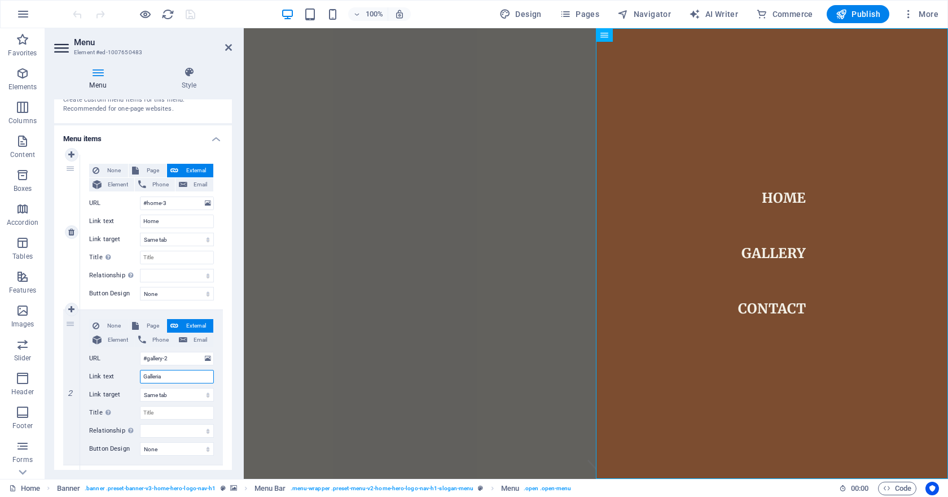
select select
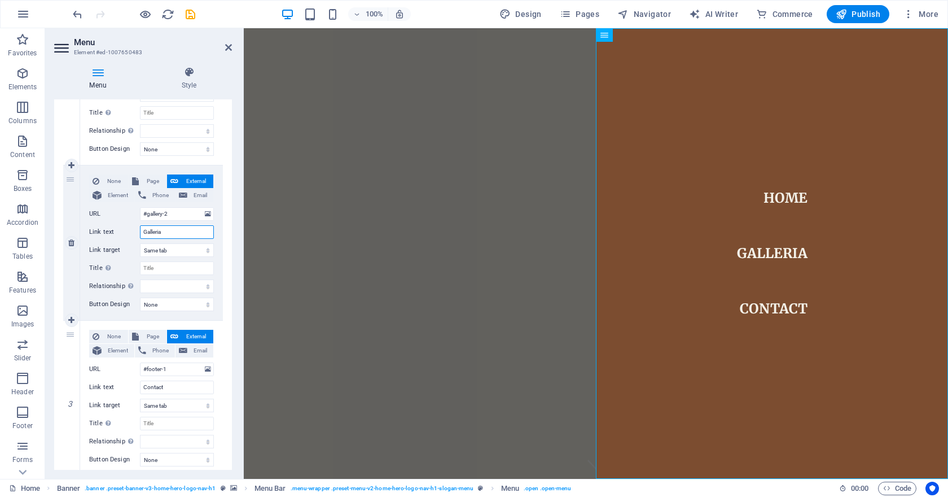
scroll to position [234, 0]
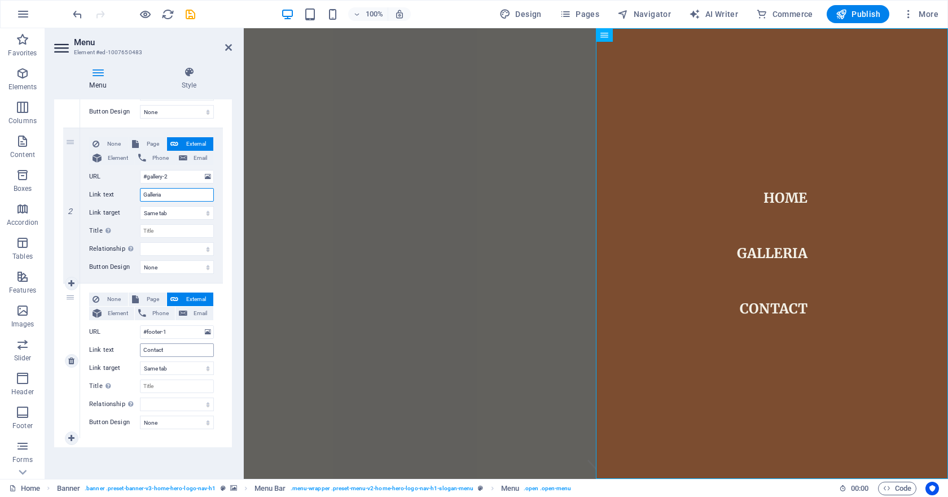
type input "Galleria"
click at [169, 344] on input "Contact" at bounding box center [177, 350] width 74 height 14
type input "Contatti"
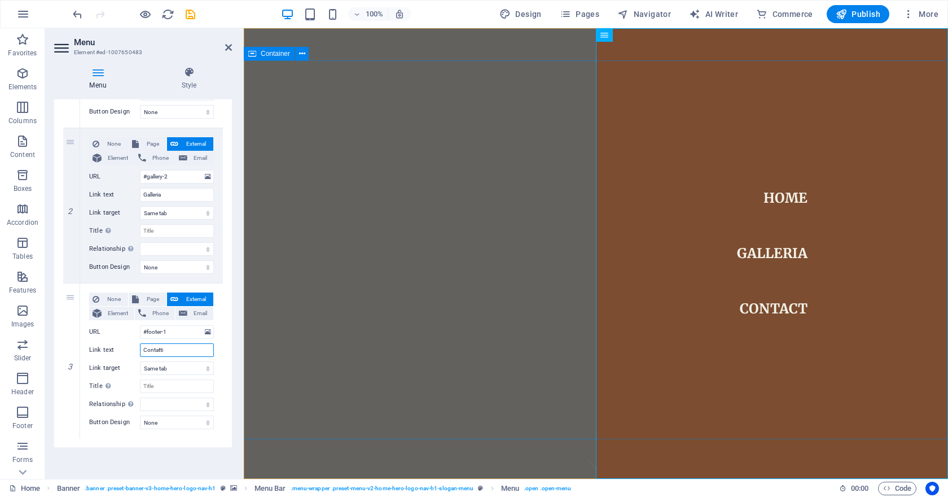
select select
type input "Contatti"
click at [192, 15] on icon "save" at bounding box center [190, 14] width 13 height 13
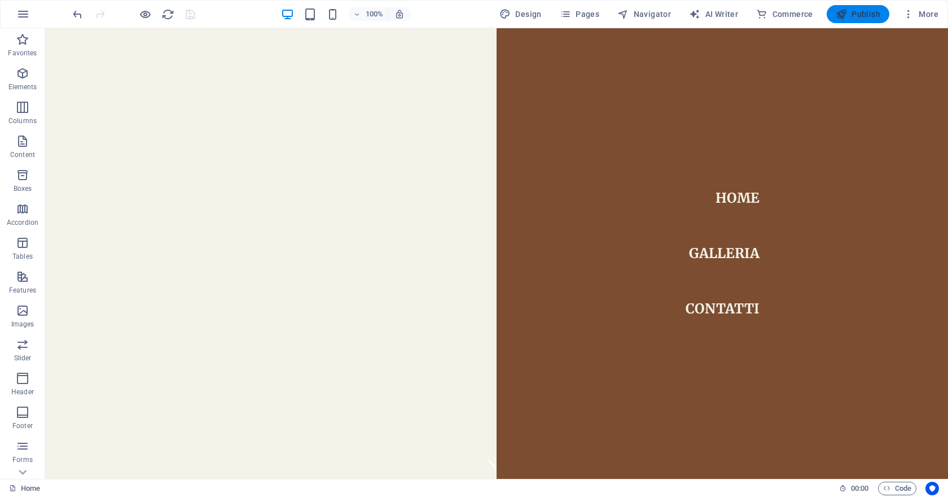
click at [861, 16] on span "Publish" at bounding box center [858, 13] width 45 height 11
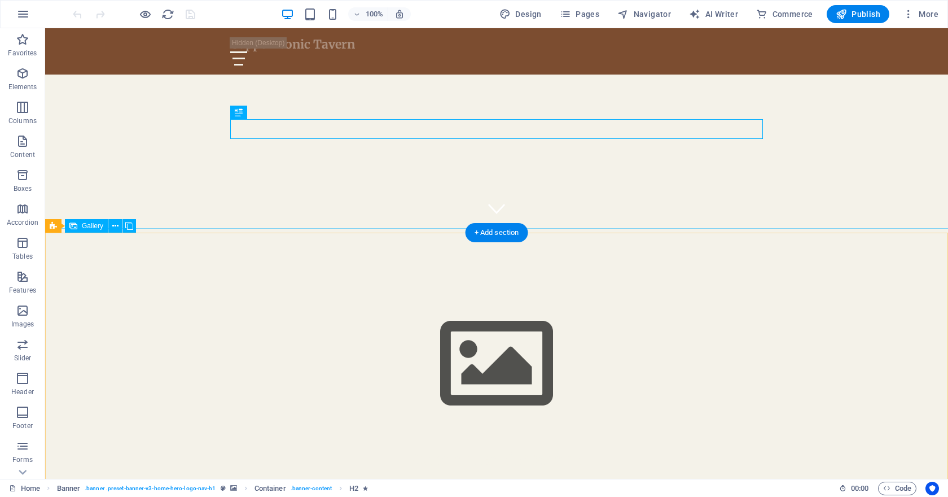
scroll to position [242, 0]
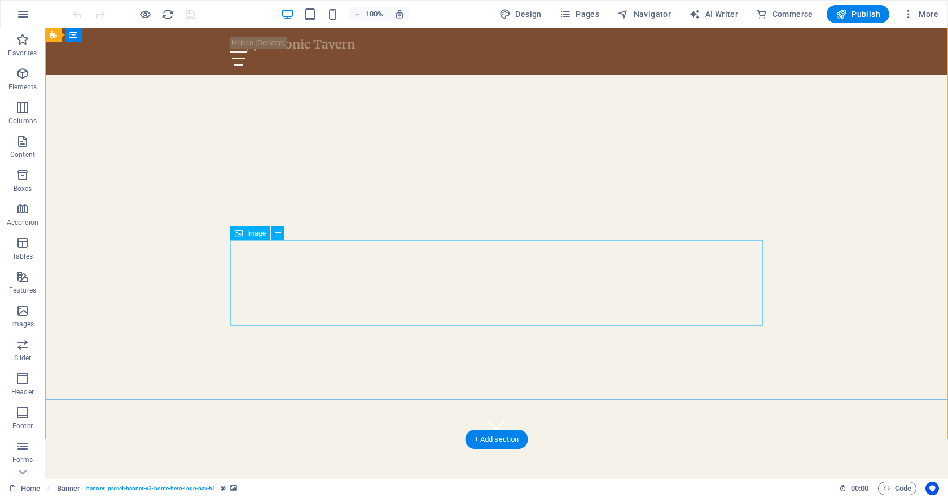
scroll to position [0, 0]
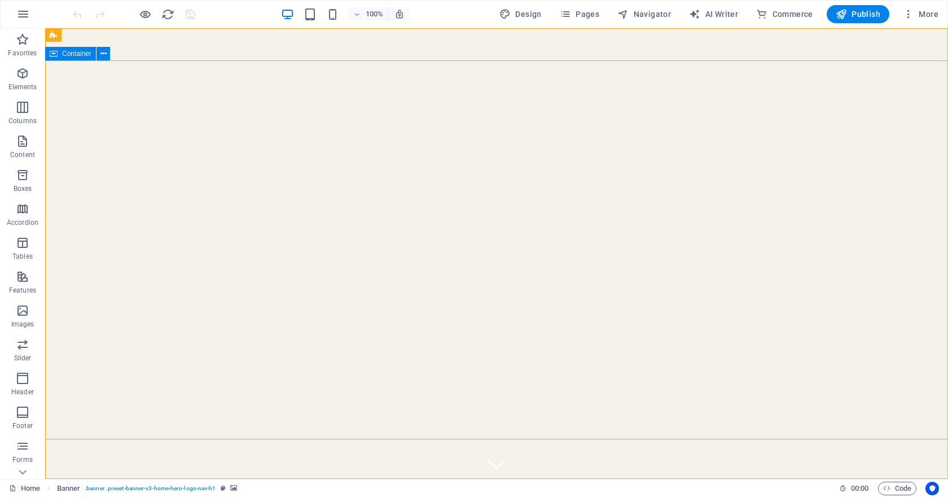
click at [72, 51] on span "Container" at bounding box center [76, 53] width 29 height 7
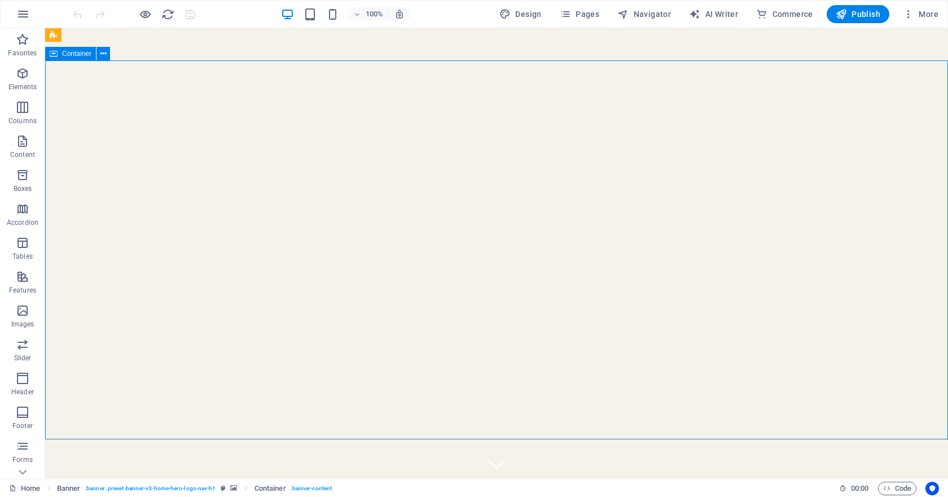
click at [74, 55] on span "Container" at bounding box center [76, 53] width 29 height 7
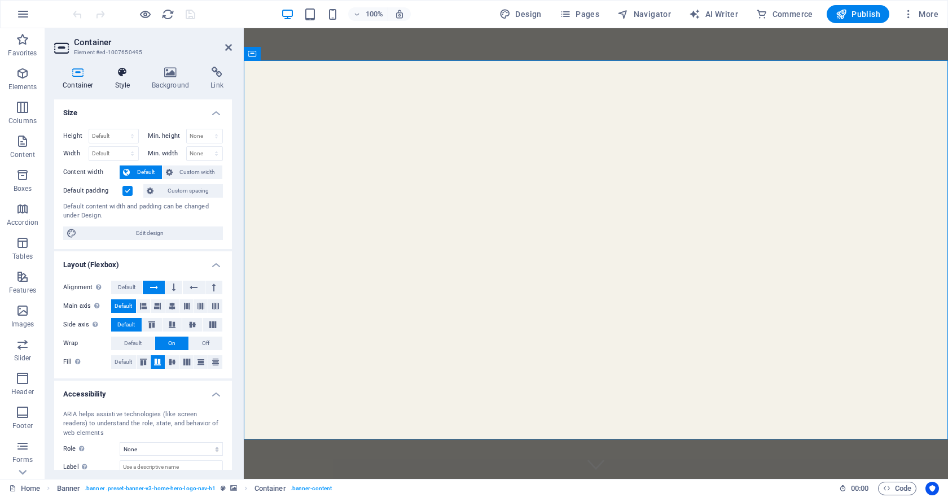
click at [128, 74] on icon at bounding box center [123, 72] width 32 height 11
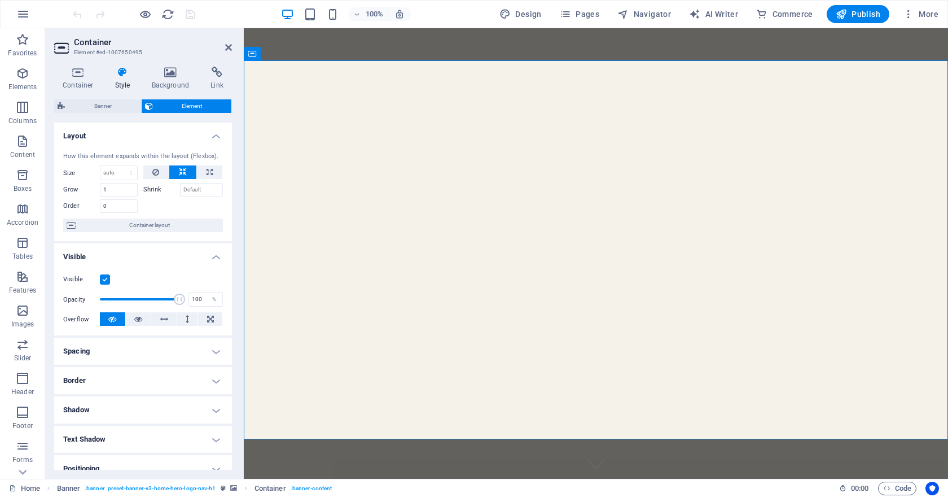
click at [151, 358] on h4 "Spacing" at bounding box center [143, 351] width 178 height 27
click at [178, 388] on button "Custom" at bounding box center [195, 393] width 56 height 14
click at [130, 431] on span at bounding box center [126, 432] width 14 height 14
click at [127, 431] on icon at bounding box center [125, 431] width 7 height 7
click at [126, 431] on icon at bounding box center [125, 431] width 7 height 7
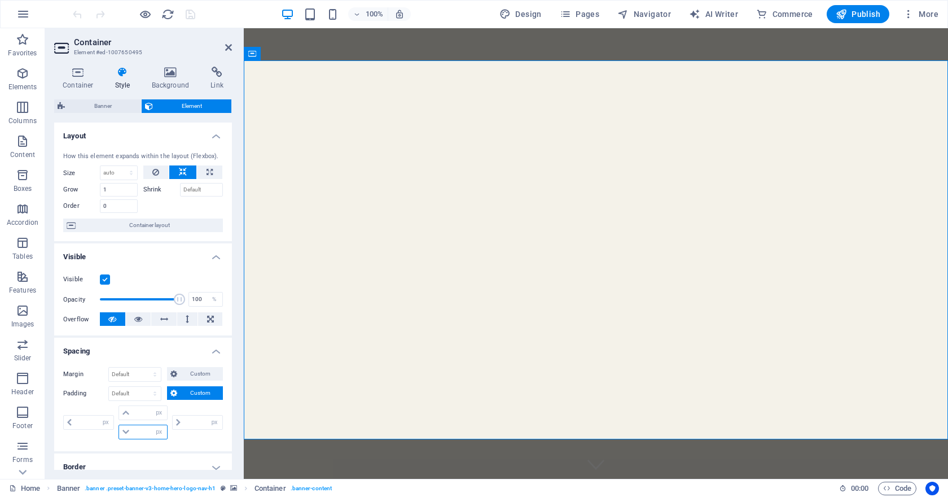
click at [141, 431] on input "number" at bounding box center [150, 432] width 34 height 14
type input "5"
type input "0"
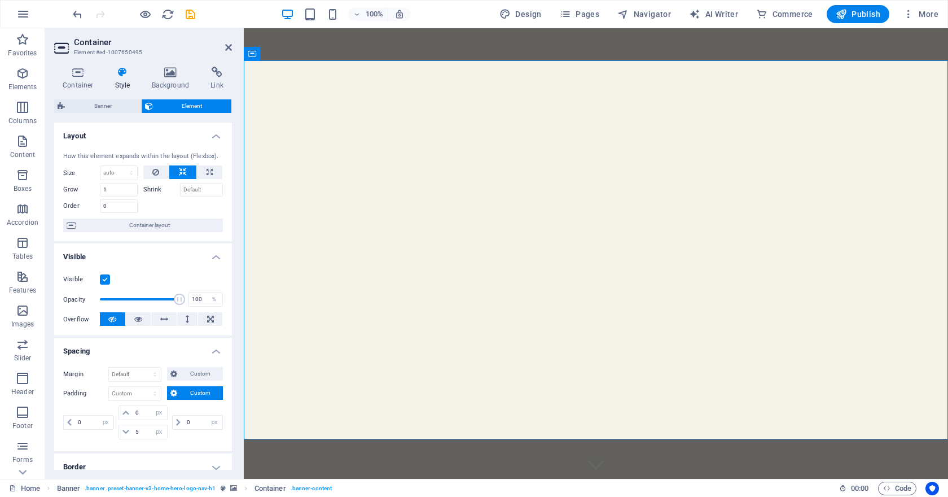
click at [185, 444] on div "Margin Default auto px % rem vw vh Custom Custom auto px % rem vw vh auto px % …" at bounding box center [143, 404] width 178 height 93
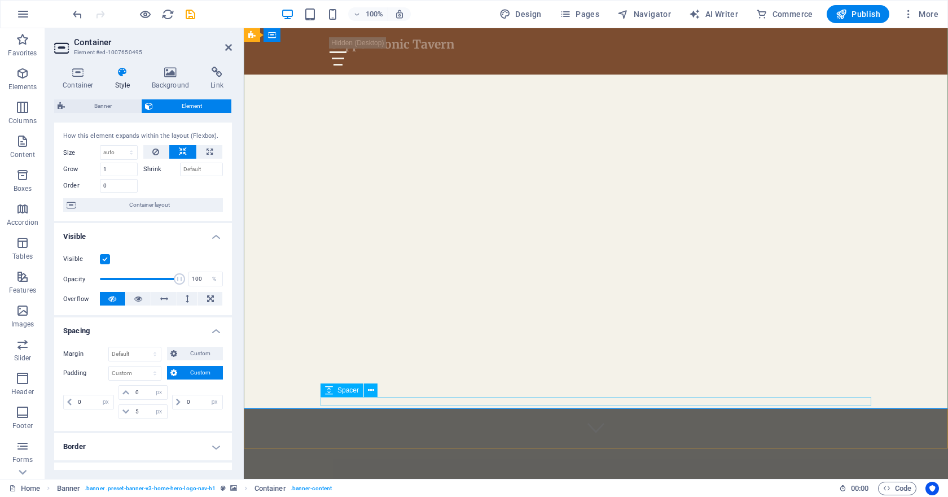
scroll to position [30, 0]
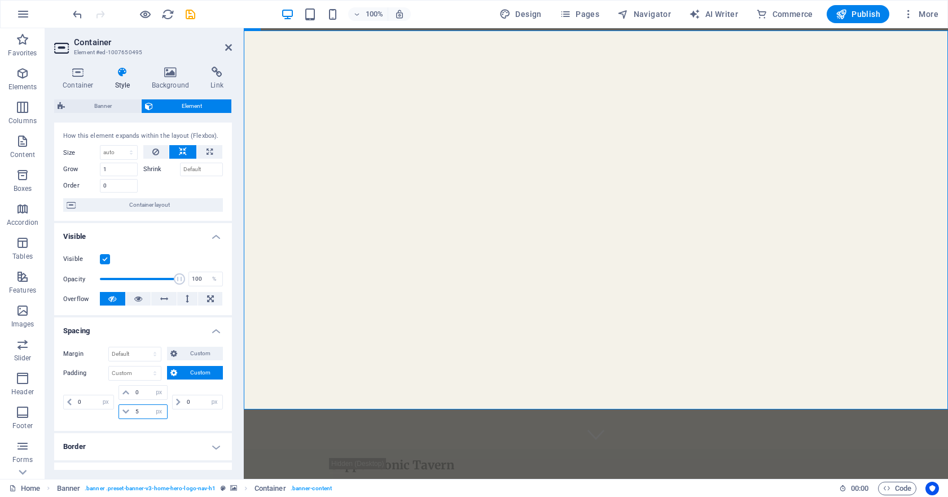
drag, startPoint x: 144, startPoint y: 409, endPoint x: 135, endPoint y: 409, distance: 8.5
click at [135, 409] on input "5" at bounding box center [150, 412] width 34 height 14
click at [138, 356] on select "Default auto px % rem vw vh Custom" at bounding box center [135, 354] width 52 height 14
click at [170, 358] on icon at bounding box center [173, 354] width 7 height 14
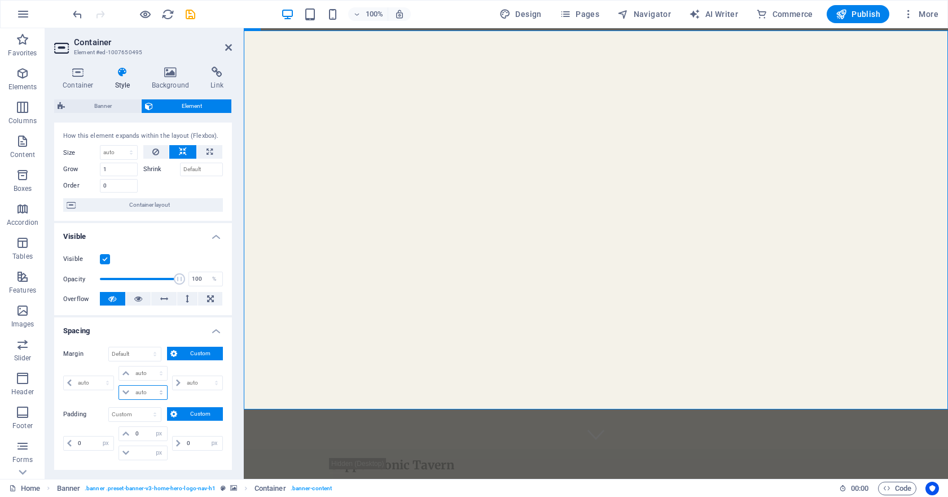
click at [142, 391] on select "auto px % rem vw vh" at bounding box center [142, 392] width 47 height 14
select select "px"
click at [150, 385] on select "auto px % rem vw vh" at bounding box center [142, 392] width 47 height 14
type input "0"
select select "px"
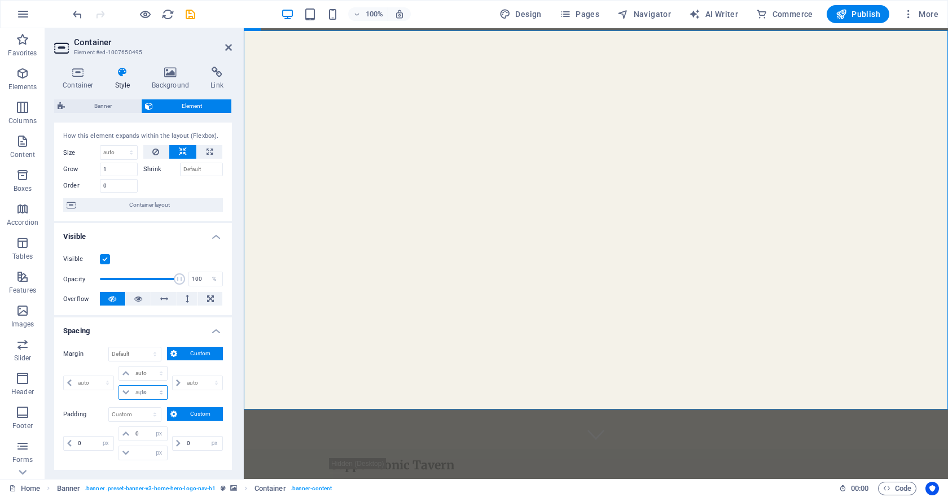
type input "0"
select select "px"
type input "0"
select select "px"
type input "0"
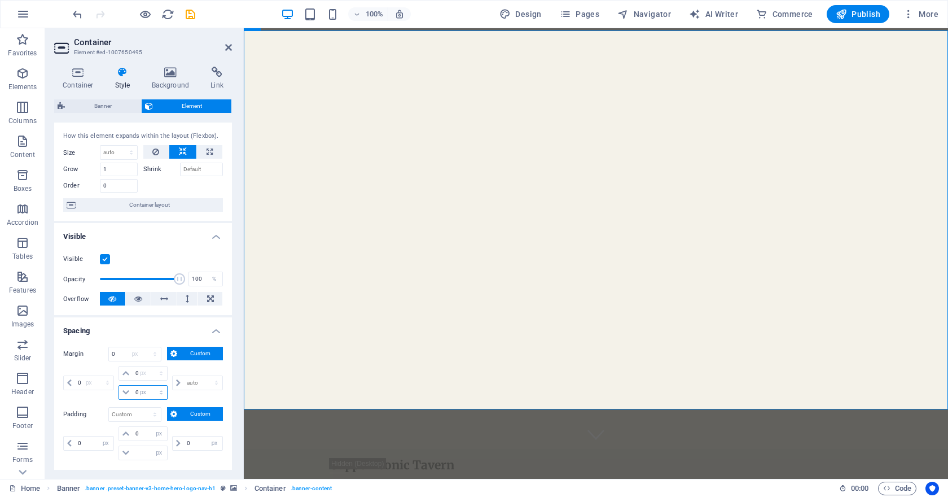
type input "0"
select select "px"
click at [190, 383] on input "0" at bounding box center [203, 383] width 38 height 14
drag, startPoint x: 139, startPoint y: 393, endPoint x: 131, endPoint y: 393, distance: 7.9
click at [131, 393] on div "0 auto px % rem vw vh" at bounding box center [143, 392] width 49 height 15
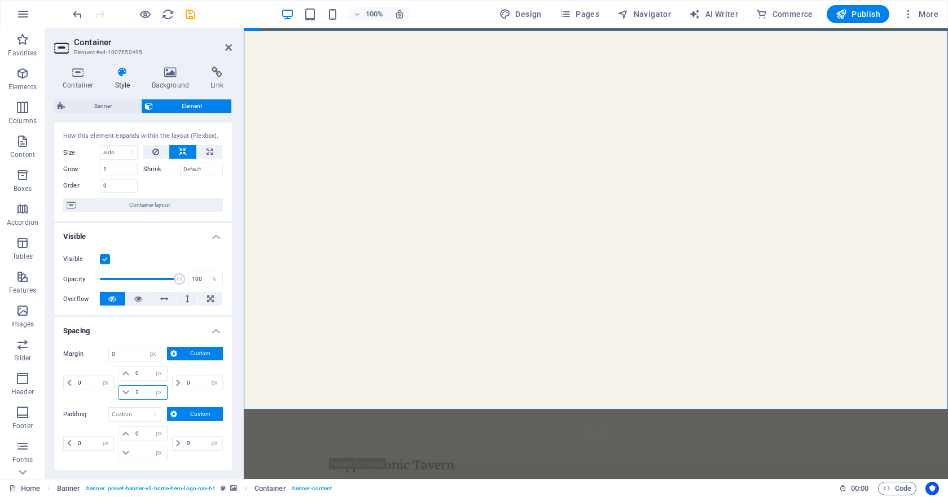
type input "20"
select select "DISABLED_OPTION_VALUE"
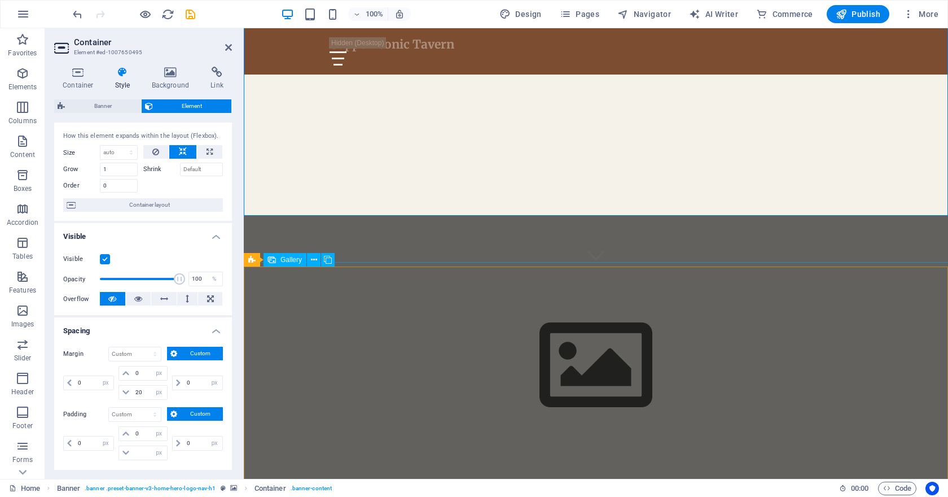
scroll to position [204, 0]
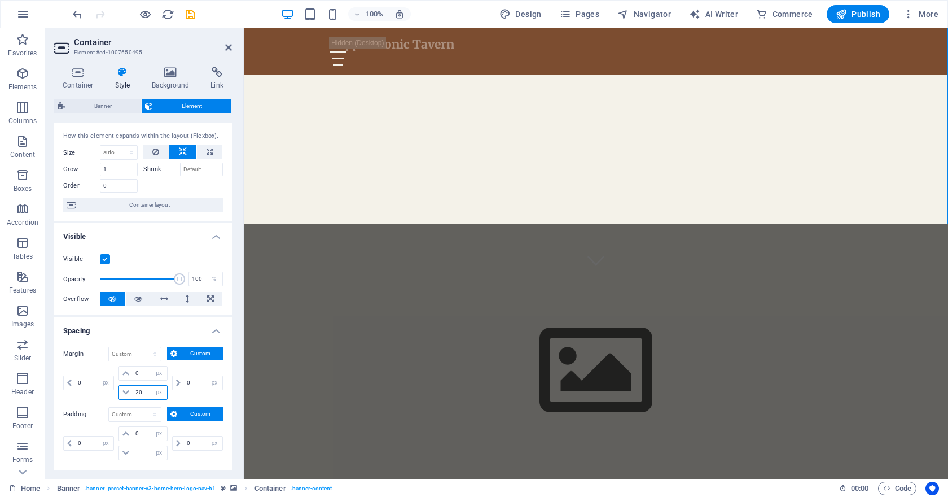
drag, startPoint x: 146, startPoint y: 395, endPoint x: 137, endPoint y: 395, distance: 9.0
click at [137, 395] on input "20" at bounding box center [150, 392] width 34 height 14
type input "2"
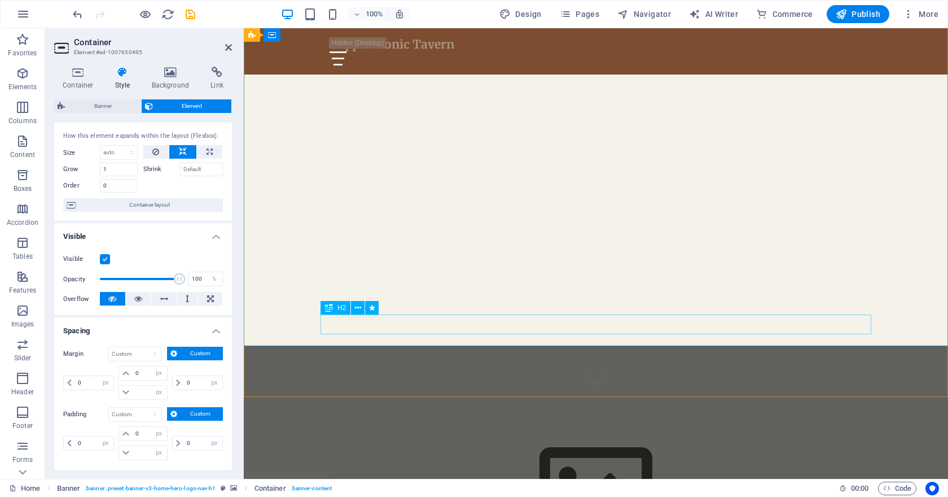
scroll to position [73, 0]
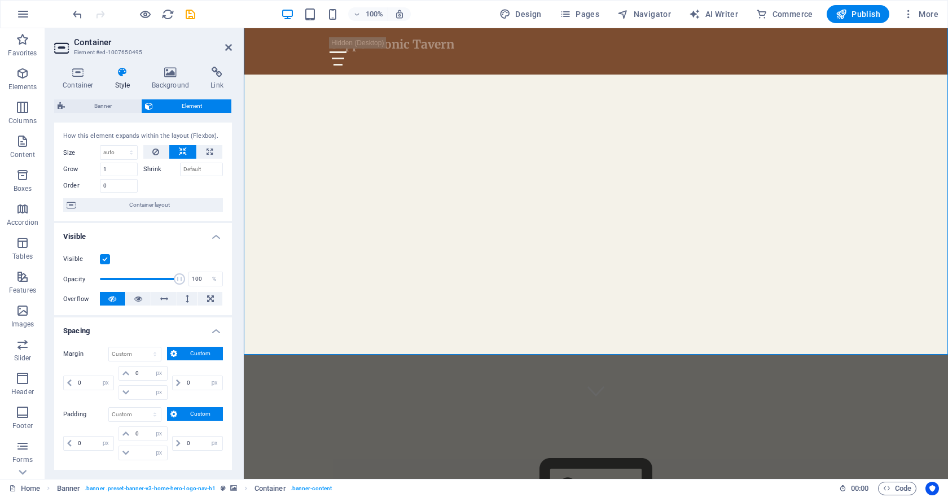
click at [214, 330] on h4 "Spacing" at bounding box center [143, 327] width 178 height 20
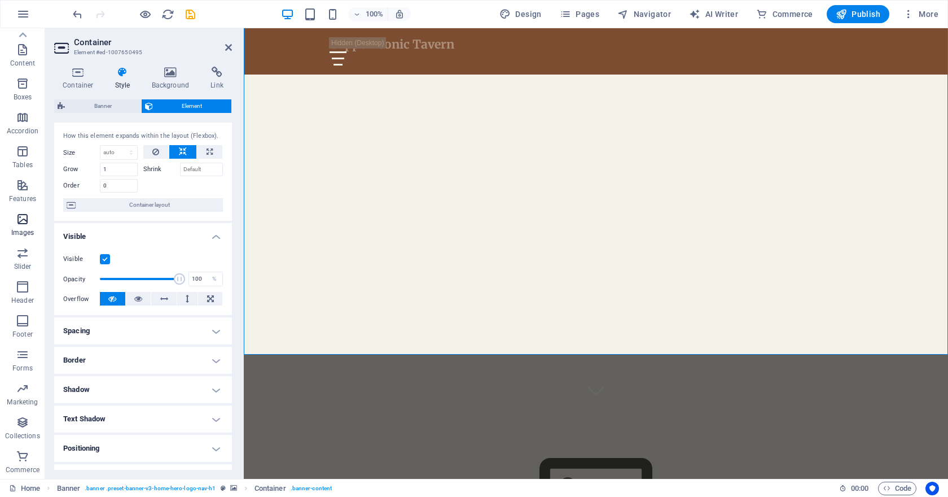
scroll to position [0, 0]
click at [26, 77] on icon "button" at bounding box center [23, 74] width 14 height 14
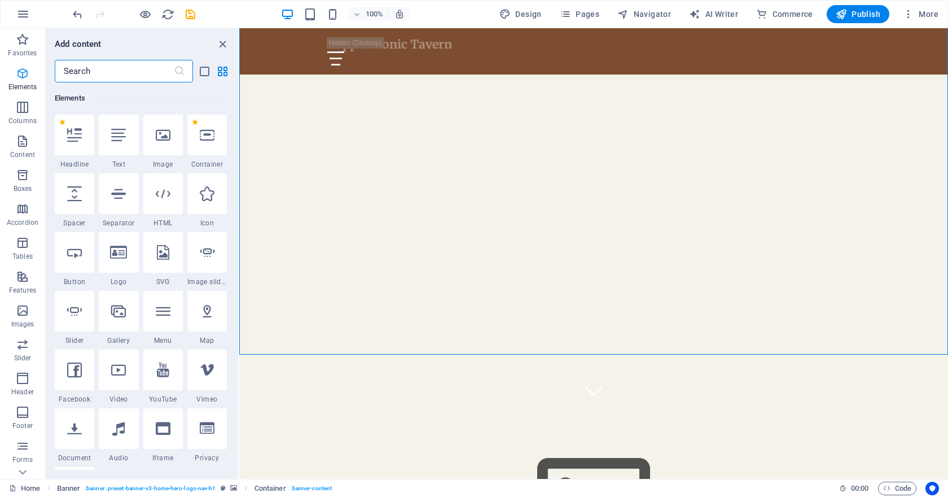
scroll to position [120, 0]
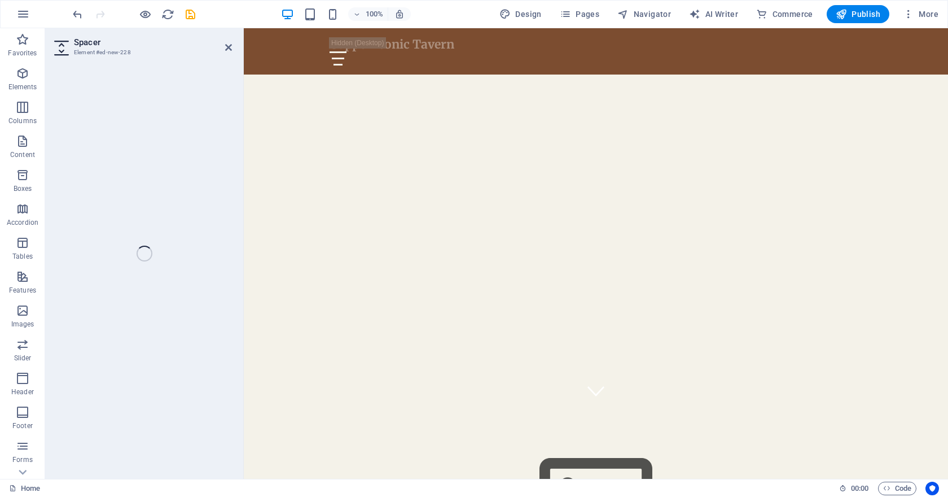
select select "px"
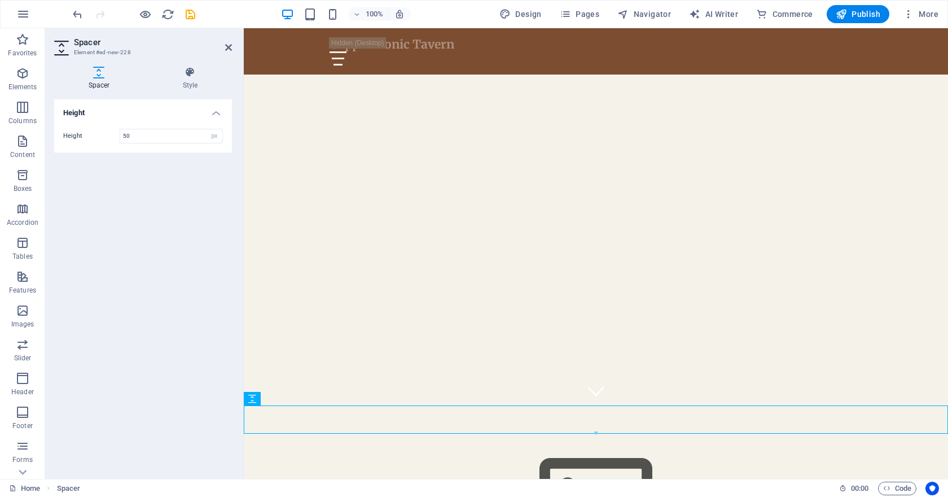
drag, startPoint x: 146, startPoint y: 134, endPoint x: 112, endPoint y: 138, distance: 34.2
click at [112, 138] on div "Height 50 px rem vh vw" at bounding box center [143, 136] width 160 height 15
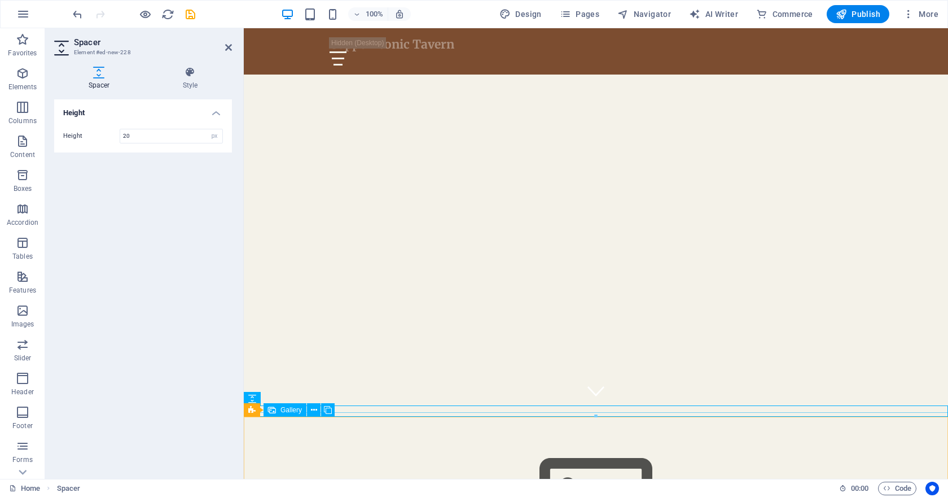
type input "20"
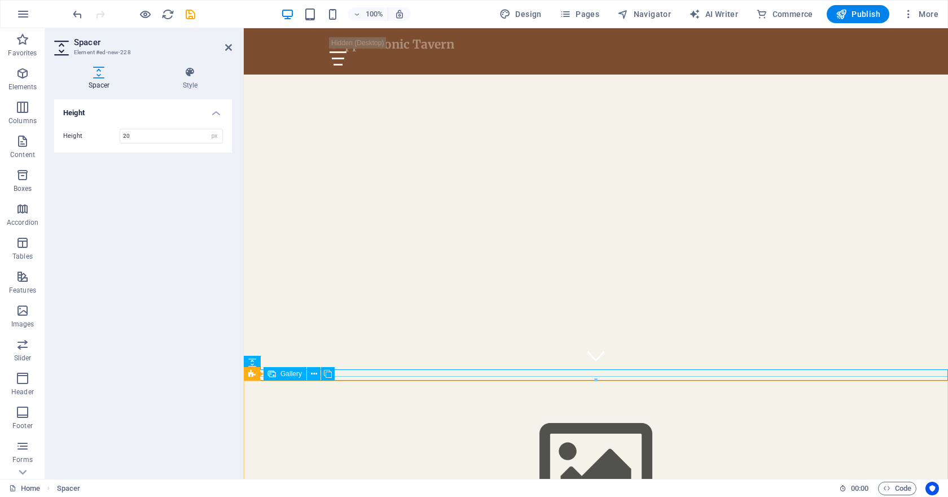
scroll to position [111, 0]
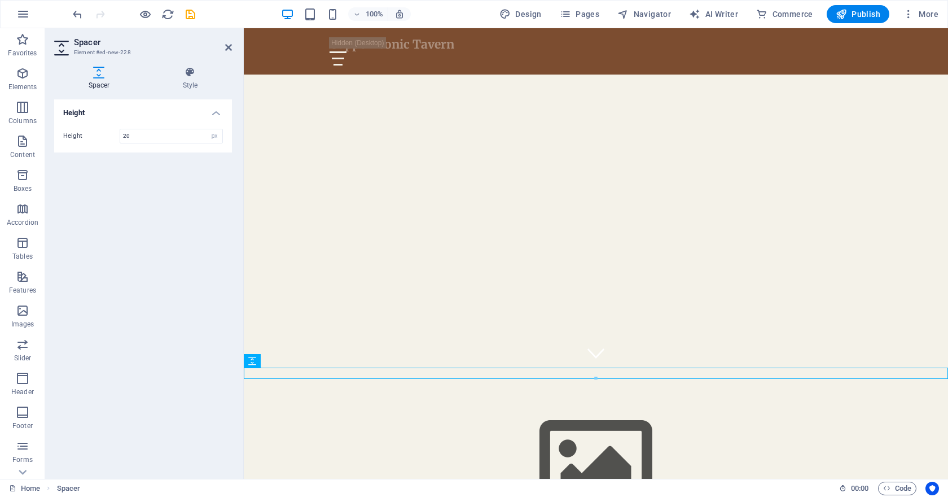
click at [170, 64] on div "Spacer Style Height Height 20 px rem vh vw Preset Element Layout How this eleme…" at bounding box center [143, 268] width 196 height 421
click at [187, 73] on icon at bounding box center [190, 72] width 84 height 11
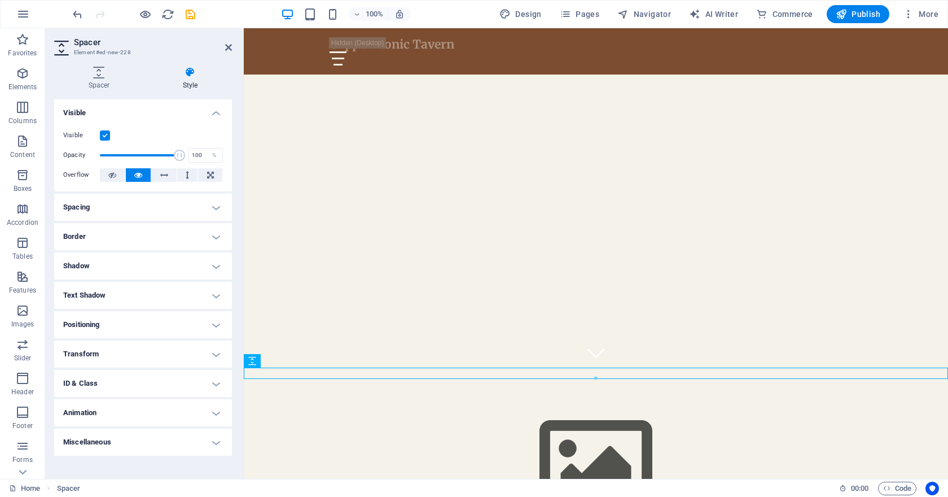
click at [160, 104] on h4 "Visible" at bounding box center [143, 109] width 178 height 20
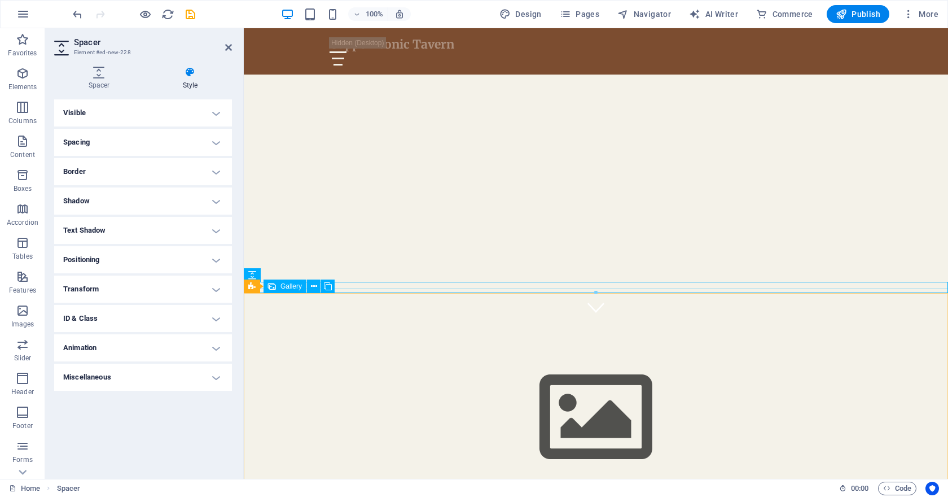
scroll to position [197, 0]
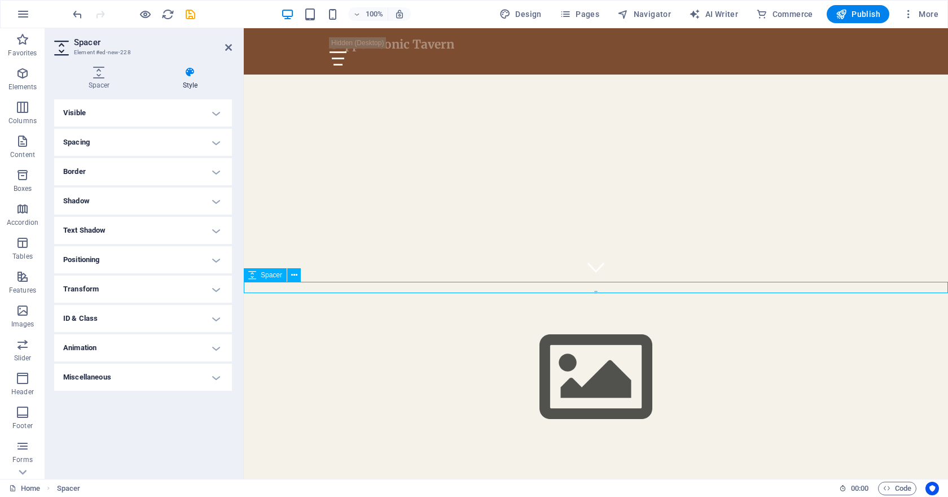
click at [144, 174] on h4 "Border" at bounding box center [143, 171] width 178 height 27
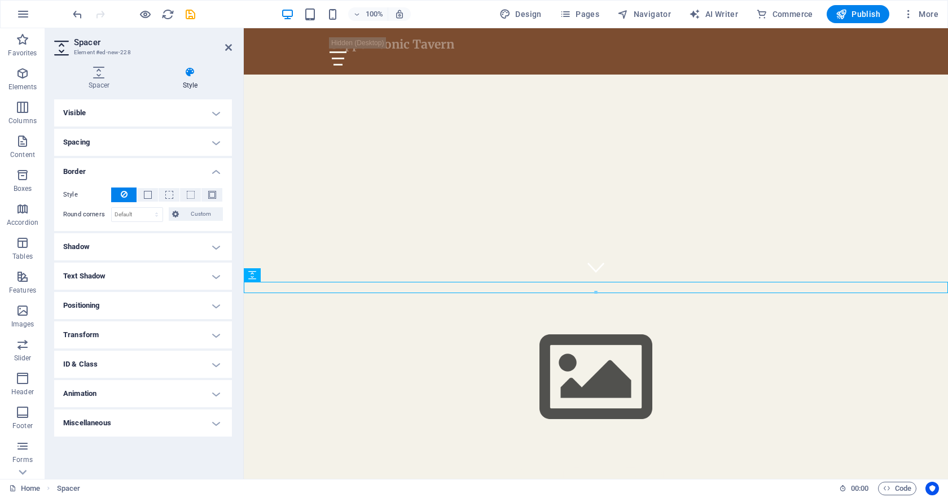
click at [147, 170] on h4 "Border" at bounding box center [143, 168] width 178 height 20
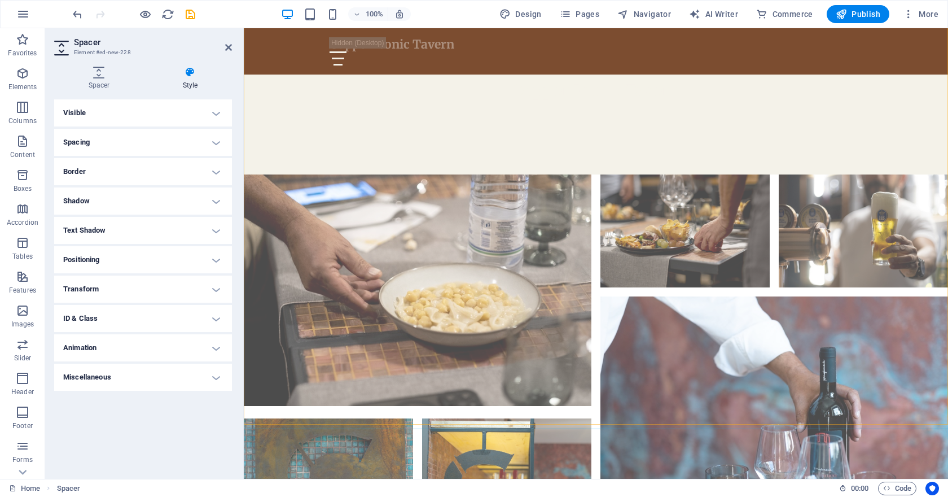
scroll to position [917, 0]
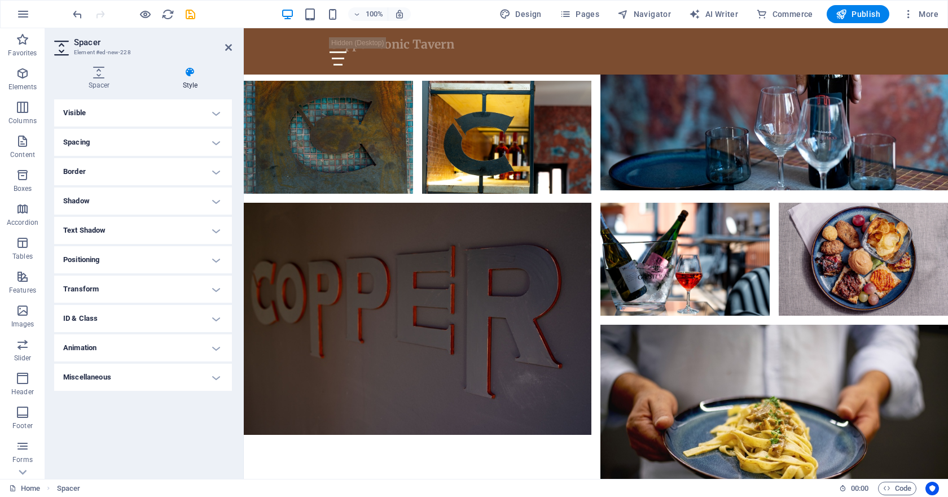
select select "px"
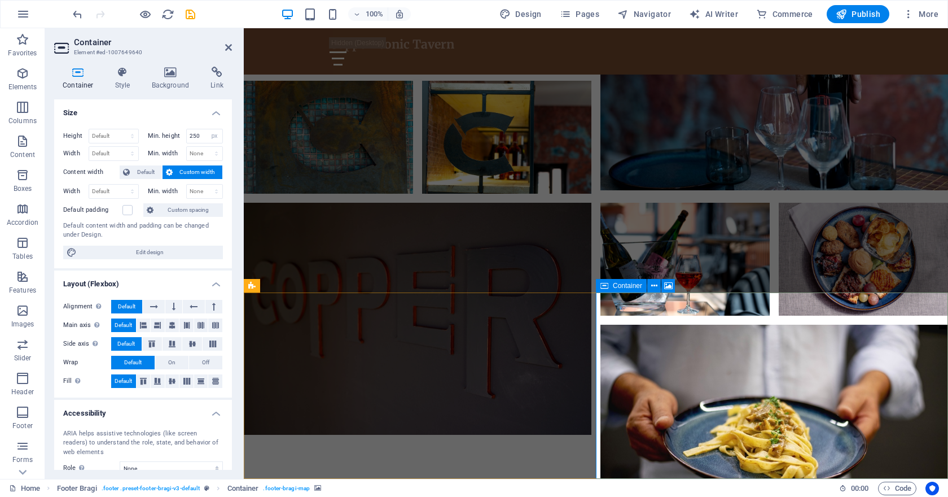
click at [603, 285] on icon at bounding box center [605, 286] width 8 height 14
click at [665, 286] on icon at bounding box center [668, 286] width 8 height 12
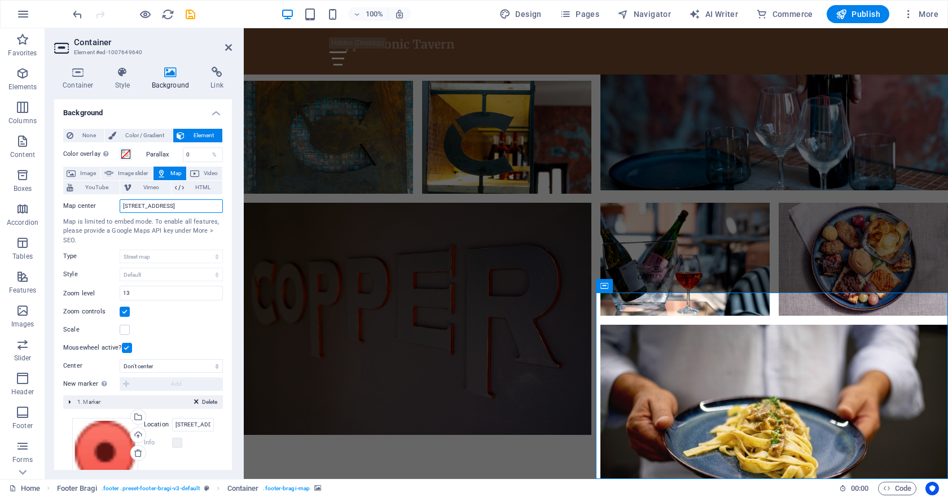
click at [177, 206] on input "[STREET_ADDRESS]" at bounding box center [171, 206] width 103 height 14
drag, startPoint x: 204, startPoint y: 205, endPoint x: 141, endPoint y: 207, distance: 62.7
click at [141, 207] on input "[STREET_ADDRESS]" at bounding box center [171, 206] width 103 height 14
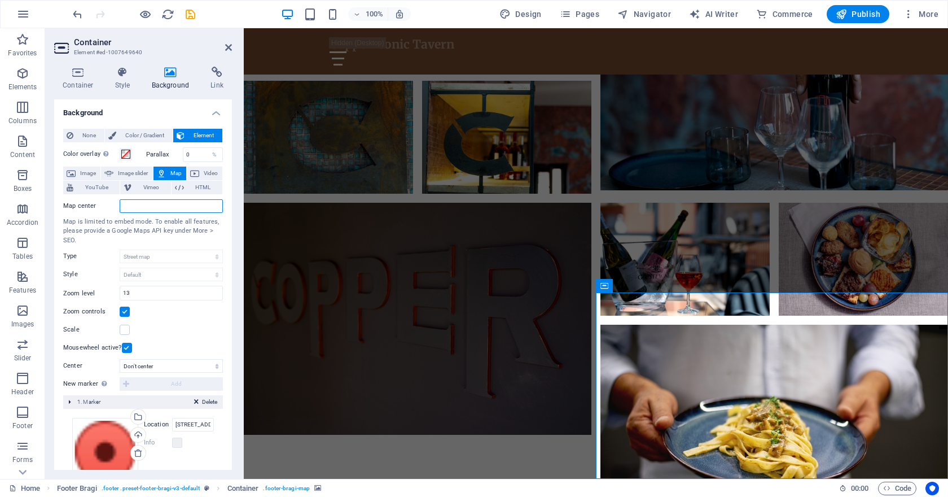
paste input "[URL] [PERSON_NAME][STREET_ADDRESS] CS"
drag, startPoint x: 146, startPoint y: 206, endPoint x: 112, endPoint y: 206, distance: 34.4
click at [112, 206] on div "Map center [URL] [PERSON_NAME][STREET_ADDRESS] CS" at bounding box center [143, 206] width 160 height 14
click at [134, 206] on input "[URL] [PERSON_NAME][STREET_ADDRESS] CS" at bounding box center [171, 206] width 103 height 14
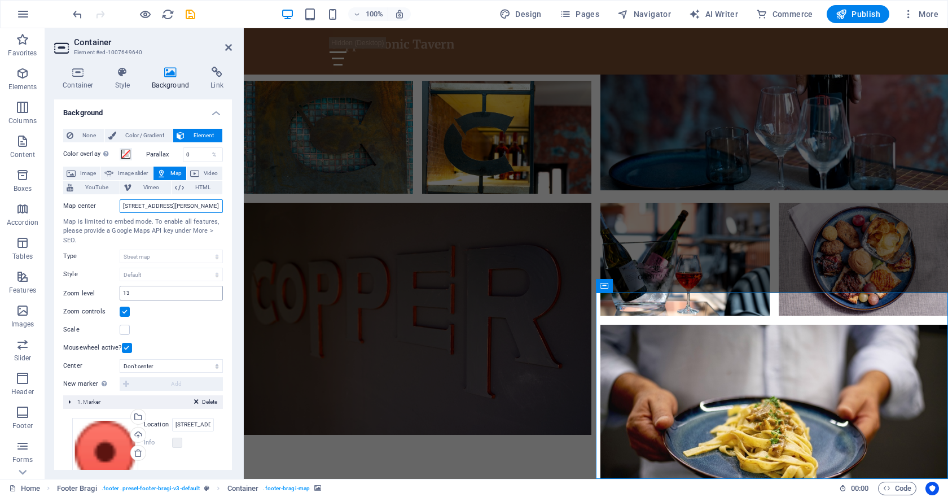
type input "[STREET_ADDRESS][PERSON_NAME] CS"
click at [195, 292] on input "13" at bounding box center [171, 293] width 102 height 14
drag, startPoint x: 159, startPoint y: 293, endPoint x: 116, endPoint y: 295, distance: 43.5
click at [116, 295] on div "Zoom level 13" at bounding box center [143, 293] width 160 height 15
click at [177, 207] on input "[STREET_ADDRESS][PERSON_NAME] CS" at bounding box center [171, 206] width 103 height 14
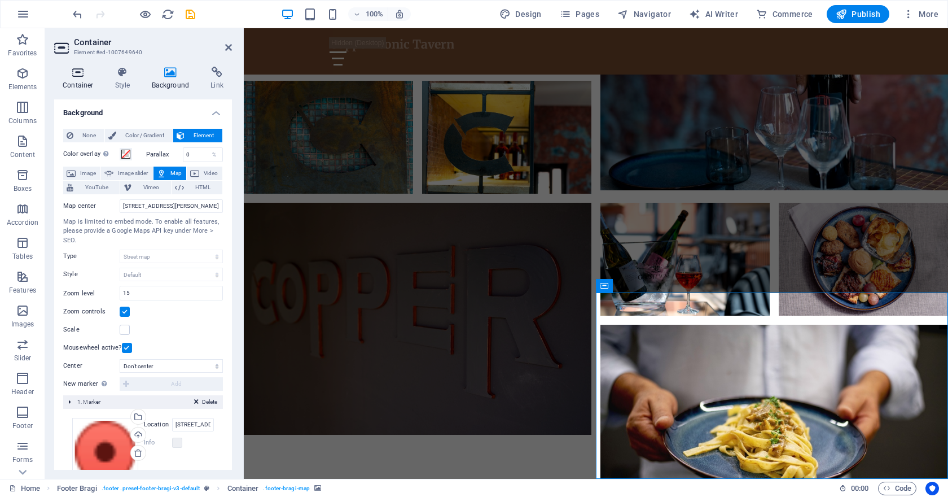
click at [87, 89] on h4 "Container" at bounding box center [80, 79] width 52 height 24
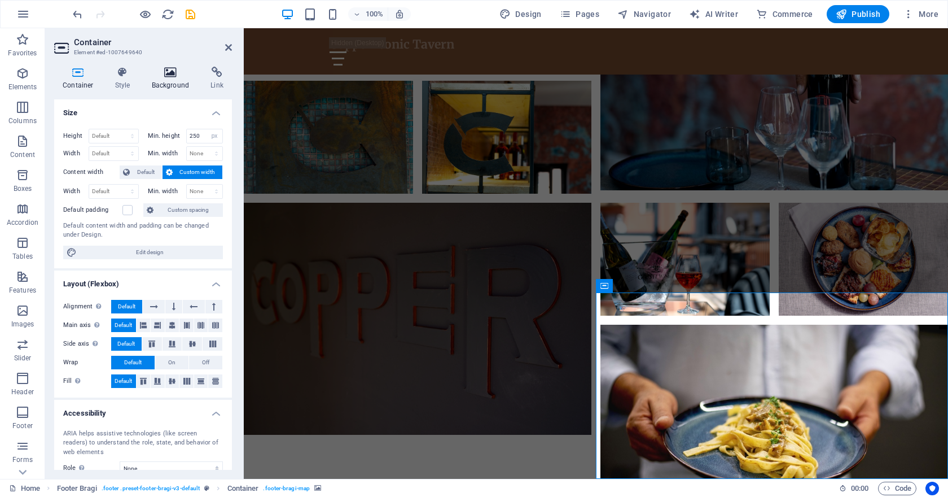
click at [179, 69] on icon at bounding box center [170, 72] width 55 height 11
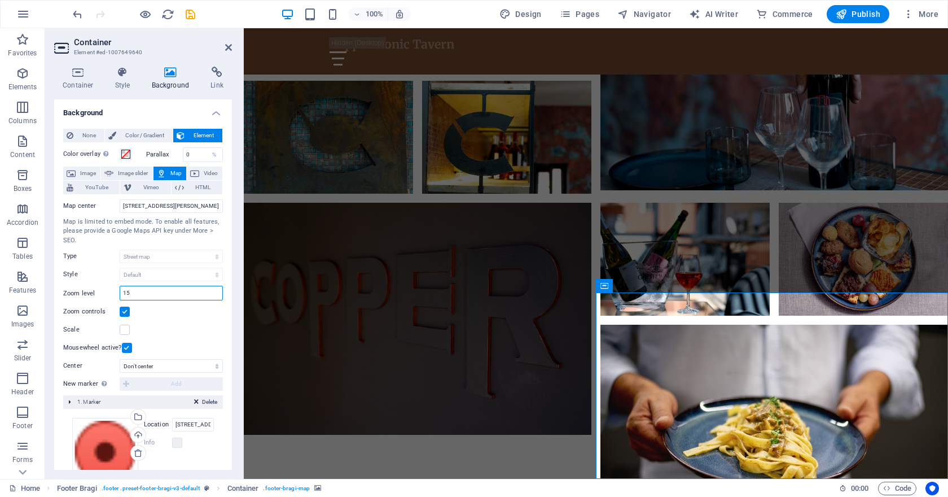
click at [182, 295] on input "15" at bounding box center [171, 293] width 102 height 14
type input "16"
drag, startPoint x: 882, startPoint y: 398, endPoint x: 902, endPoint y: 440, distance: 46.2
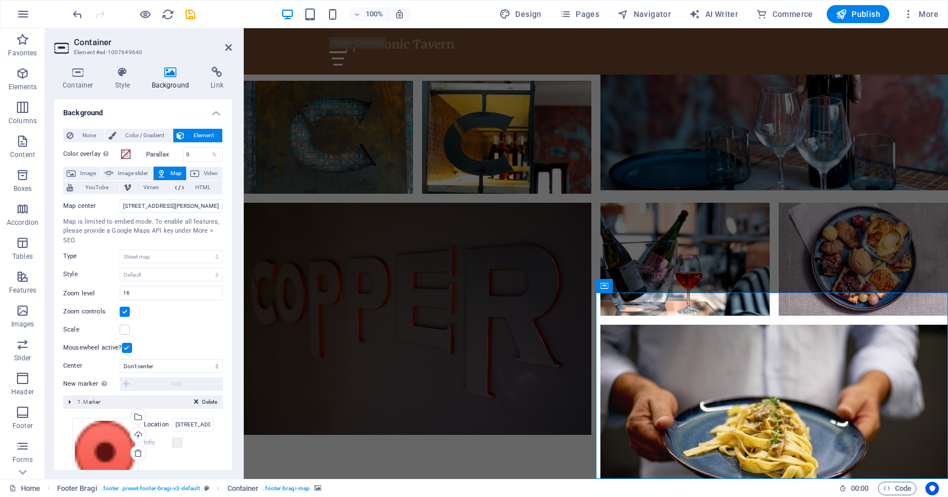
drag, startPoint x: 822, startPoint y: 429, endPoint x: 847, endPoint y: 445, distance: 29.0
click at [168, 365] on select "Don't center Center markers Center and zoom markers" at bounding box center [171, 366] width 103 height 14
click at [120, 359] on select "Don't center Center markers Center and zoom markers" at bounding box center [171, 366] width 103 height 14
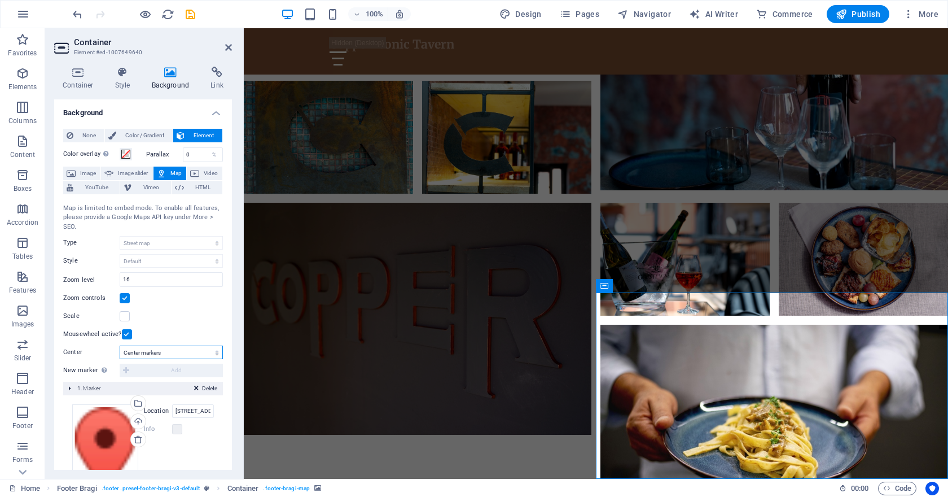
click at [182, 356] on select "Don't center Center markers Center and zoom markers" at bounding box center [171, 352] width 103 height 14
click at [120, 345] on select "Don't center Center markers Center and zoom markers" at bounding box center [171, 352] width 103 height 14
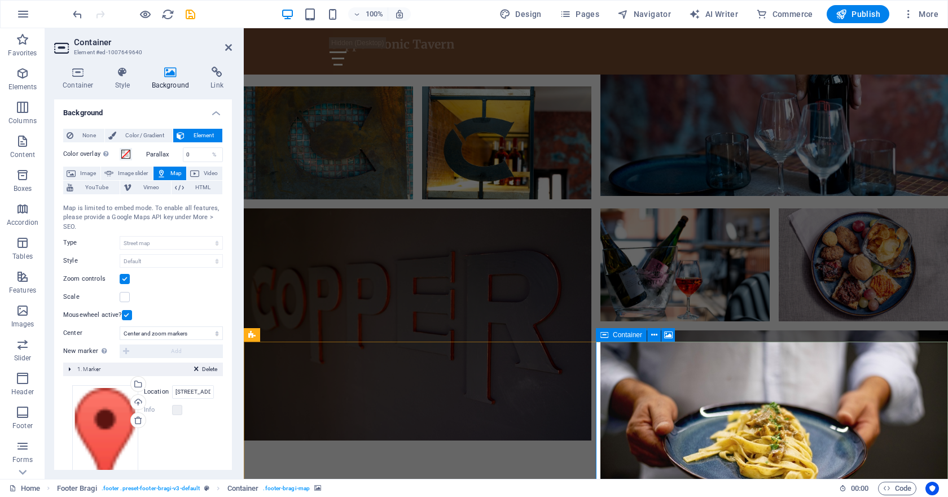
scroll to position [917, 0]
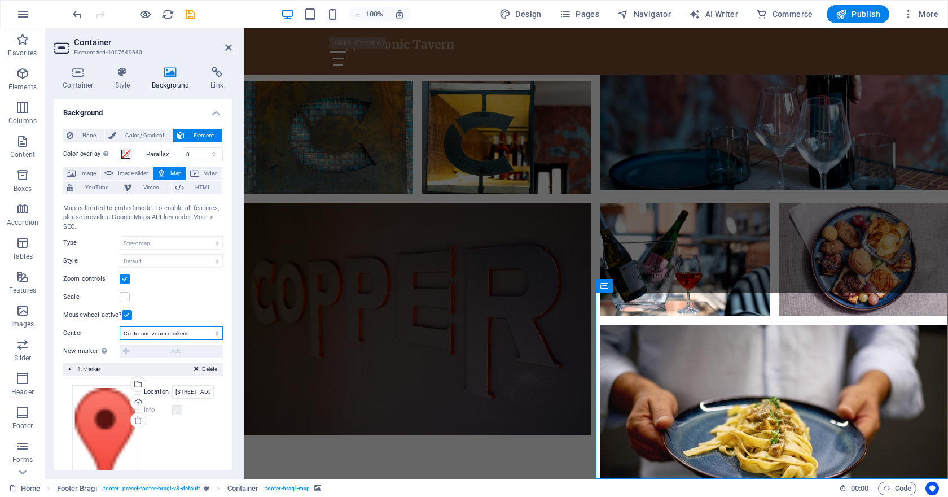
click at [156, 332] on select "Don't center Center markers Center and zoom markers" at bounding box center [171, 333] width 103 height 14
click at [120, 340] on select "Don't center Center markers Center and zoom markers" at bounding box center [171, 333] width 103 height 14
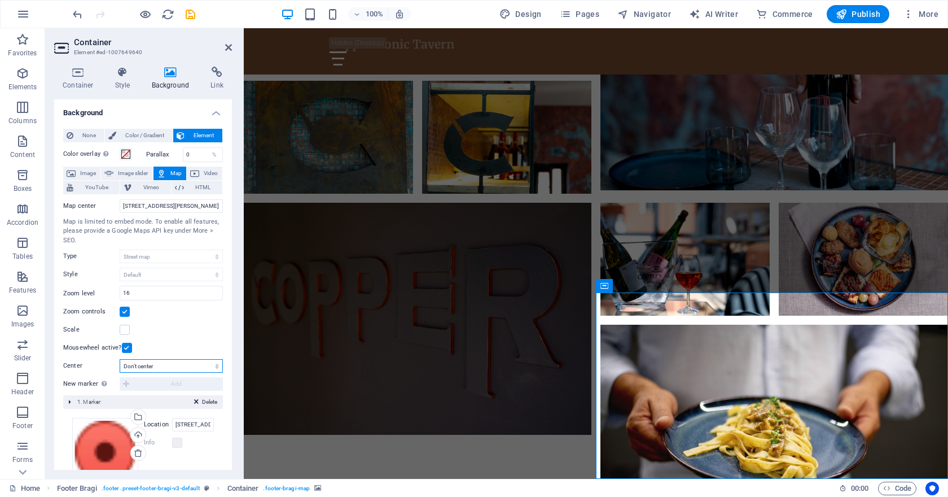
click at [172, 365] on select "Don't center Center markers Center and zoom markers" at bounding box center [171, 366] width 103 height 14
select select "1"
click at [120, 359] on select "Don't center Center markers Center and zoom markers" at bounding box center [171, 366] width 103 height 14
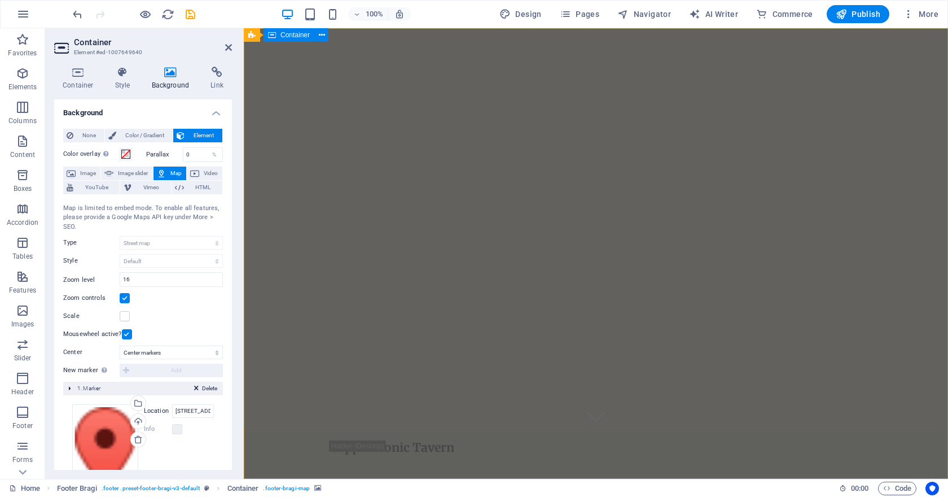
scroll to position [0, 0]
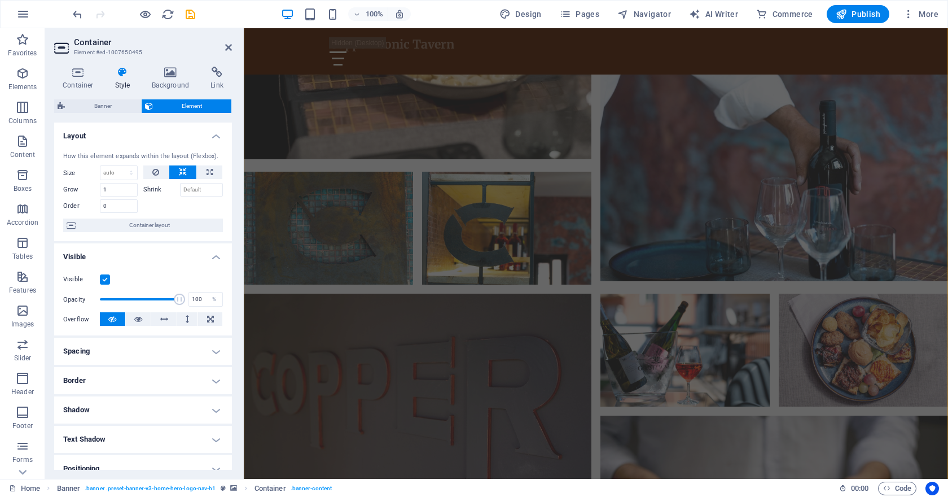
scroll to position [917, 0]
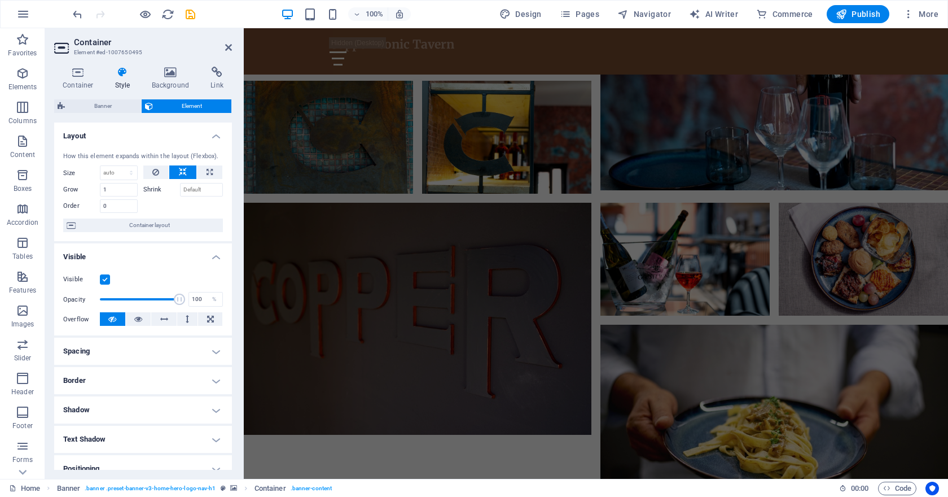
select select "1"
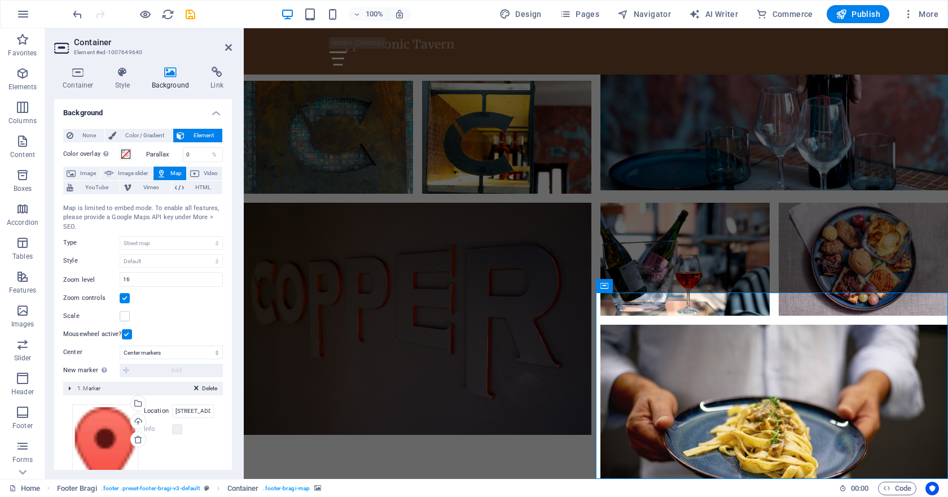
click at [143, 234] on div "Map center Piazza Carlo Bilotti, 31, 87100 Cosenza CS Map is limited to embed m…" at bounding box center [143, 268] width 160 height 147
click at [169, 170] on span "Map" at bounding box center [176, 173] width 14 height 14
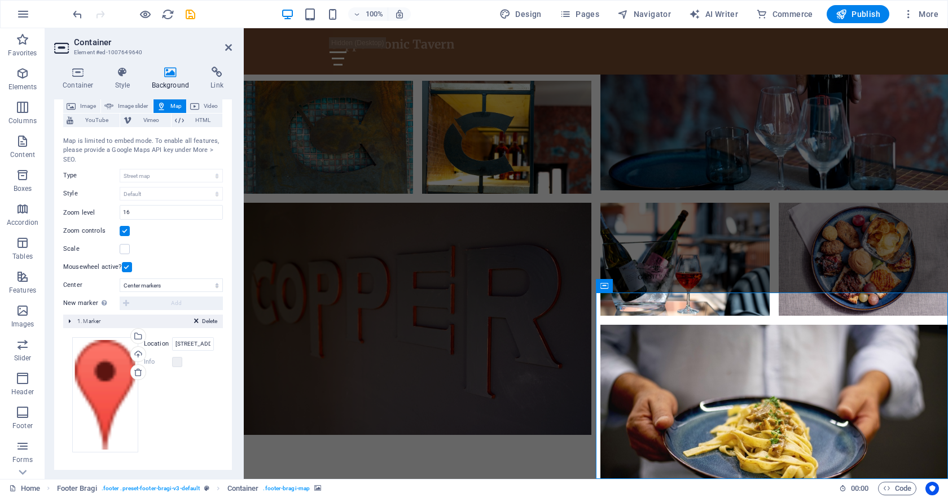
scroll to position [0, 0]
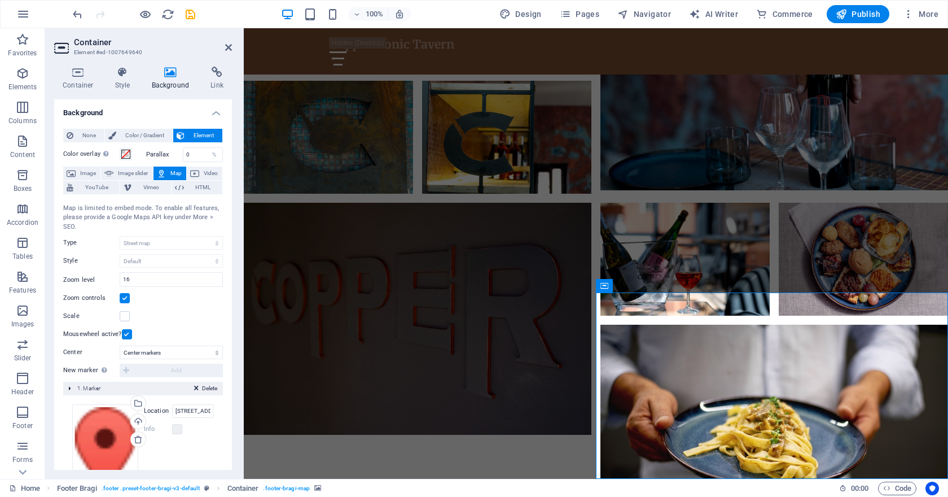
click at [151, 220] on div "Map is limited to embed mode. To enable all features, please provide a Google M…" at bounding box center [143, 218] width 160 height 28
click at [169, 173] on span "Map" at bounding box center [176, 173] width 14 height 14
click at [176, 185] on icon at bounding box center [179, 188] width 9 height 14
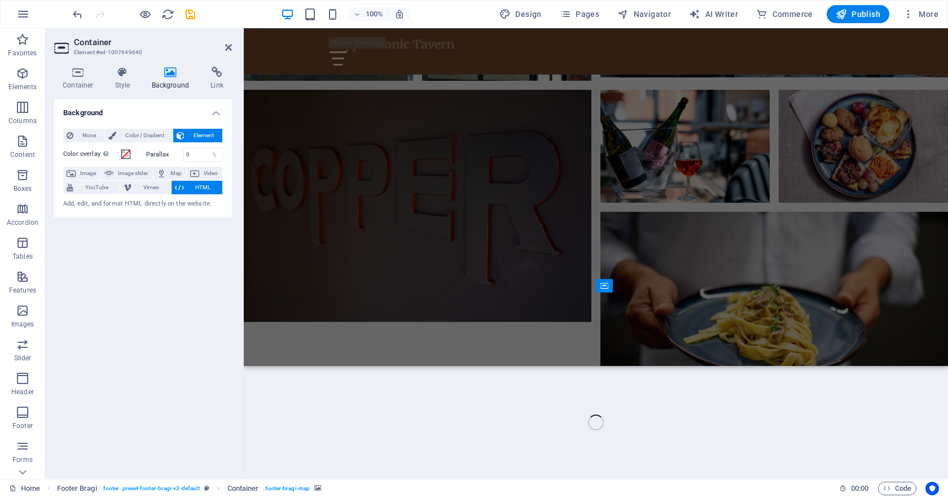
scroll to position [804, 0]
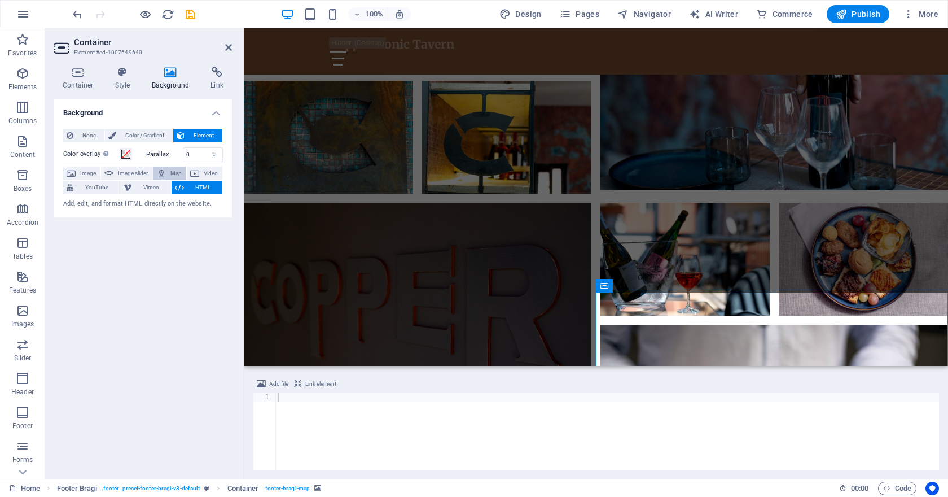
click at [168, 171] on button "Map" at bounding box center [170, 173] width 33 height 14
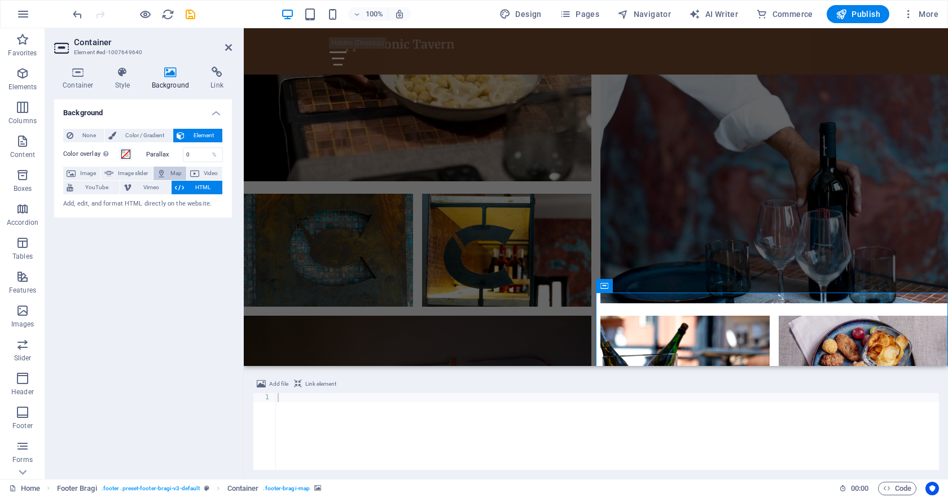
scroll to position [917, 0]
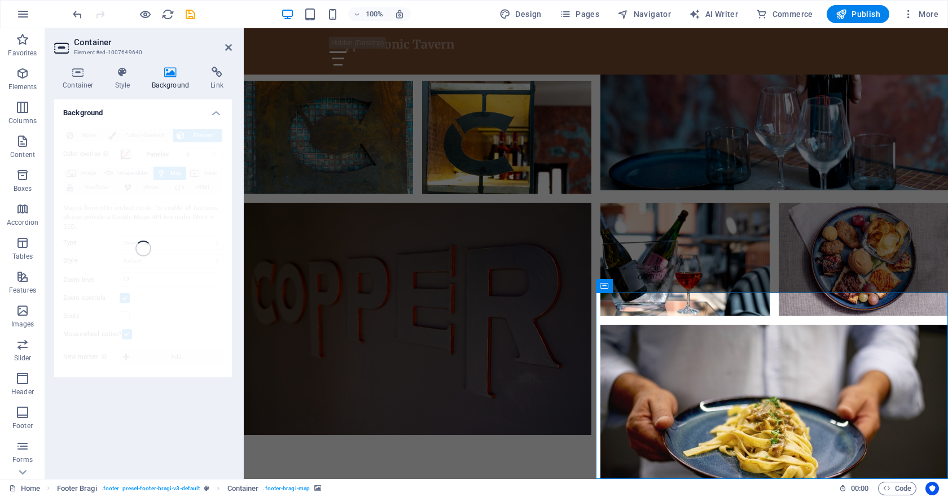
click at [229, 46] on icon at bounding box center [228, 47] width 7 height 9
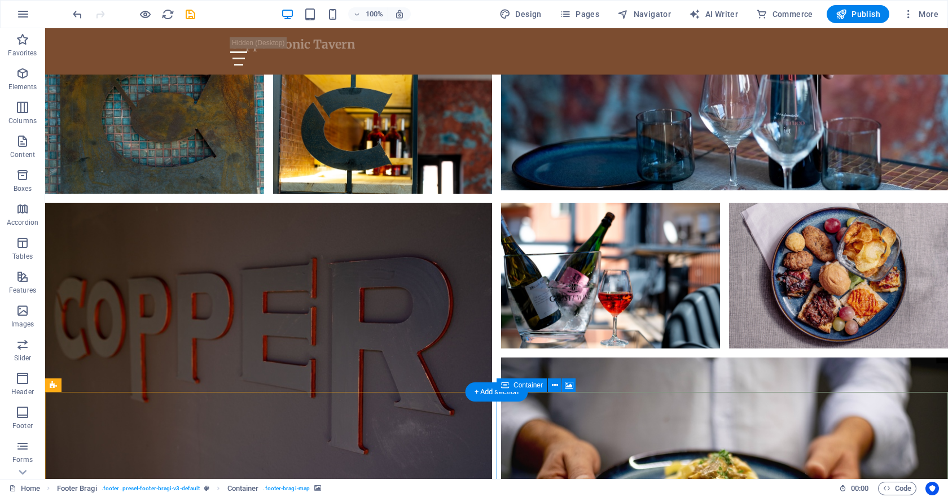
click at [569, 384] on icon at bounding box center [569, 385] width 8 height 12
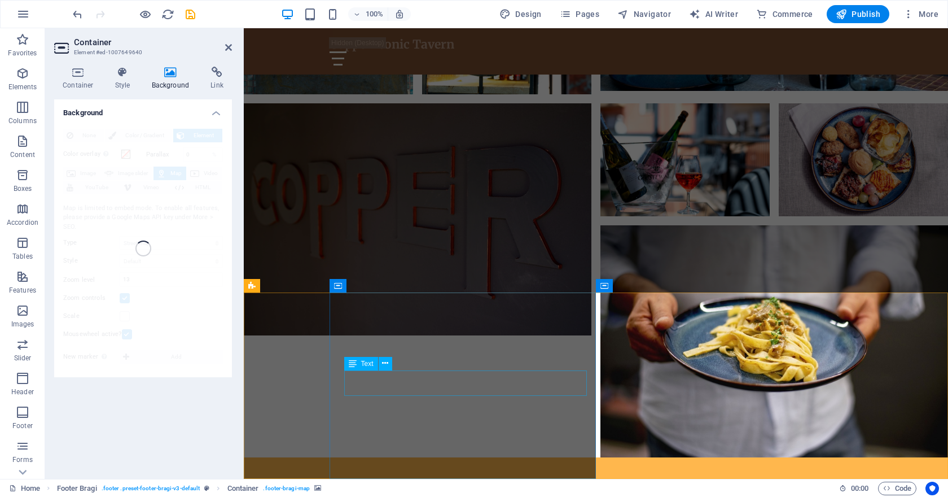
scroll to position [917, 0]
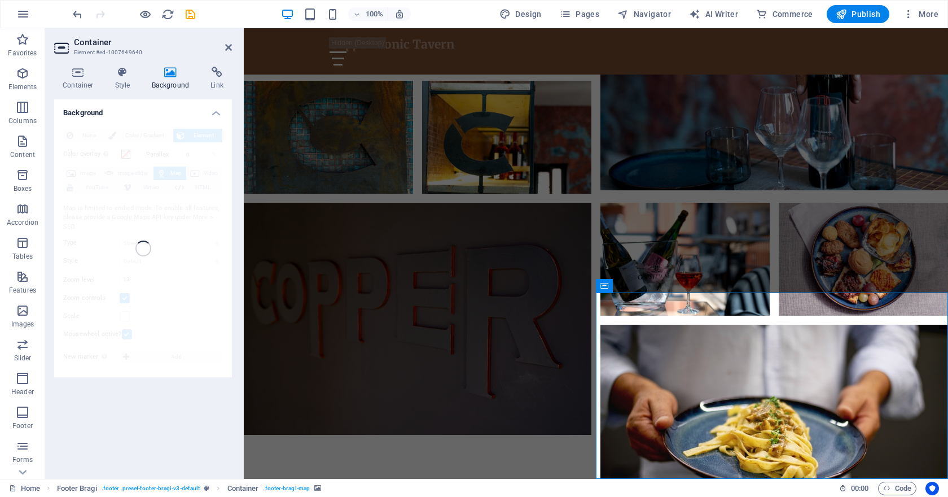
click at [183, 406] on div "Background None Color / Gradient Element Stretch background to full-width Color…" at bounding box center [143, 284] width 178 height 370
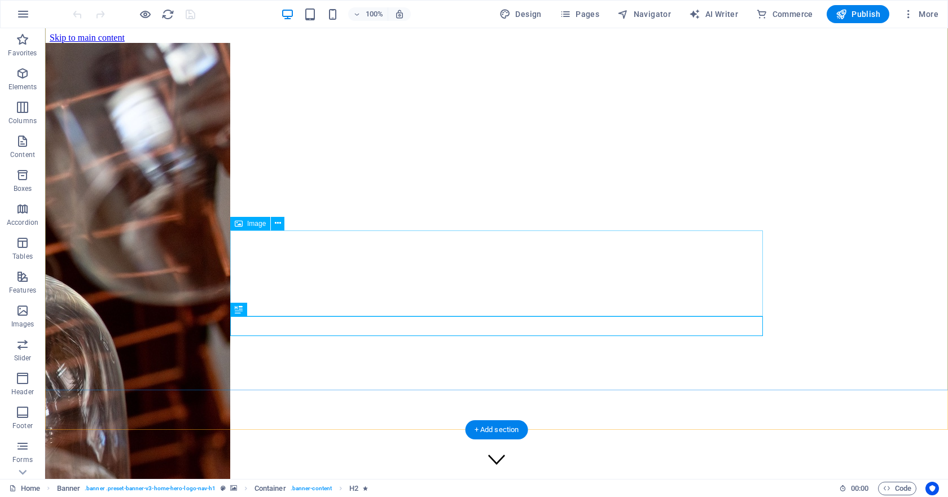
scroll to position [1104, 0]
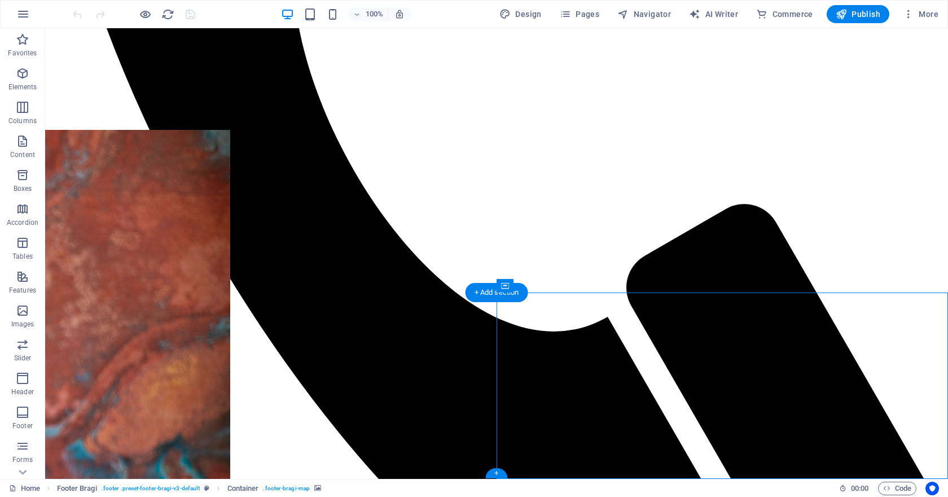
select select "px"
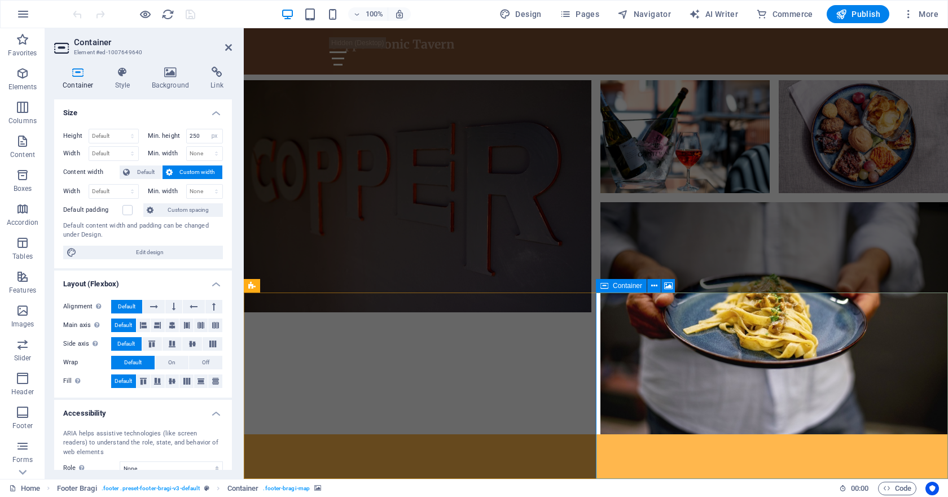
scroll to position [906, 0]
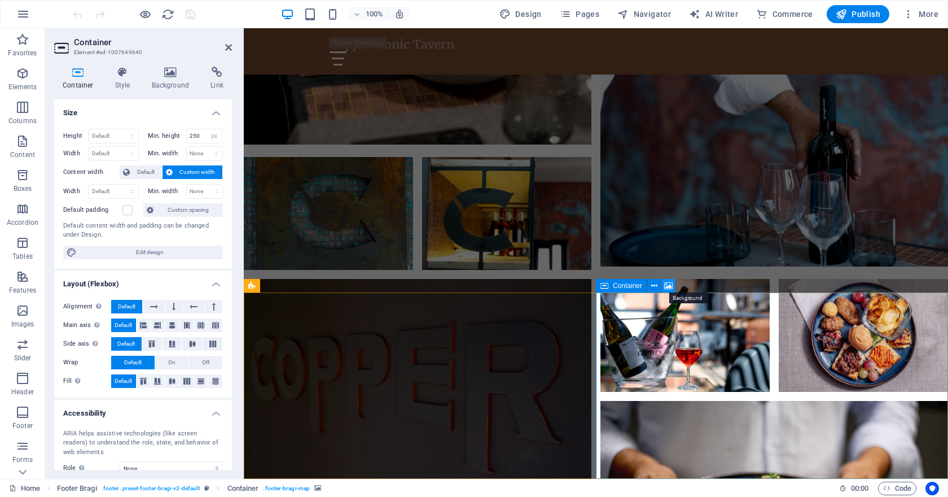
click at [668, 283] on icon at bounding box center [668, 286] width 8 height 12
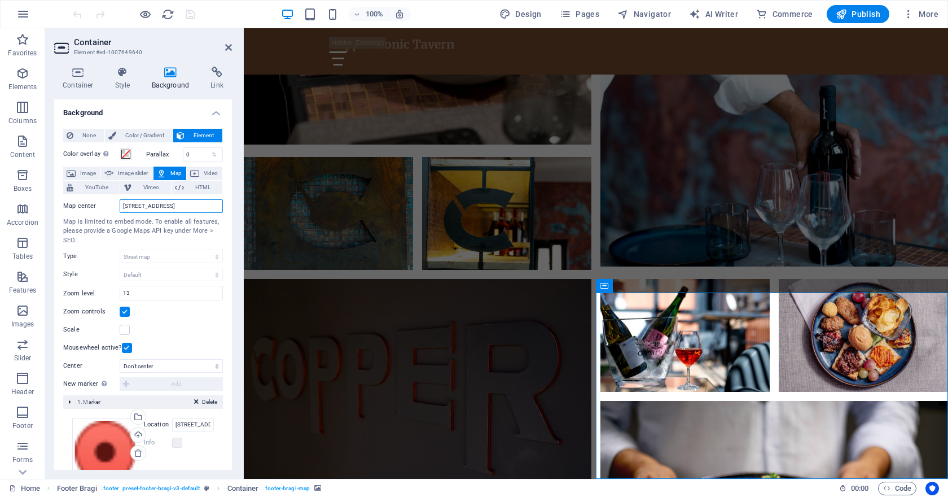
click at [185, 207] on input "[STREET_ADDRESS]" at bounding box center [171, 206] width 103 height 14
drag, startPoint x: 211, startPoint y: 206, endPoint x: 99, endPoint y: 207, distance: 111.2
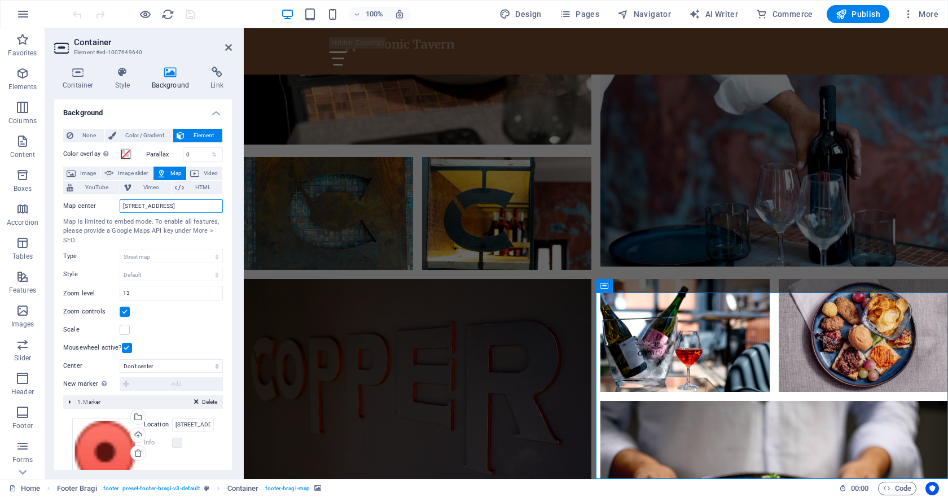
click at [99, 207] on div "Map center [STREET_ADDRESS]" at bounding box center [143, 206] width 160 height 14
paste input "[URL] [PERSON_NAME][STREET_ADDRESS] CS"
drag, startPoint x: 130, startPoint y: 205, endPoint x: 108, endPoint y: 203, distance: 22.1
click at [108, 203] on div "Map center [URL] [PERSON_NAME][STREET_ADDRESS] CS" at bounding box center [143, 206] width 160 height 14
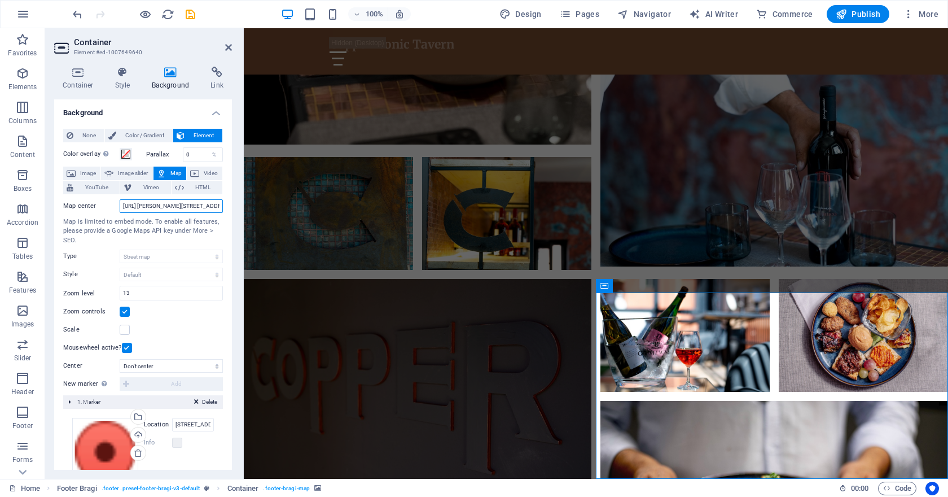
click at [128, 204] on input "[URL] [PERSON_NAME][STREET_ADDRESS] CS" at bounding box center [171, 206] width 103 height 14
type input "[STREET_ADDRESS][PERSON_NAME] CS"
drag, startPoint x: 146, startPoint y: 297, endPoint x: 110, endPoint y: 300, distance: 36.2
click at [110, 300] on div "Map center [STREET_ADDRESS][PERSON_NAME] CS Map is limited to embed mode. To en…" at bounding box center [143, 275] width 160 height 160
type input "1"
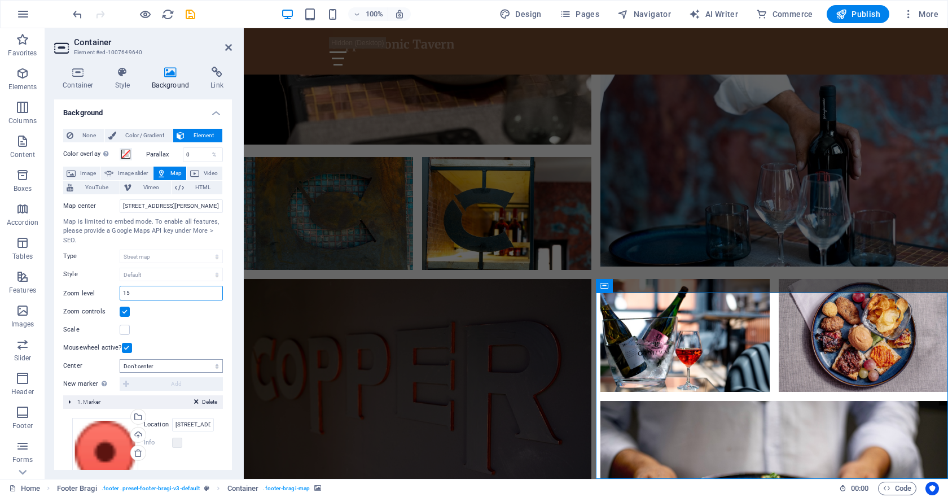
type input "15"
click at [165, 368] on select "Don't center Center markers Center and zoom markers" at bounding box center [171, 366] width 103 height 14
click at [120, 359] on select "Don't center Center markers Center and zoom markers" at bounding box center [171, 366] width 103 height 14
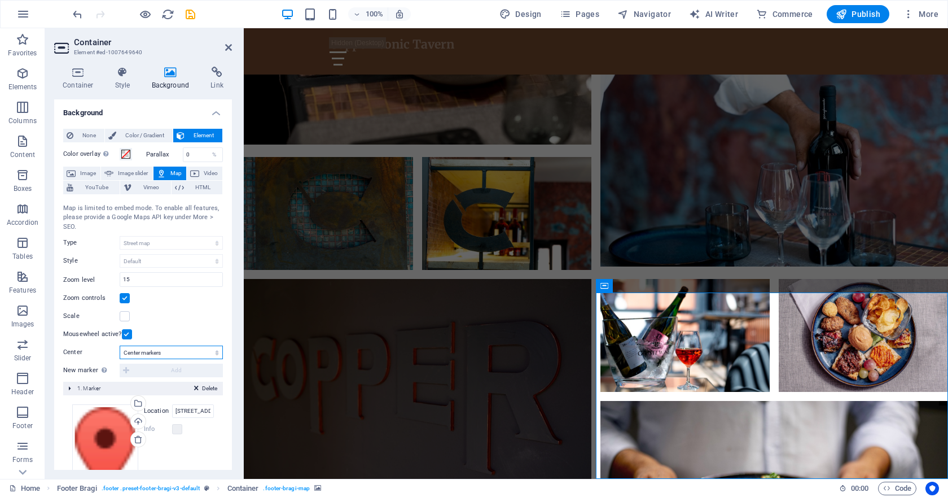
click at [138, 349] on select "Don't center Center markers Center and zoom markers" at bounding box center [171, 352] width 103 height 14
select select "0"
click at [120, 359] on select "Don't center Center markers Center and zoom markers" at bounding box center [171, 352] width 103 height 14
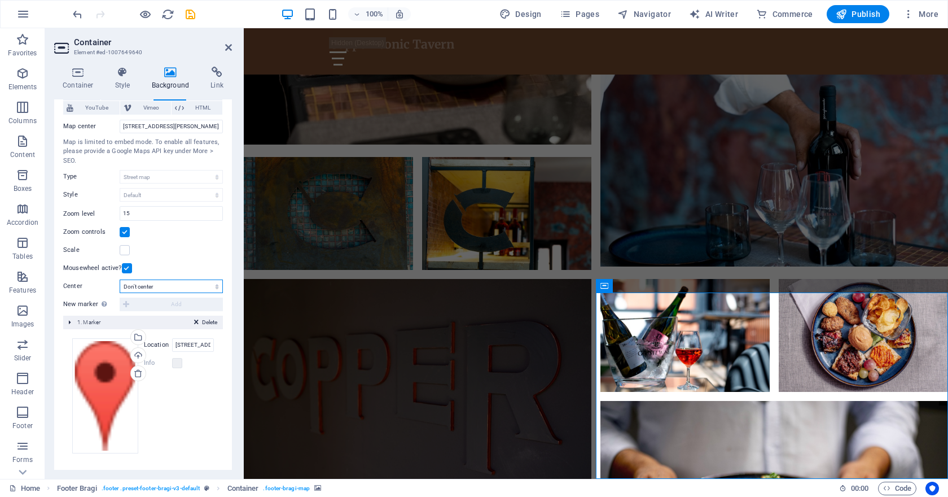
scroll to position [81, 0]
click at [191, 340] on input "[STREET_ADDRESS]" at bounding box center [193, 344] width 42 height 14
paste input "[URL] [PERSON_NAME][STREET_ADDRESS] CS"
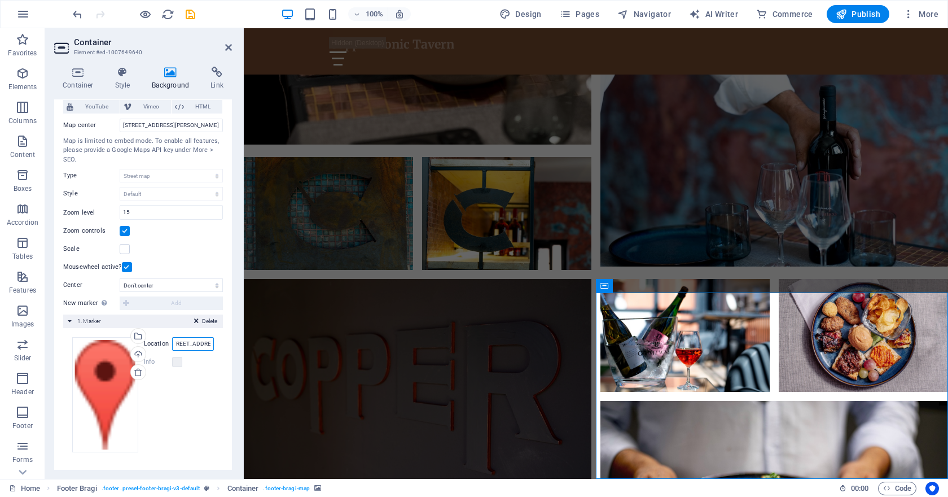
scroll to position [0, 0]
drag, startPoint x: 193, startPoint y: 340, endPoint x: 143, endPoint y: 346, distance: 50.5
click at [144, 346] on div "Location [URL][STREET_ADDRESS][PERSON_NAME] CS" at bounding box center [179, 344] width 70 height 14
click at [179, 344] on input "[URL] [PERSON_NAME][STREET_ADDRESS] CS" at bounding box center [193, 344] width 42 height 14
type input "[STREET_ADDRESS][PERSON_NAME] CS"
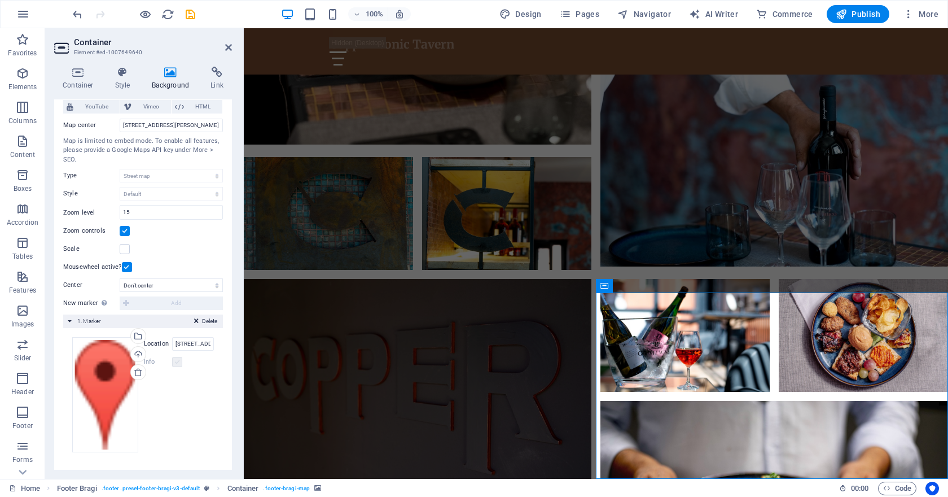
click at [176, 361] on label at bounding box center [177, 362] width 10 height 10
click at [177, 363] on label at bounding box center [177, 362] width 10 height 10
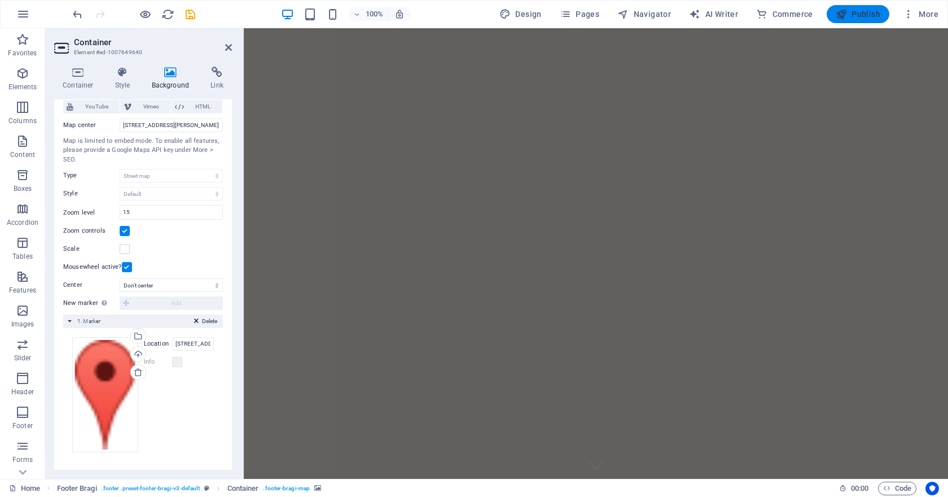
click at [853, 5] on button "Publish" at bounding box center [858, 14] width 63 height 18
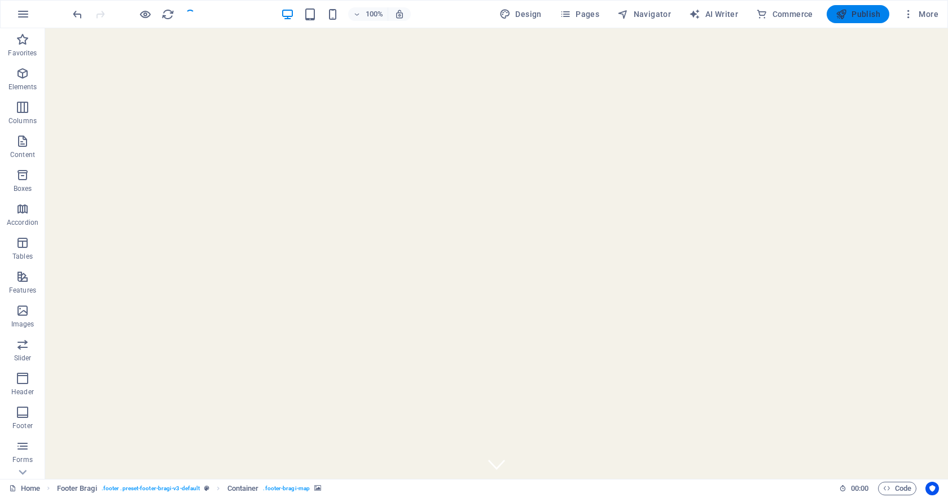
scroll to position [1104, 0]
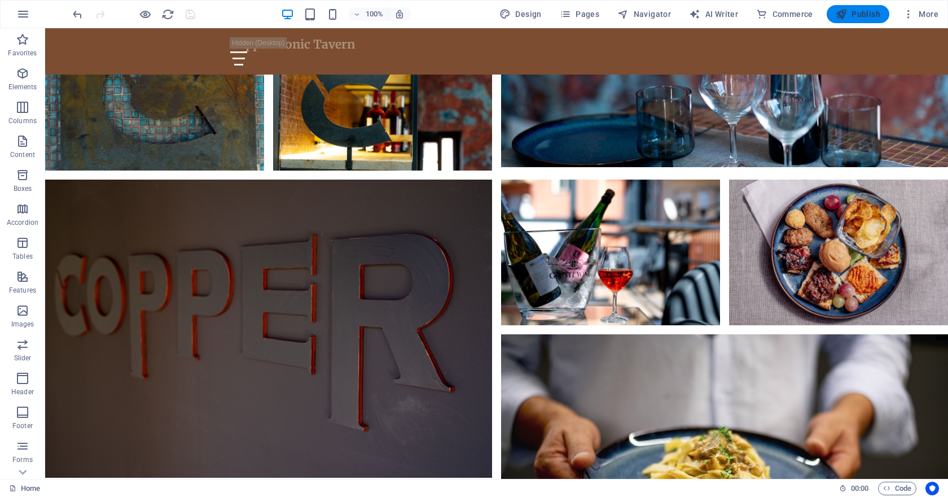
click at [861, 11] on span "Publish" at bounding box center [858, 13] width 45 height 11
